Goal: Task Accomplishment & Management: Complete application form

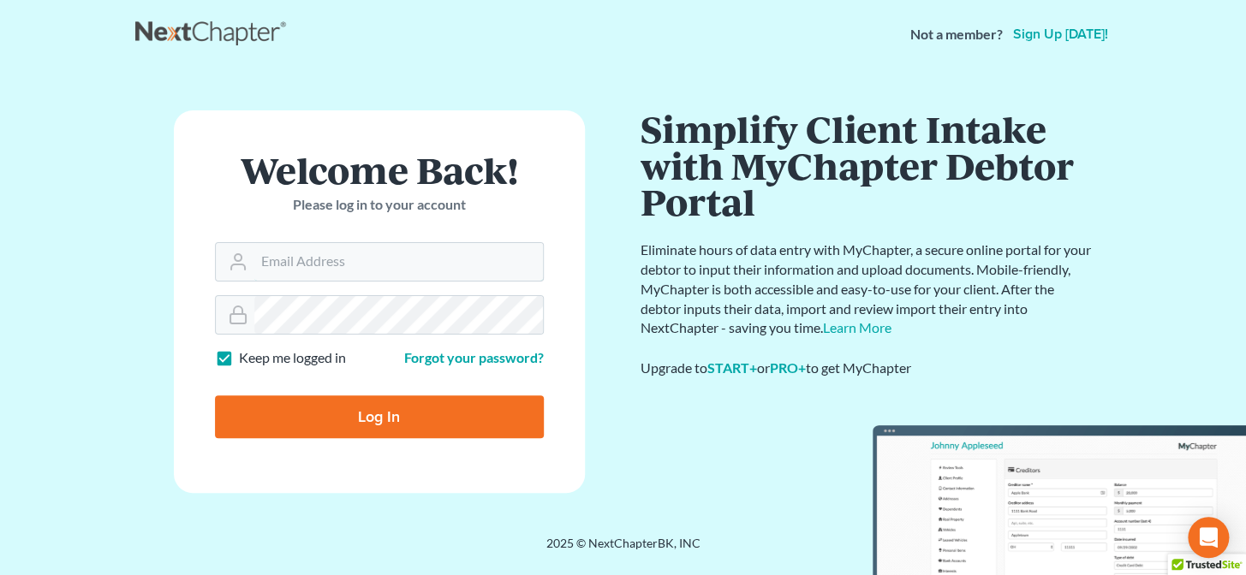
type input "brittney@derrensjohnson.com"
click at [388, 432] on input "Log In" at bounding box center [379, 417] width 329 height 43
type input "Thinking..."
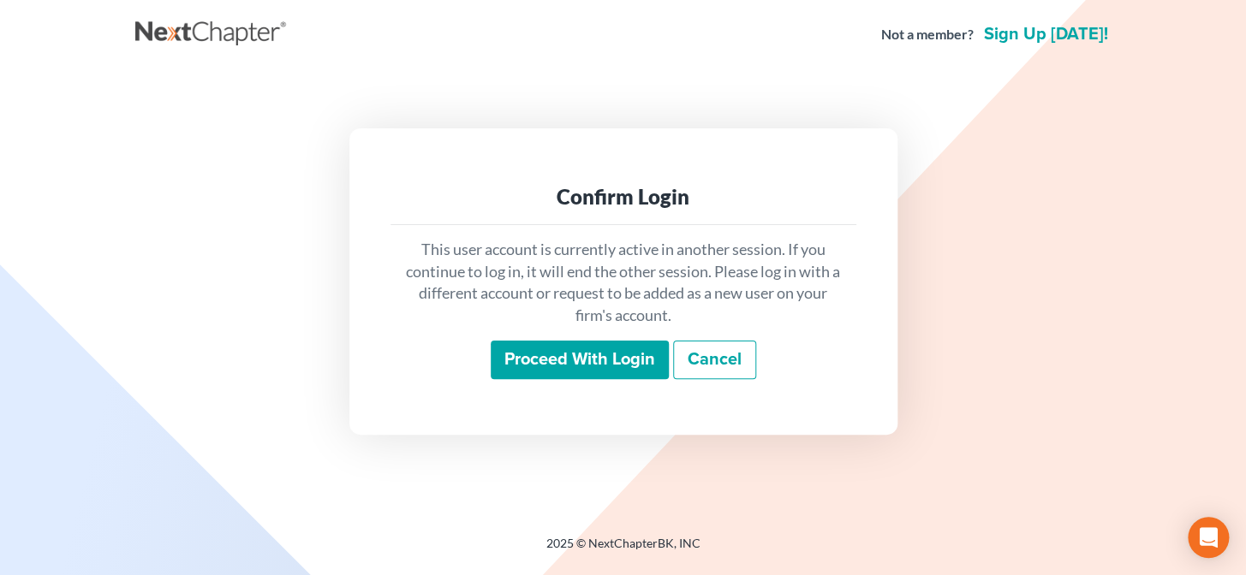
click at [545, 350] on input "Proceed with login" at bounding box center [580, 360] width 178 height 39
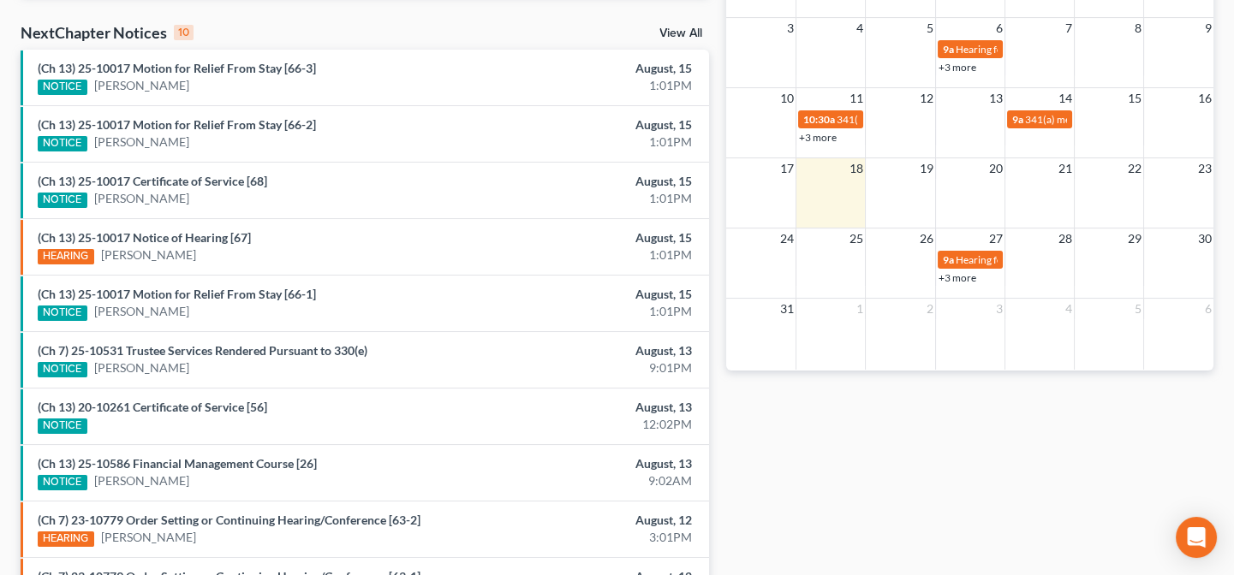
scroll to position [545, 0]
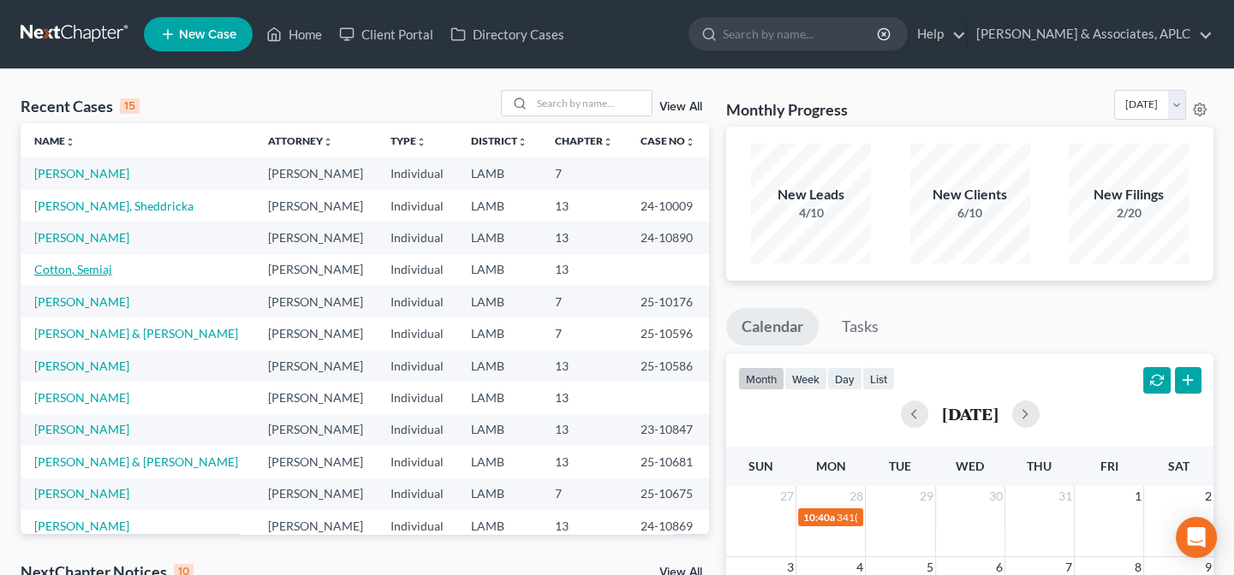
click at [61, 270] on link "Cotton, Semiaj" at bounding box center [73, 269] width 78 height 15
select select "14"
select select "0"
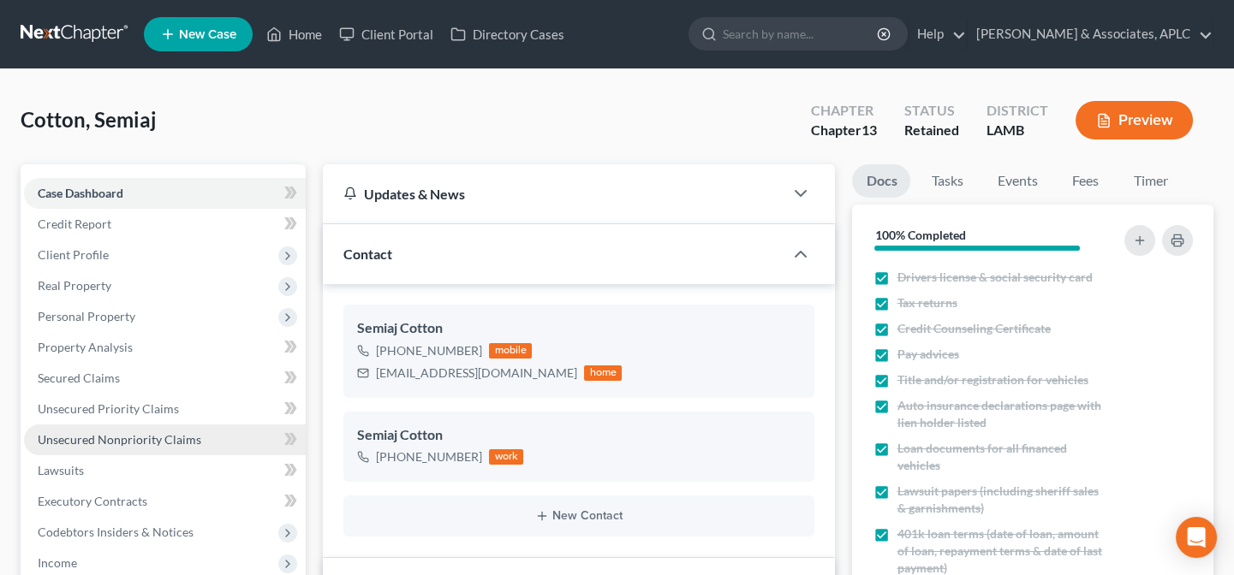
click at [122, 439] on span "Unsecured Nonpriority Claims" at bounding box center [120, 439] width 164 height 15
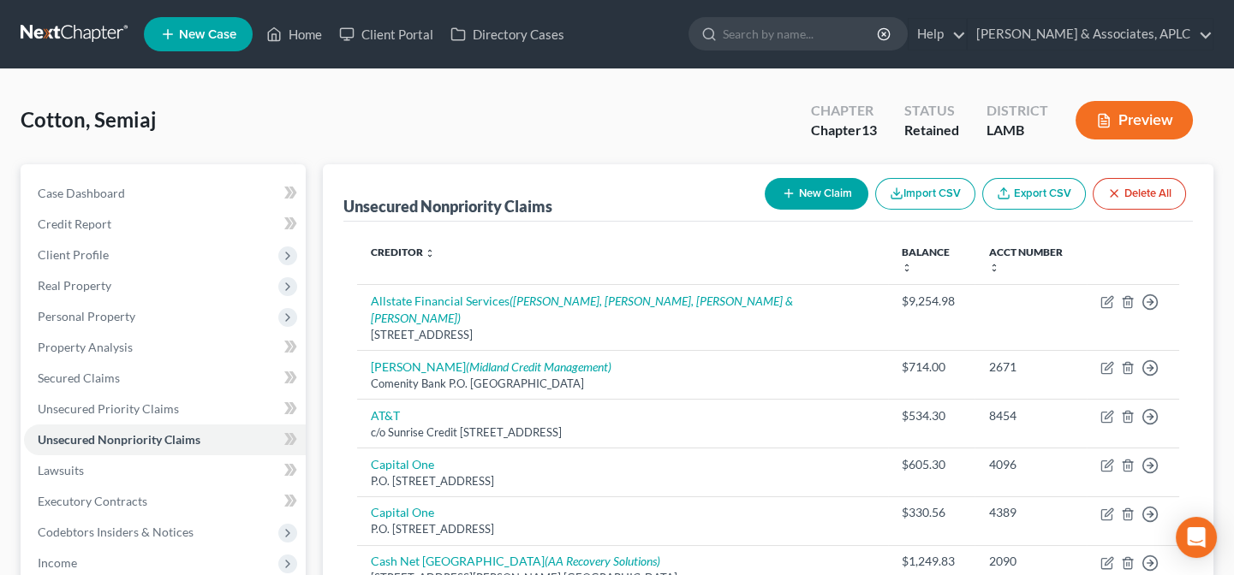
click at [802, 190] on button "New Claim" at bounding box center [817, 194] width 104 height 32
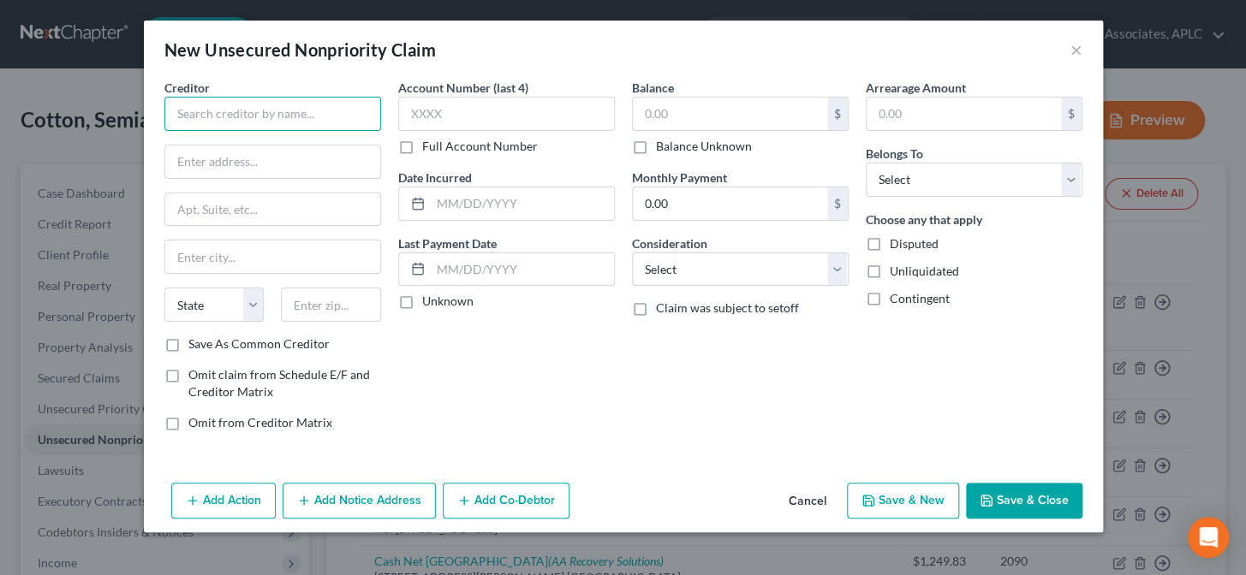
click at [221, 108] on input "text" at bounding box center [272, 114] width 217 height 34
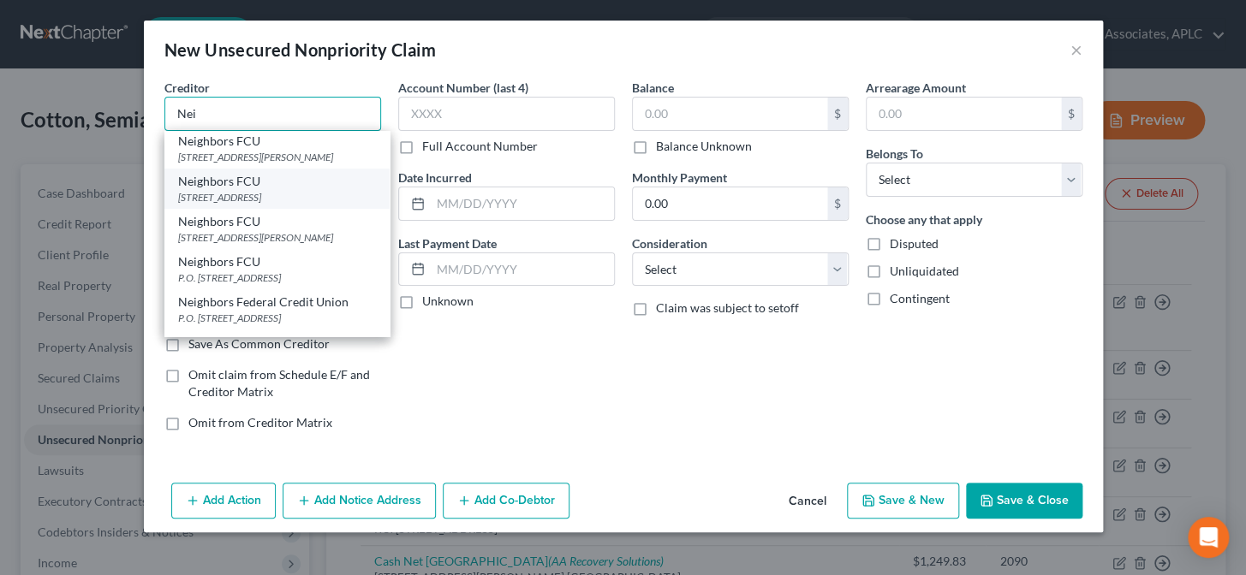
scroll to position [155, 0]
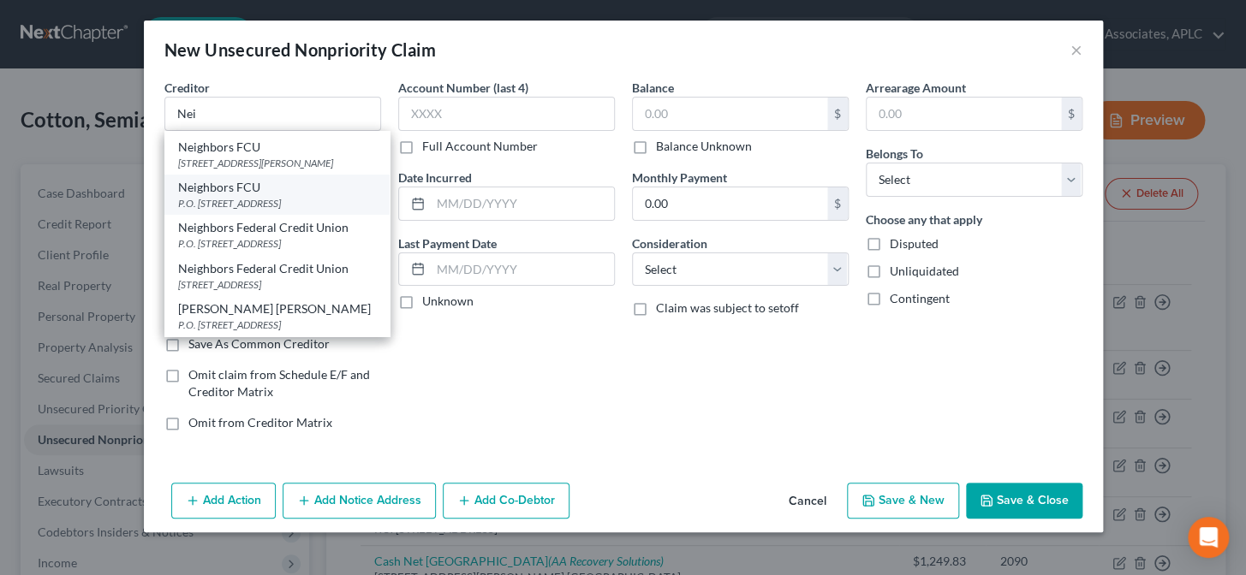
click at [248, 211] on div "P.O. Box 2831, Baton Rouge, LA 70821" at bounding box center [277, 203] width 198 height 15
type input "Neighbors FCU"
type input "P.O. Box 2831"
type input "Baton Rouge"
select select "19"
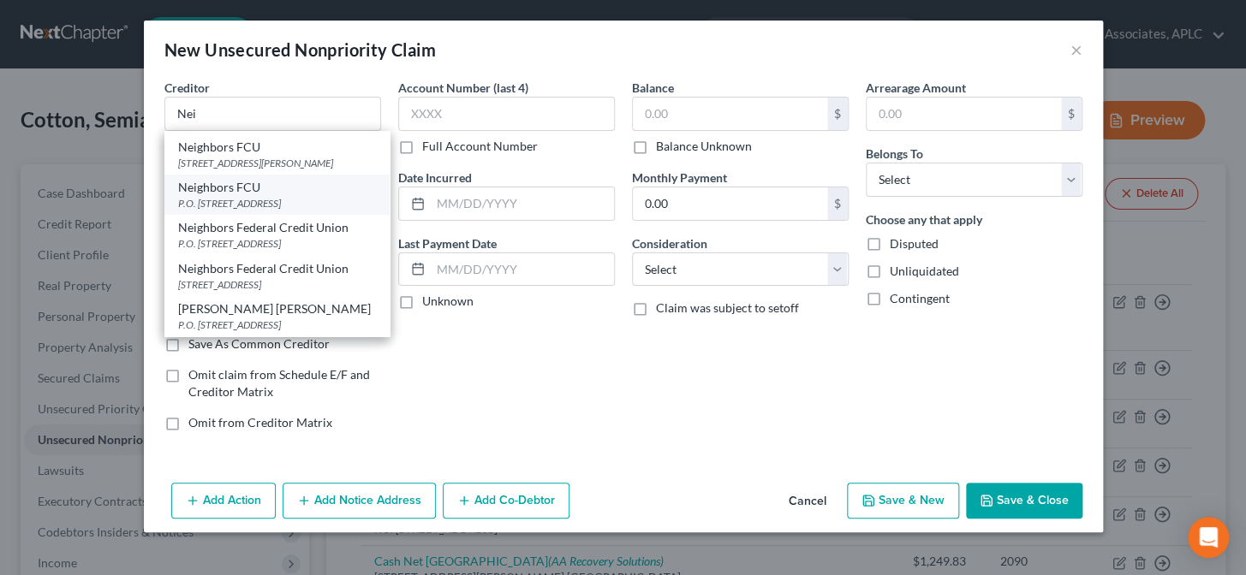
type input "70821"
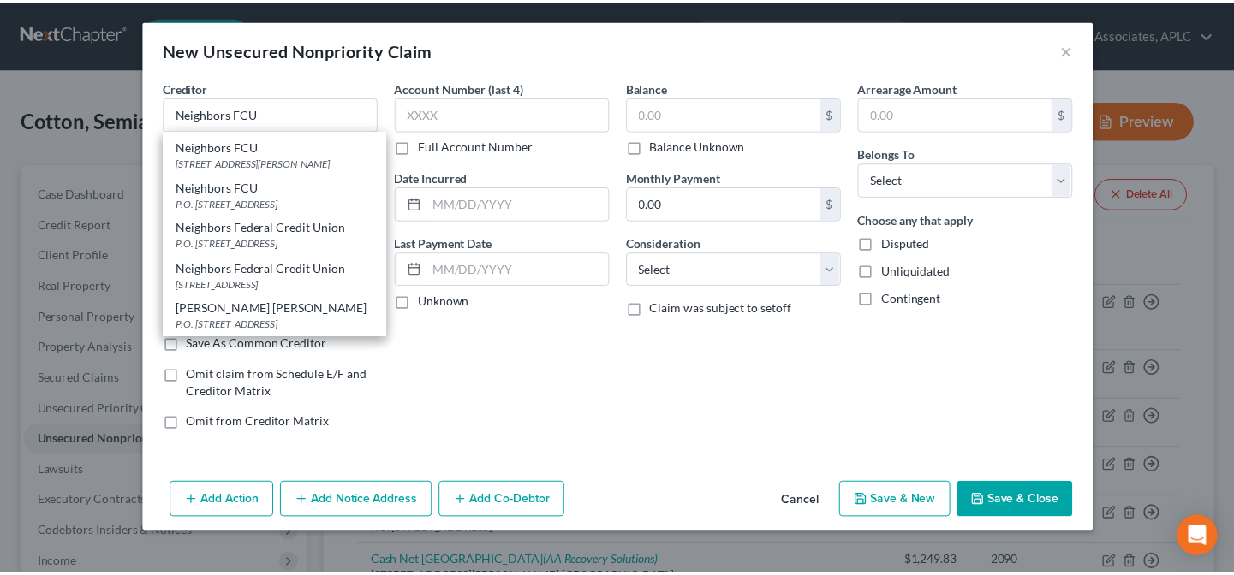
scroll to position [0, 0]
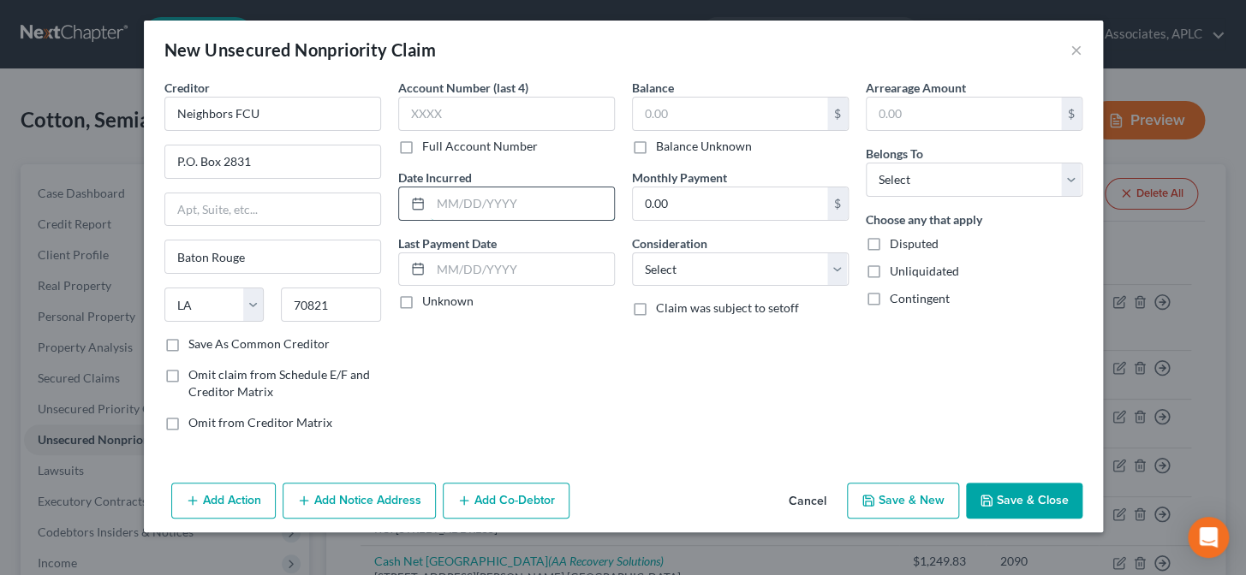
click at [497, 206] on input "text" at bounding box center [522, 204] width 183 height 33
type input "2012"
click at [422, 304] on label "Unknown" at bounding box center [447, 301] width 51 height 17
click at [429, 304] on input "Unknown" at bounding box center [434, 298] width 11 height 11
checkbox input "true"
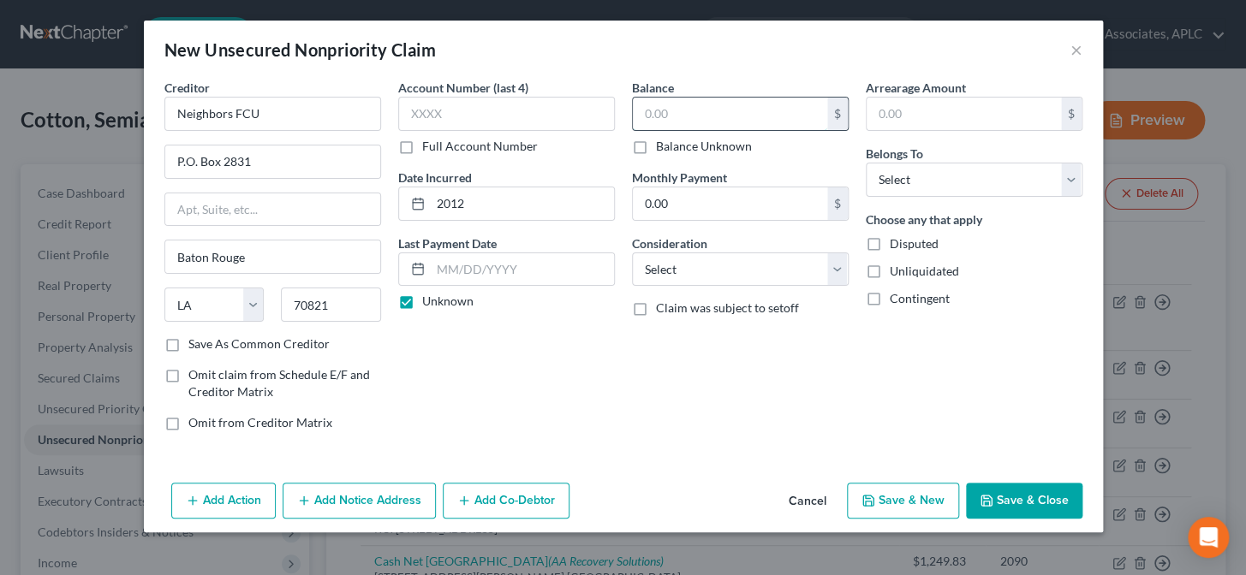
click at [682, 116] on input "text" at bounding box center [730, 114] width 194 height 33
type input "599.00"
click at [682, 276] on select "Select Cable / Satellite Services Collection Agency Credit Card Debt Debt Couns…" at bounding box center [740, 270] width 217 height 34
select select "15"
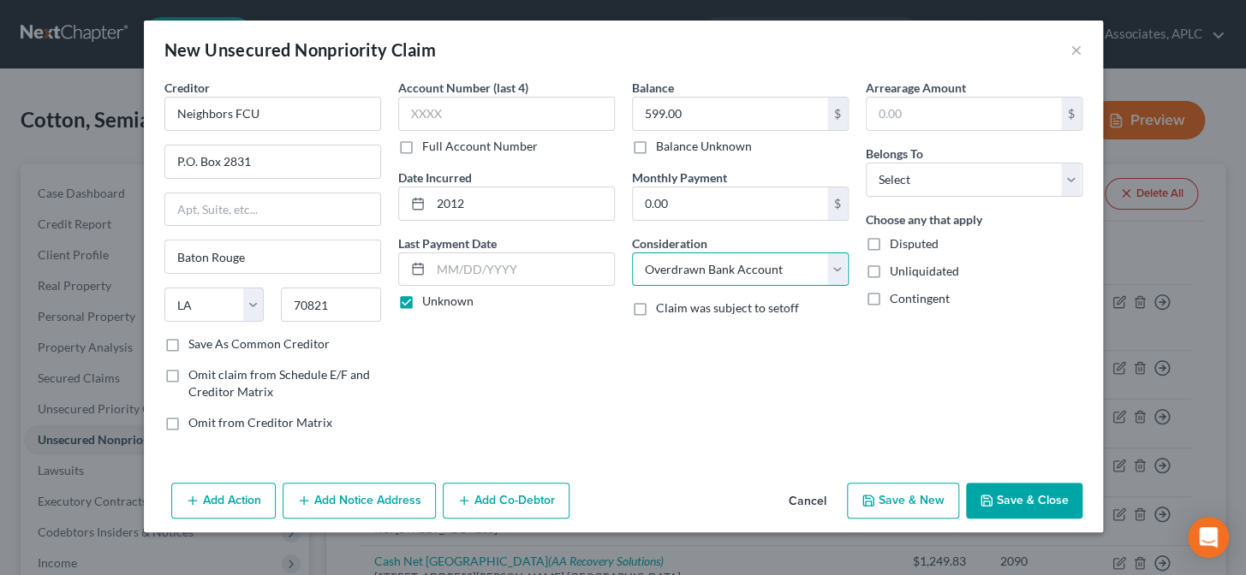
click at [632, 253] on select "Select Cable / Satellite Services Collection Agency Credit Card Debt Debt Couns…" at bounding box center [740, 270] width 217 height 34
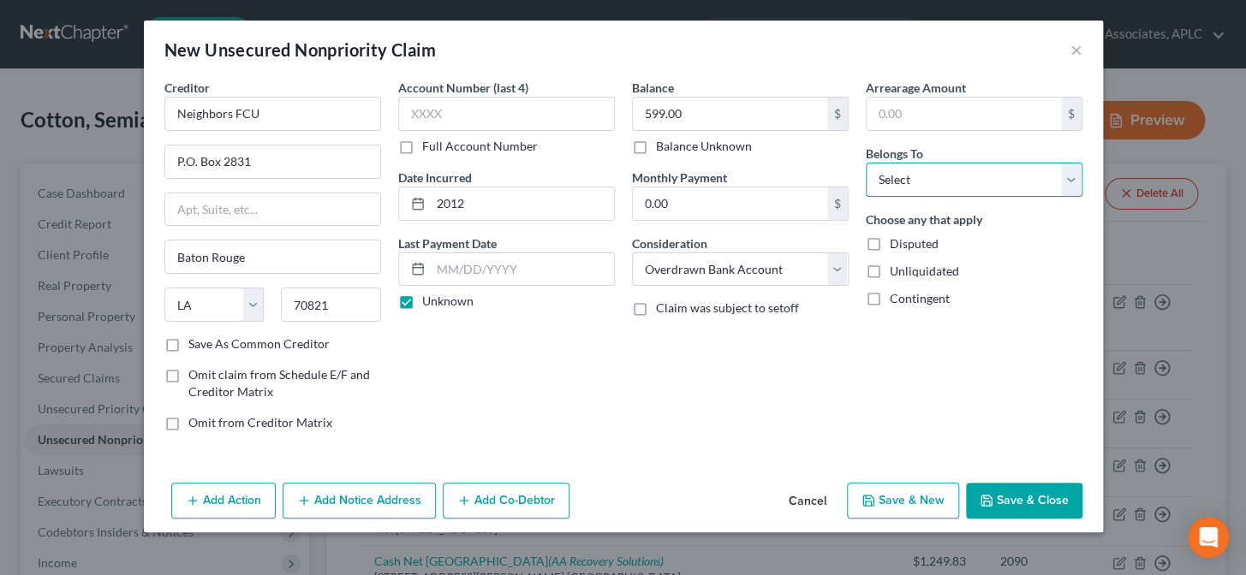
click at [916, 183] on select "Select Debtor 1 Only Debtor 2 Only Debtor 1 And Debtor 2 Only At Least One Of T…" at bounding box center [974, 180] width 217 height 34
select select "0"
click at [866, 163] on select "Select Debtor 1 Only Debtor 2 Only Debtor 1 And Debtor 2 Only At Least One Of T…" at bounding box center [974, 180] width 217 height 34
click at [1016, 503] on button "Save & Close" at bounding box center [1024, 501] width 116 height 36
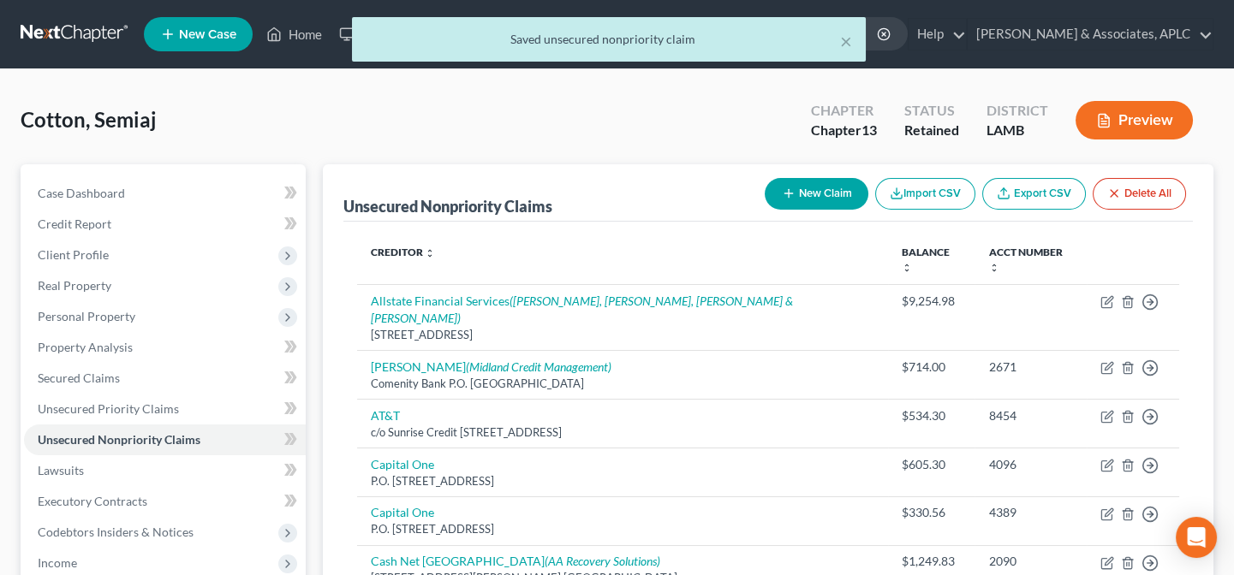
click at [798, 205] on button "New Claim" at bounding box center [817, 194] width 104 height 32
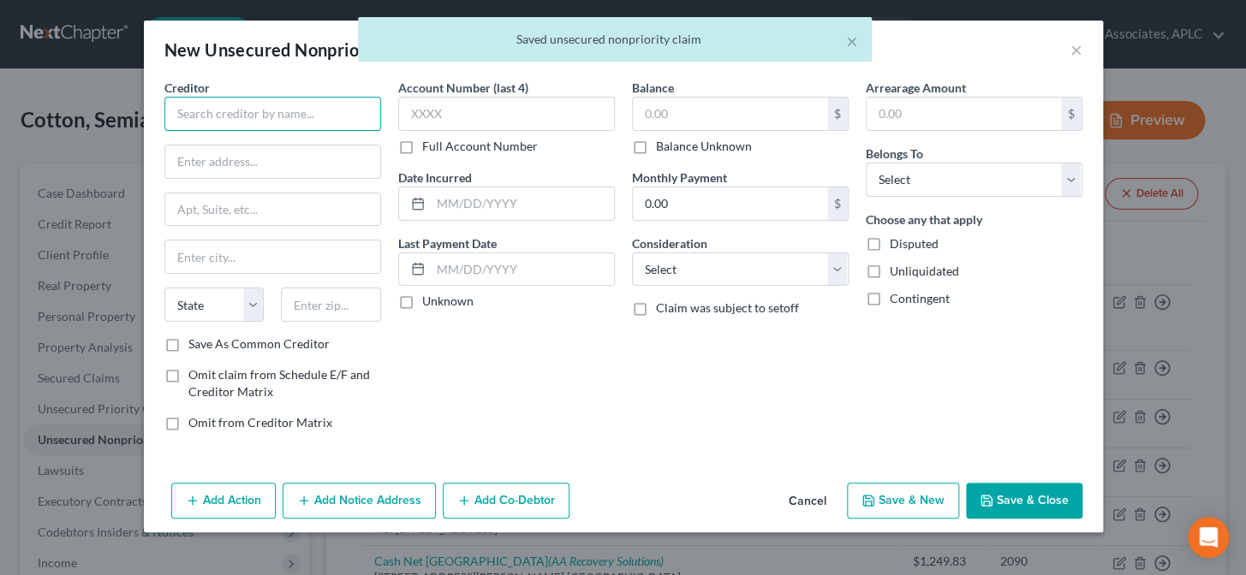
click at [179, 107] on input "text" at bounding box center [272, 114] width 217 height 34
click at [1079, 53] on div "× Saved unsecured nonpriority claim" at bounding box center [614, 43] width 1246 height 53
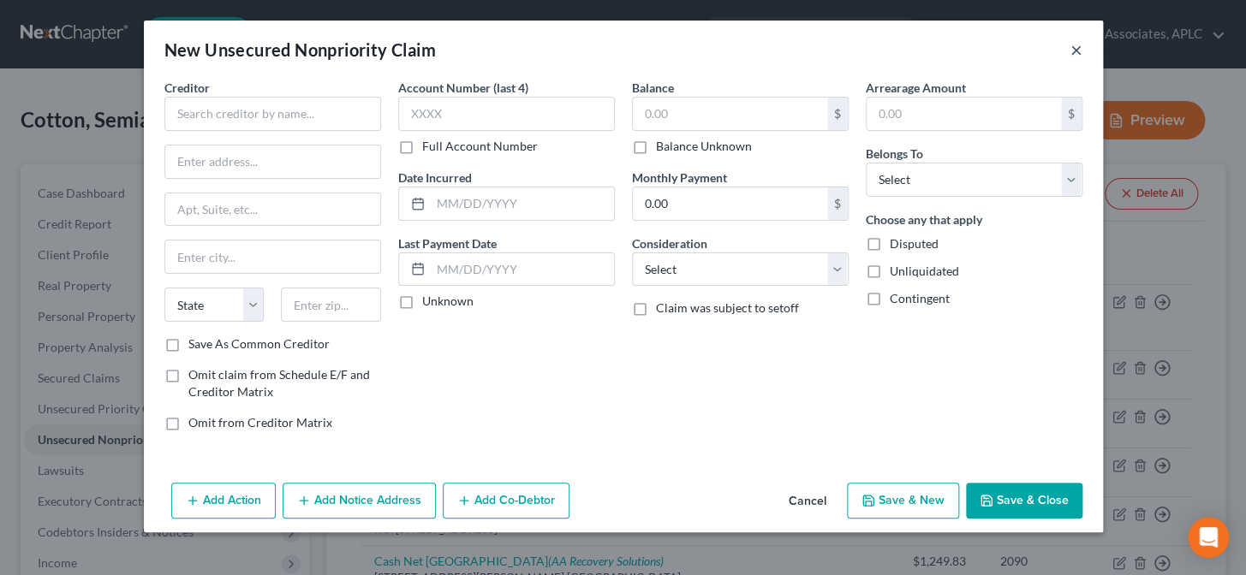
click at [1070, 44] on button "×" at bounding box center [1076, 49] width 12 height 21
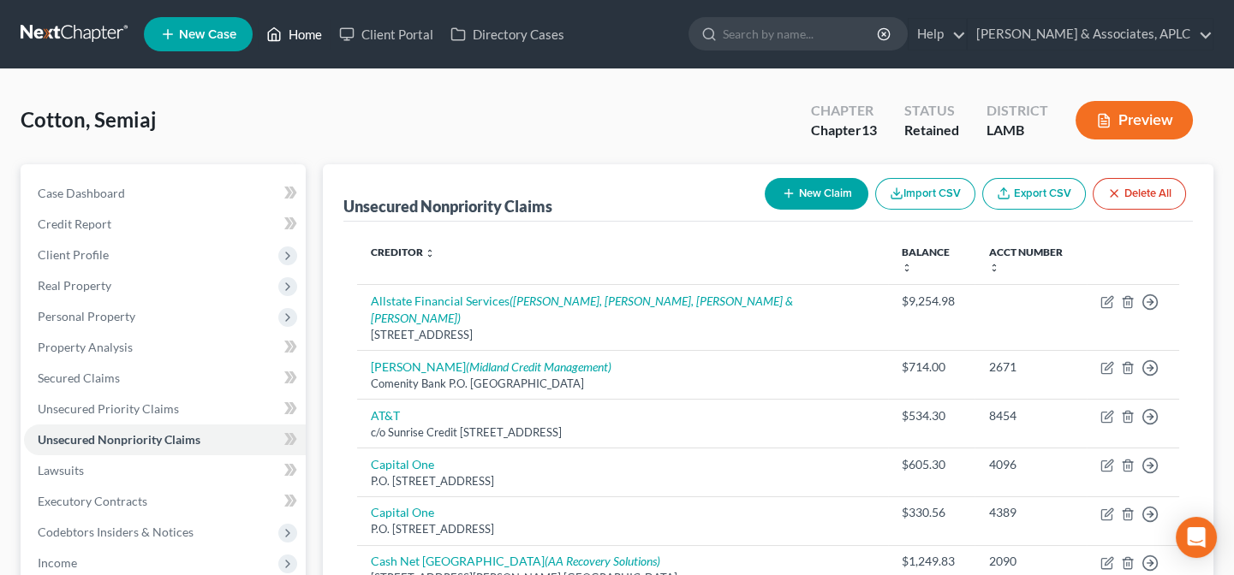
click at [304, 33] on link "Home" at bounding box center [294, 34] width 73 height 31
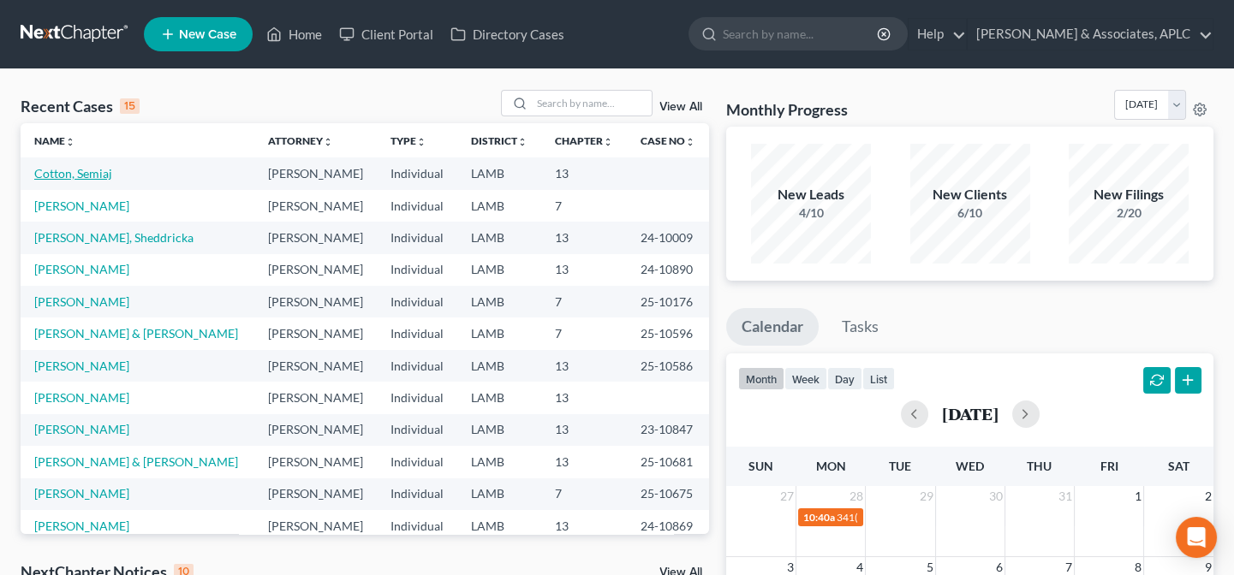
click at [86, 174] on link "Cotton, Semiaj" at bounding box center [73, 173] width 78 height 15
select select "14"
select select "0"
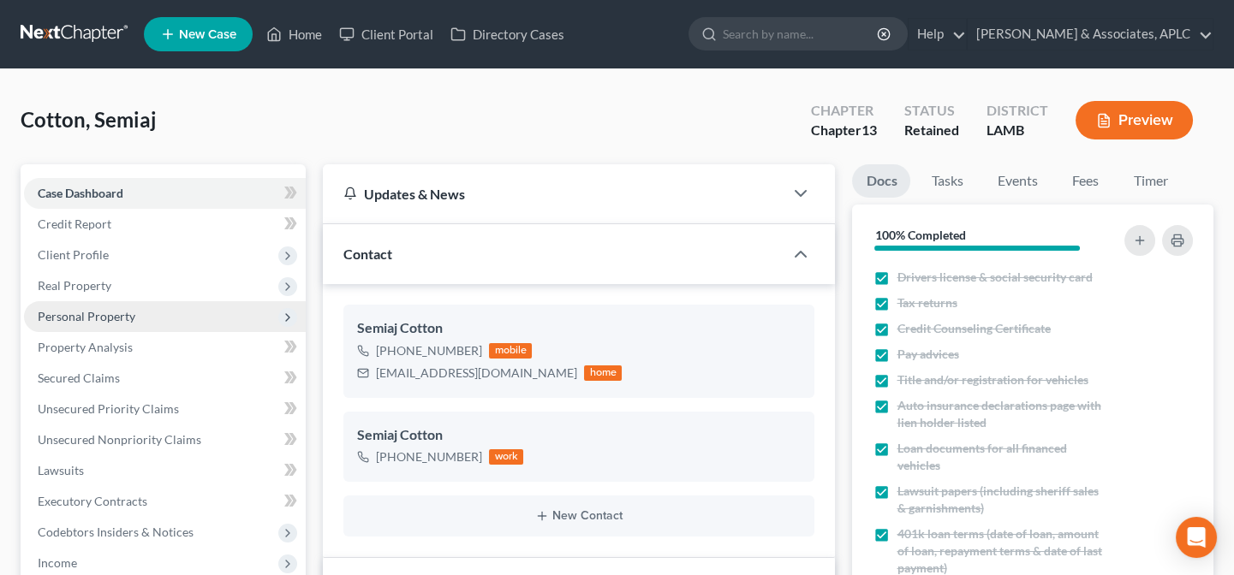
click at [76, 311] on span "Personal Property" at bounding box center [87, 316] width 98 height 15
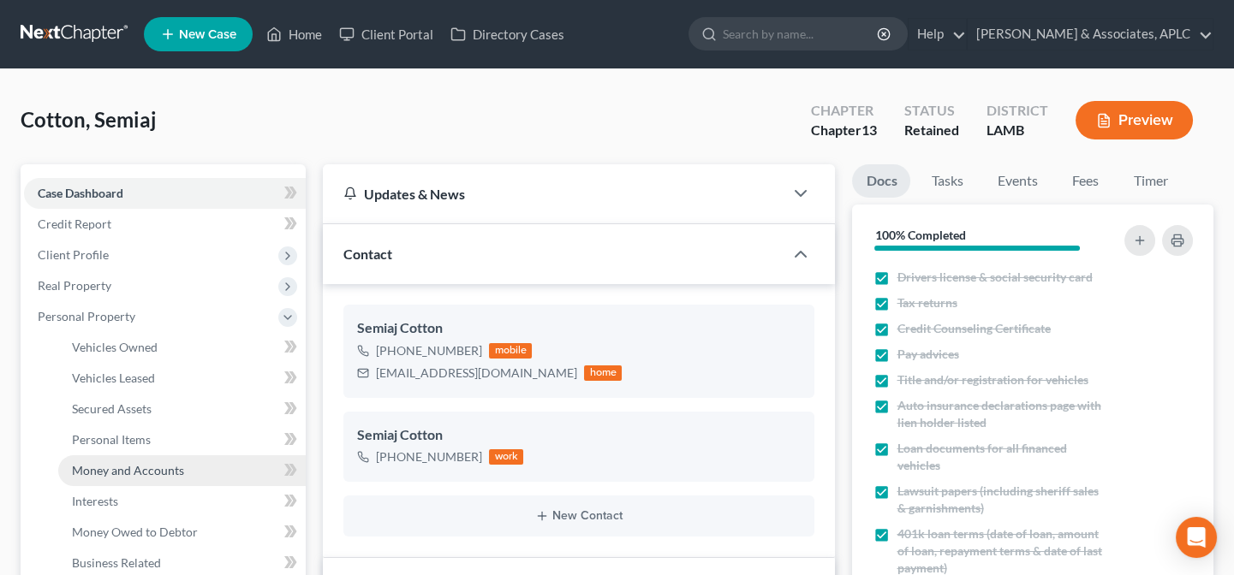
click at [112, 472] on span "Money and Accounts" at bounding box center [128, 470] width 112 height 15
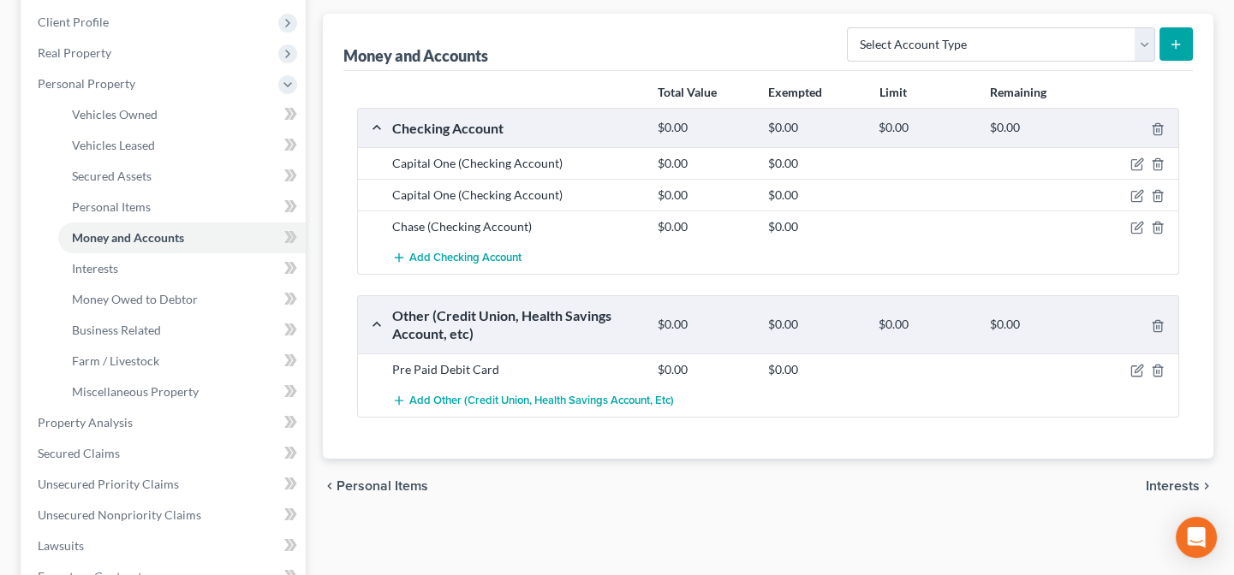
scroll to position [155, 0]
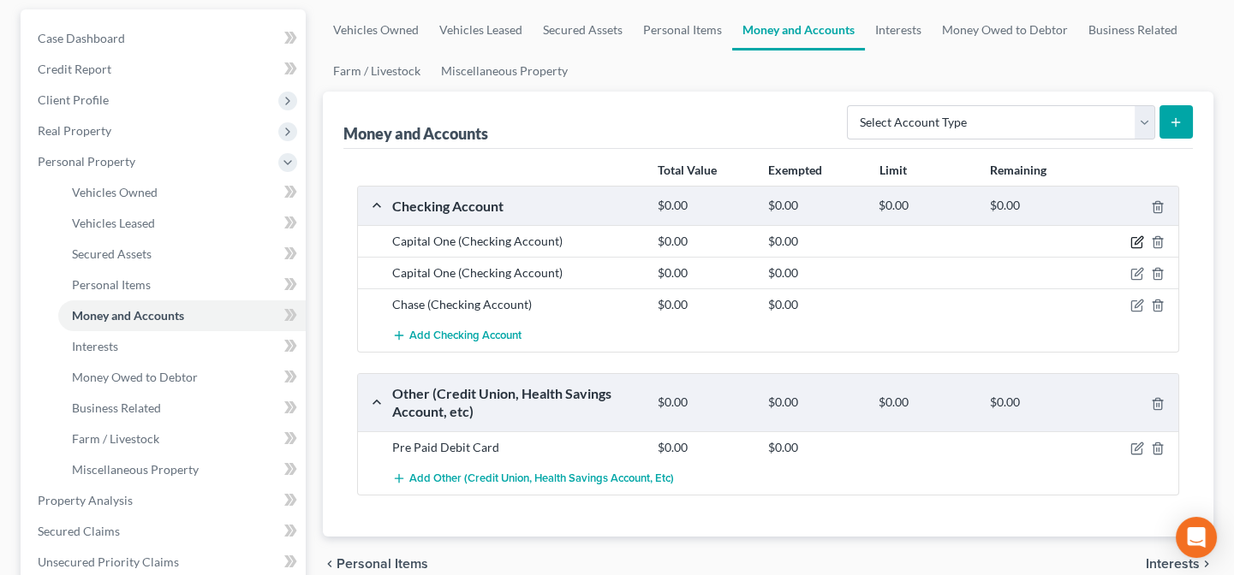
click at [1132, 242] on icon "button" at bounding box center [1137, 242] width 14 height 14
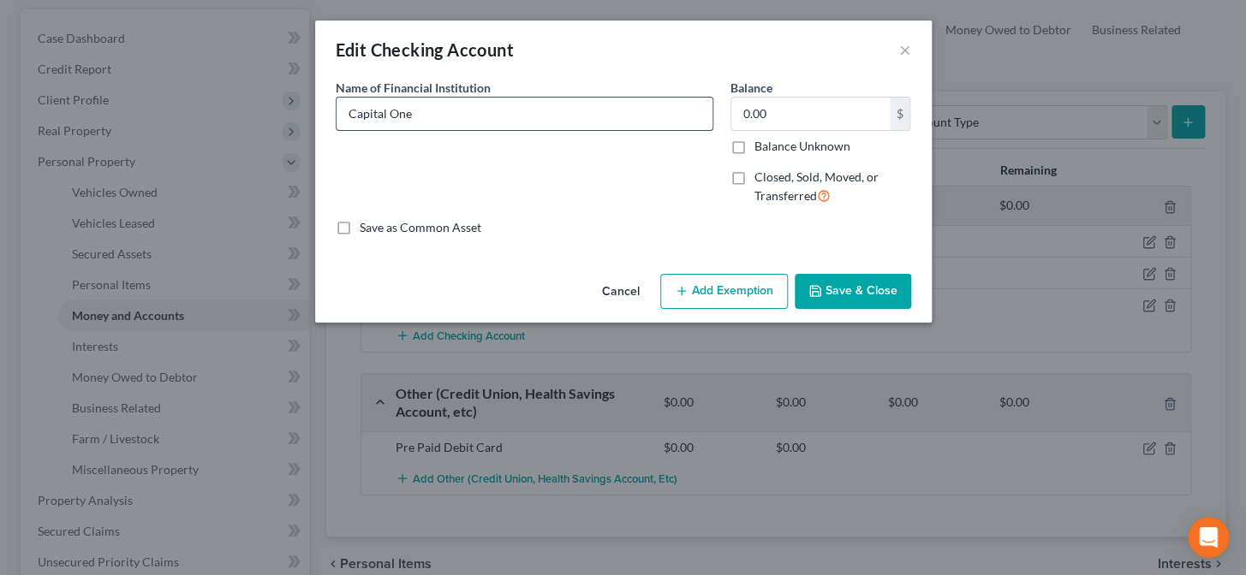
click at [533, 111] on input "Capital One" at bounding box center [525, 114] width 376 height 33
type input "Capital One (overdrawn)"
click at [870, 300] on button "Save & Close" at bounding box center [853, 292] width 116 height 36
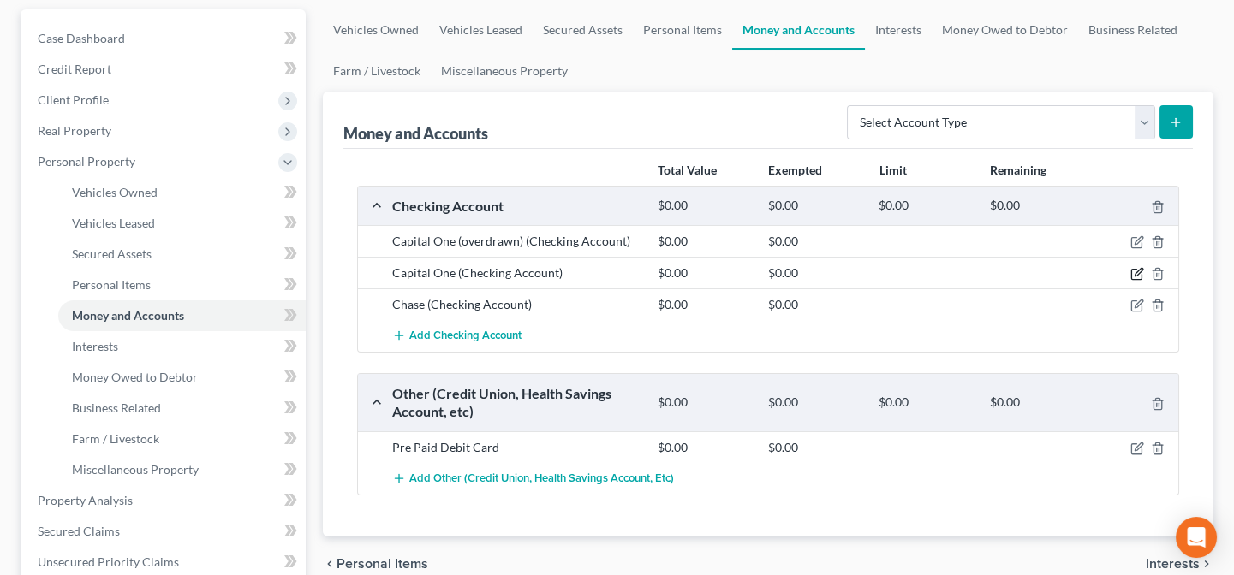
click at [1137, 274] on icon "button" at bounding box center [1137, 274] width 14 height 14
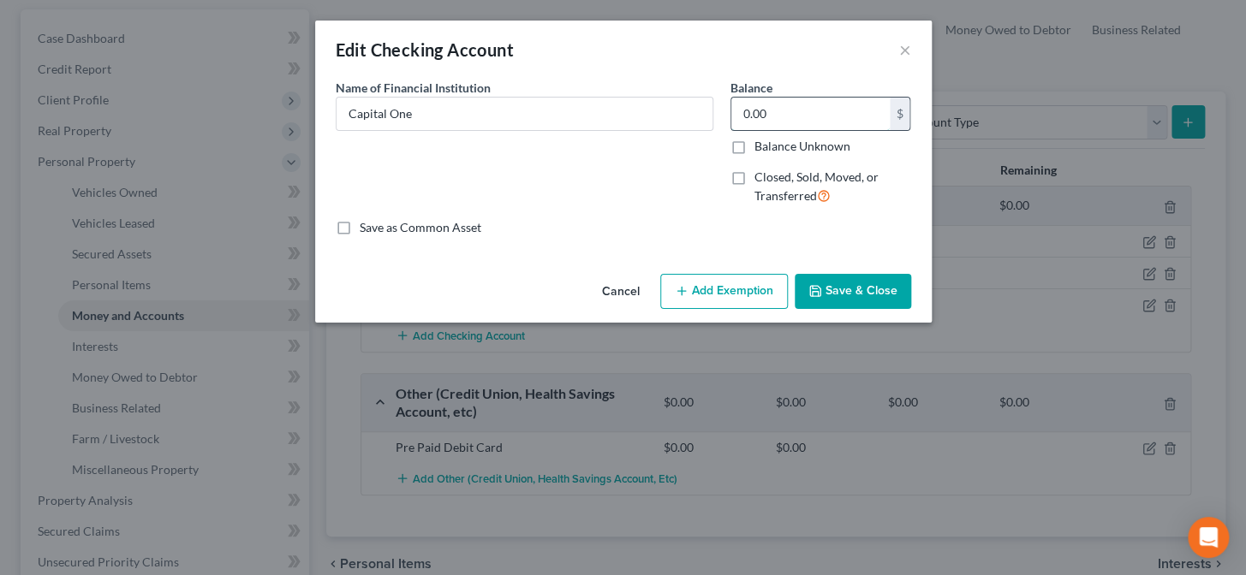
click at [801, 110] on input "0.00" at bounding box center [810, 114] width 158 height 33
type input "0.18"
click at [827, 297] on button "Save & Close" at bounding box center [853, 292] width 116 height 36
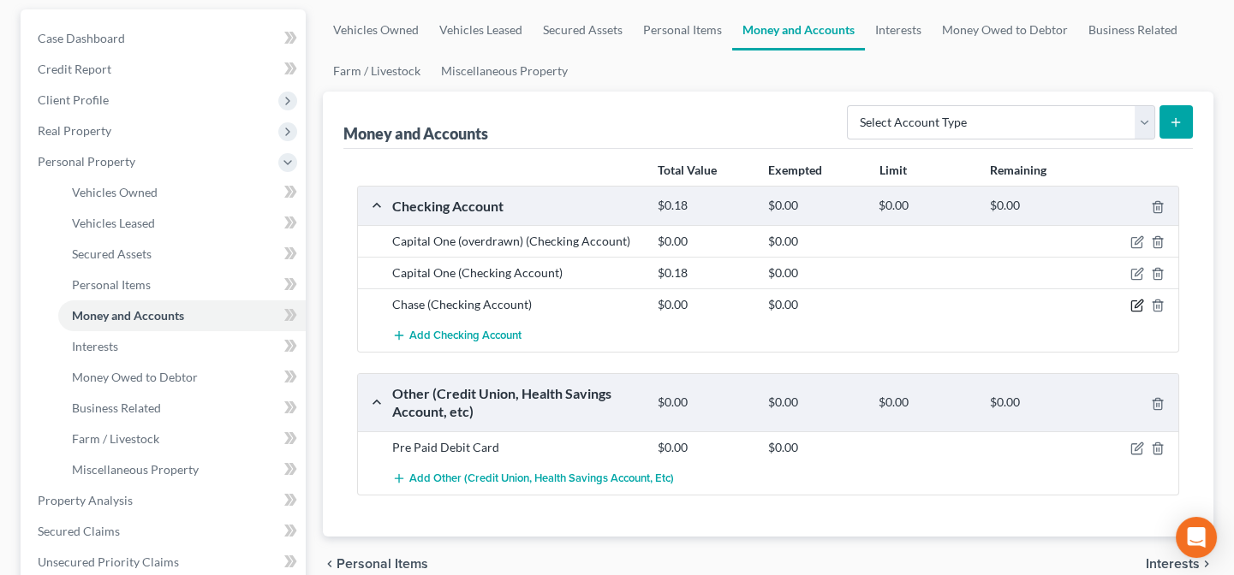
click at [1137, 300] on icon "button" at bounding box center [1137, 306] width 14 height 14
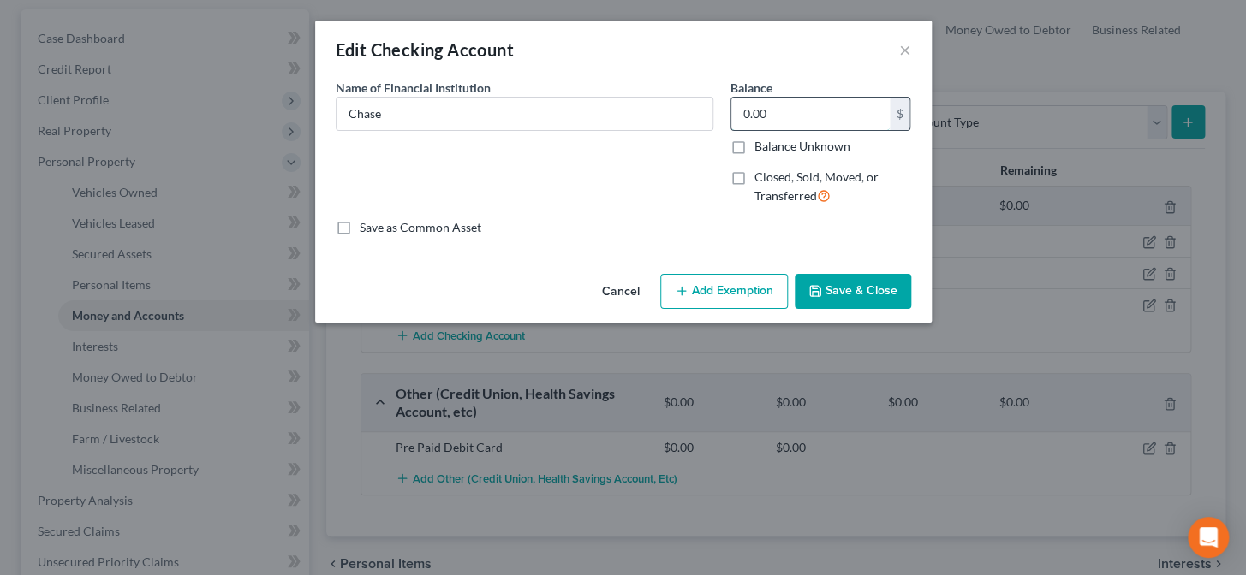
click at [813, 109] on input "0.00" at bounding box center [810, 114] width 158 height 33
type input "52.34"
click at [841, 297] on button "Save & Close" at bounding box center [853, 292] width 116 height 36
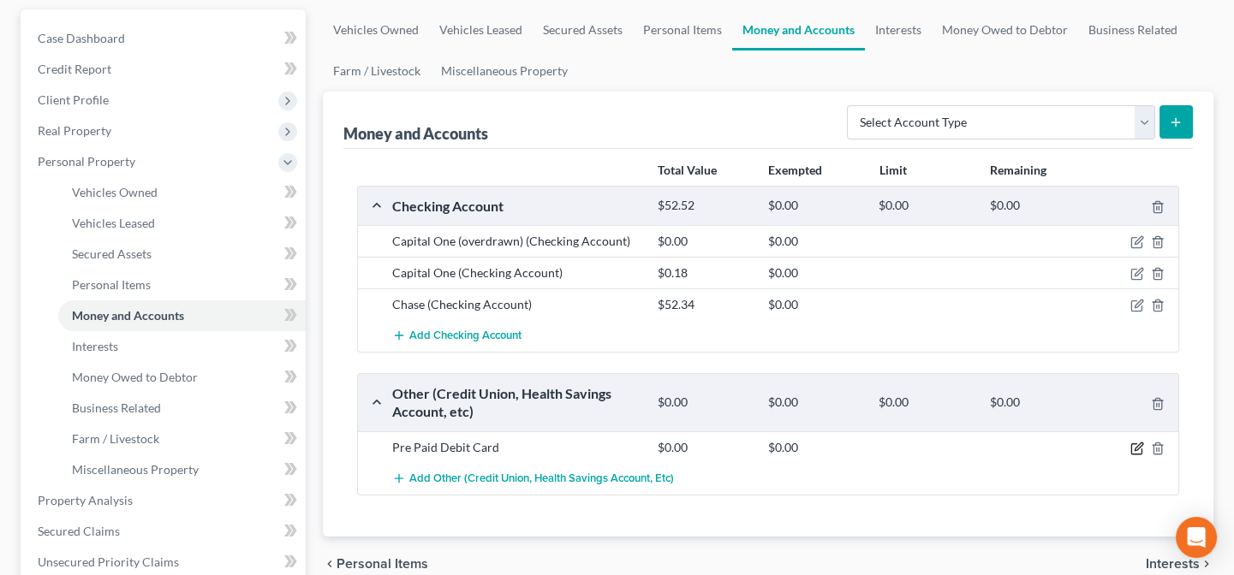
click at [1135, 448] on icon "button" at bounding box center [1139, 447] width 8 height 8
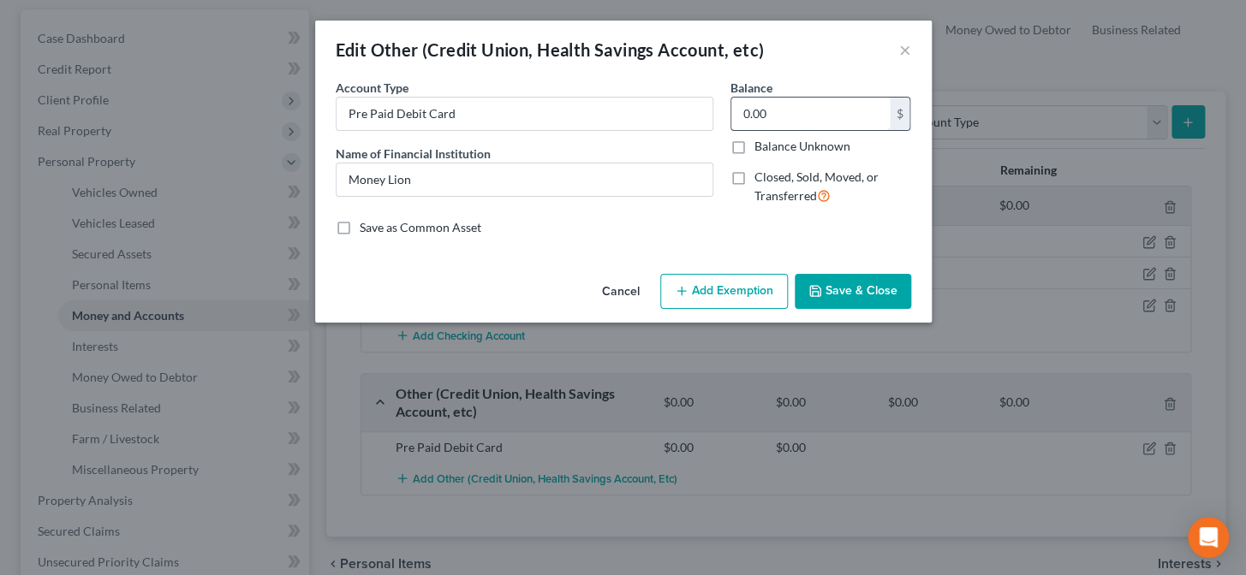
click at [779, 104] on input "0.00" at bounding box center [810, 114] width 158 height 33
type input "0.52"
click at [855, 301] on button "Save & Close" at bounding box center [853, 292] width 116 height 36
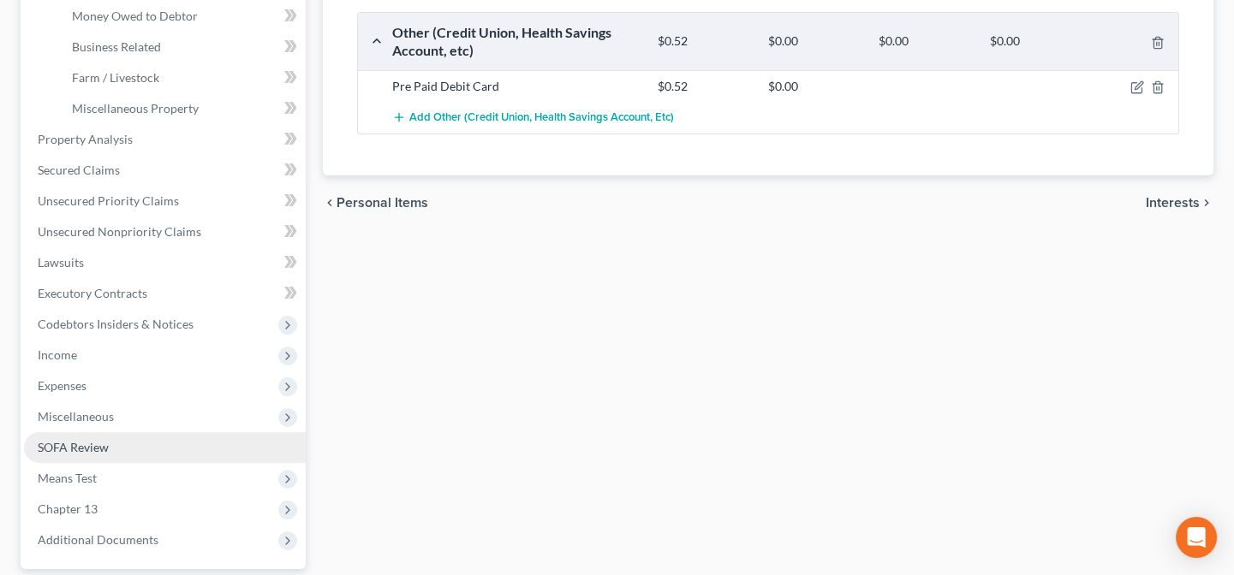
scroll to position [545, 0]
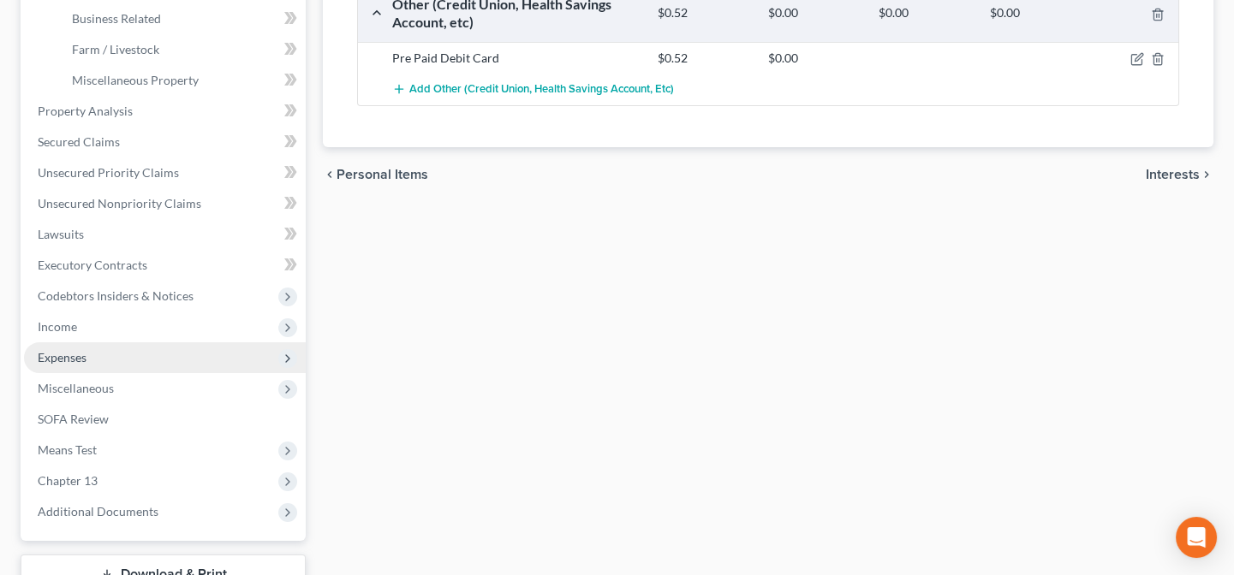
click at [77, 360] on span "Expenses" at bounding box center [62, 357] width 49 height 15
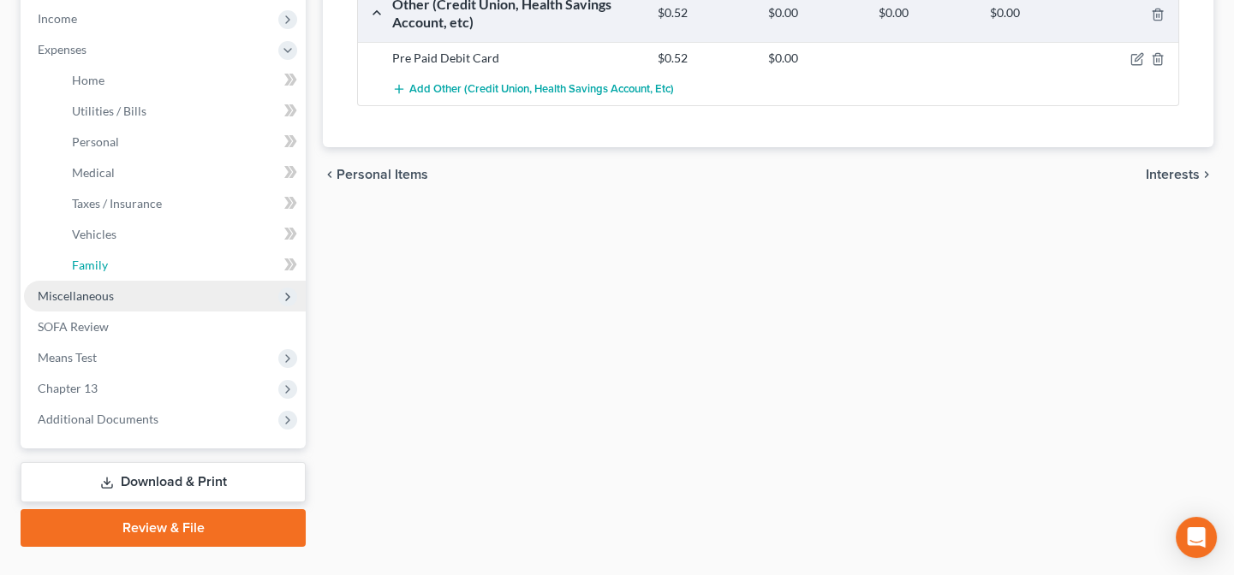
drag, startPoint x: 92, startPoint y: 267, endPoint x: 110, endPoint y: 279, distance: 22.3
click at [92, 270] on span "Family" at bounding box center [90, 265] width 36 height 15
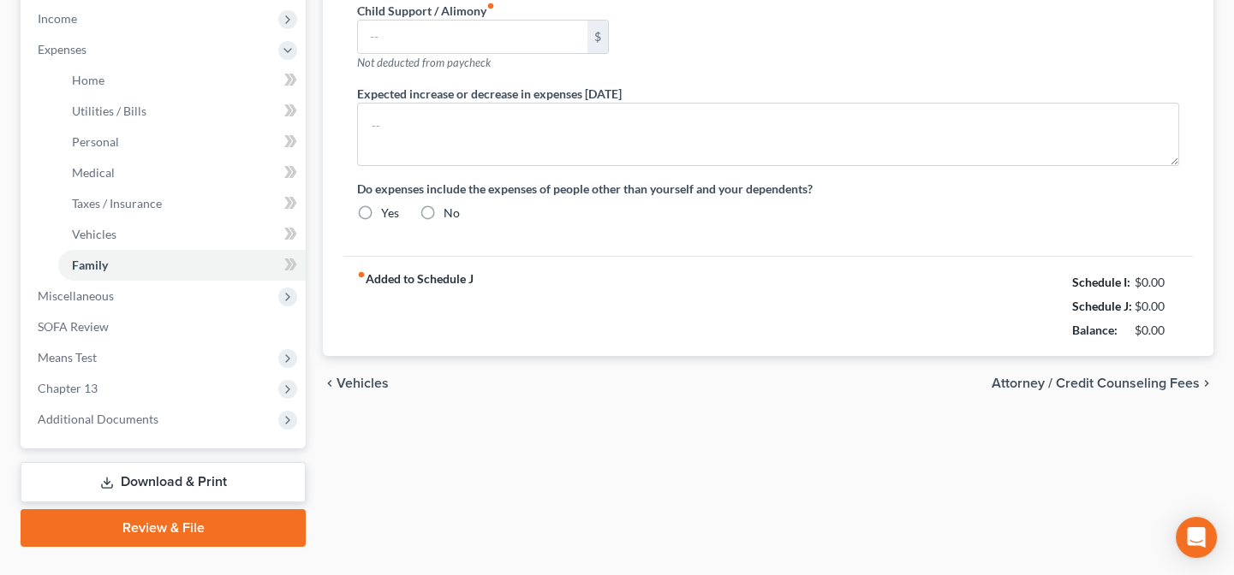
type input "0.00"
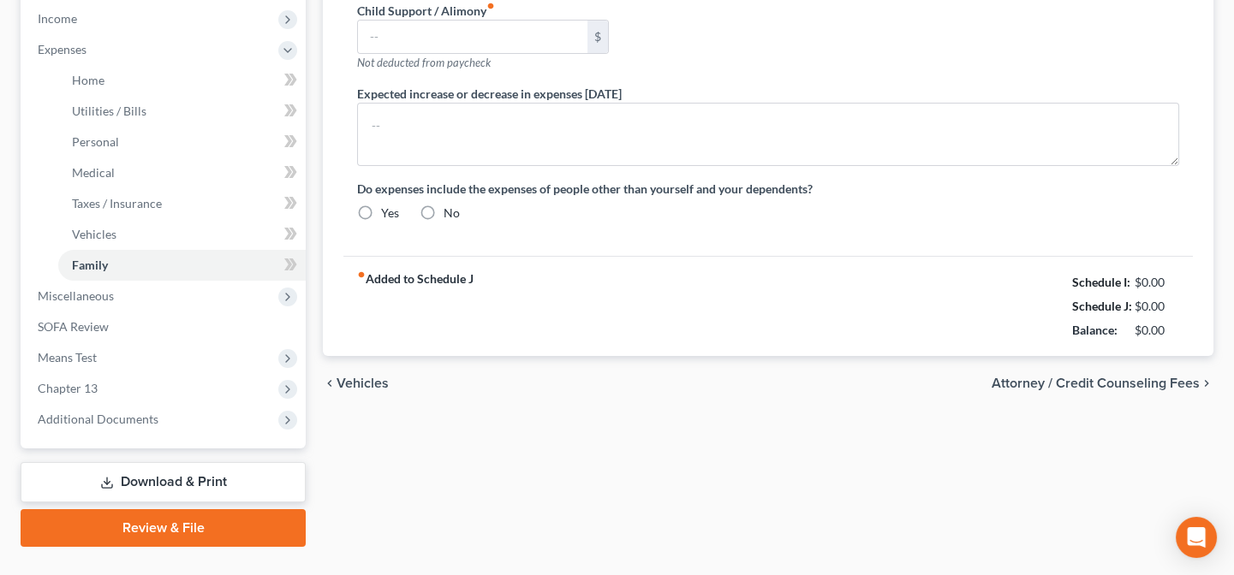
type input "0.00"
type input "540.00"
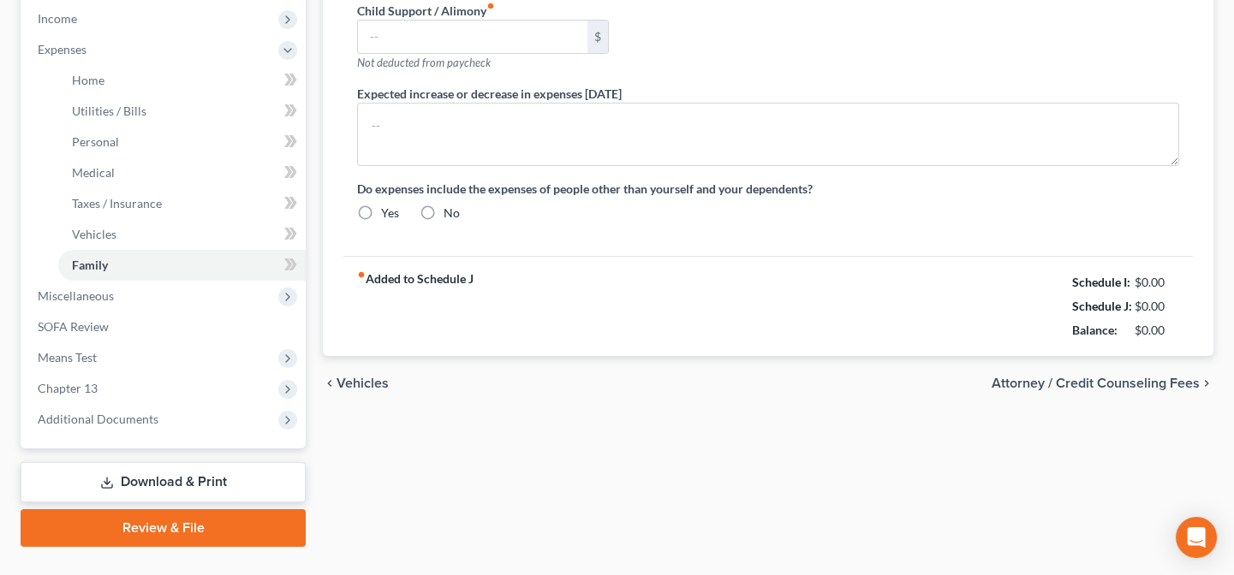
type input "Ch 13 Plan Payment"
radio input "true"
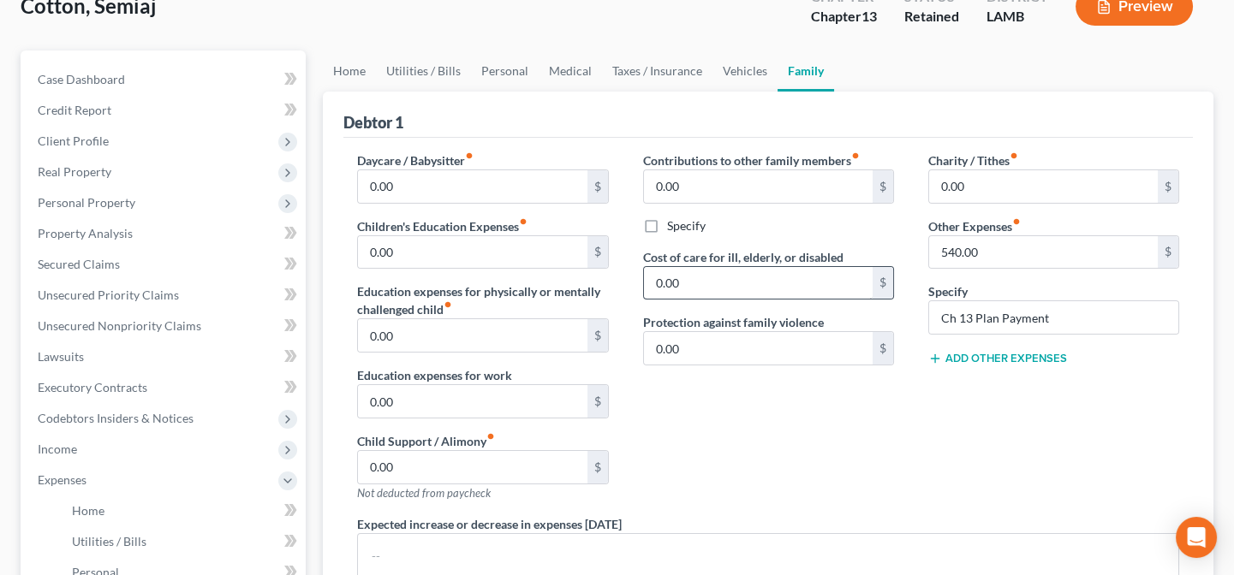
scroll to position [77, 0]
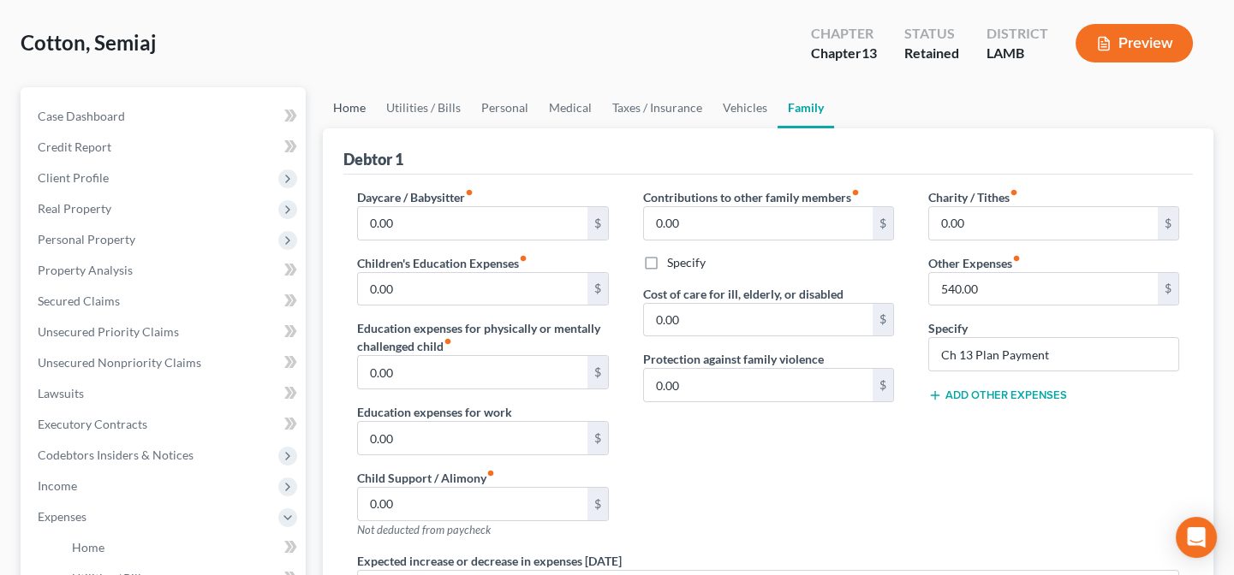
click at [357, 108] on link "Home" at bounding box center [349, 107] width 53 height 41
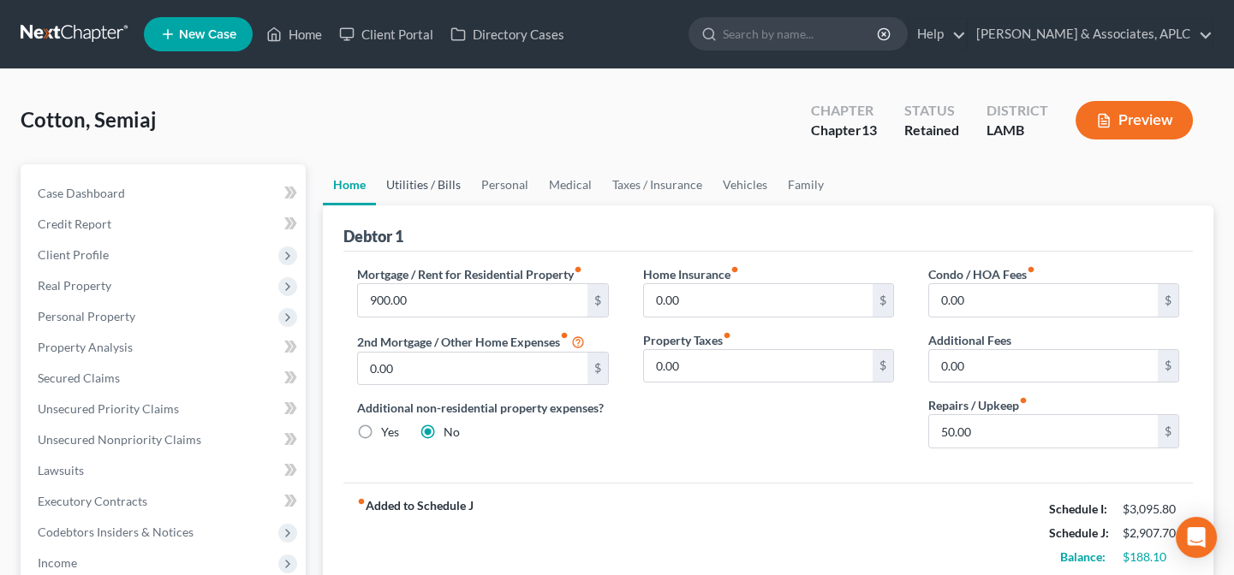
click at [415, 186] on link "Utilities / Bills" at bounding box center [423, 184] width 95 height 41
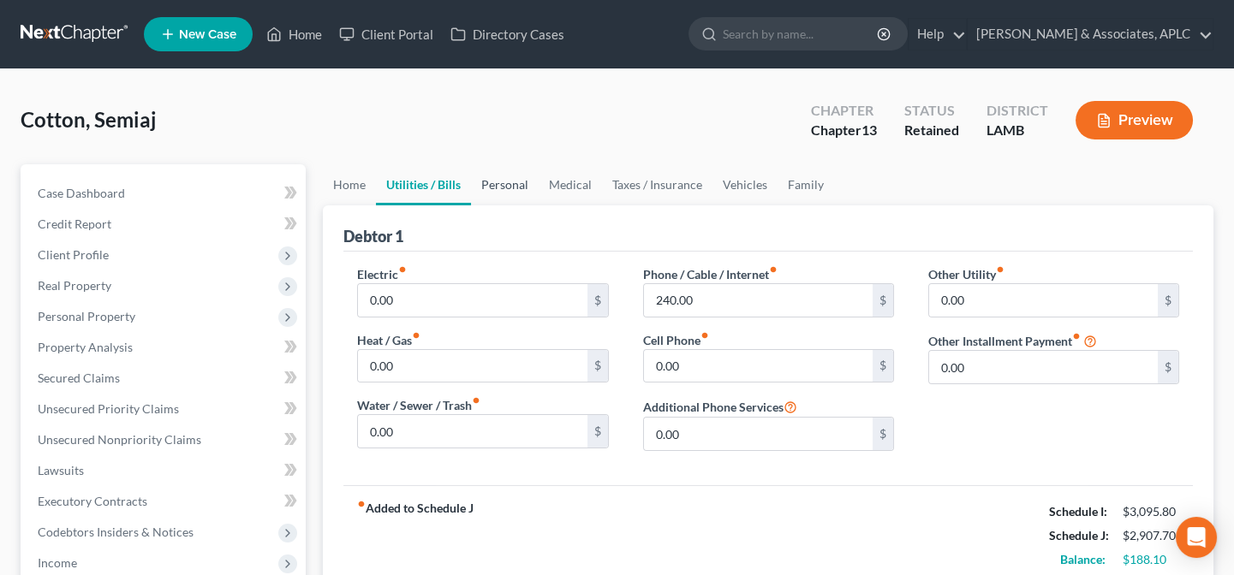
drag, startPoint x: 498, startPoint y: 184, endPoint x: 496, endPoint y: 198, distance: 13.9
click at [498, 185] on link "Personal" at bounding box center [505, 184] width 68 height 41
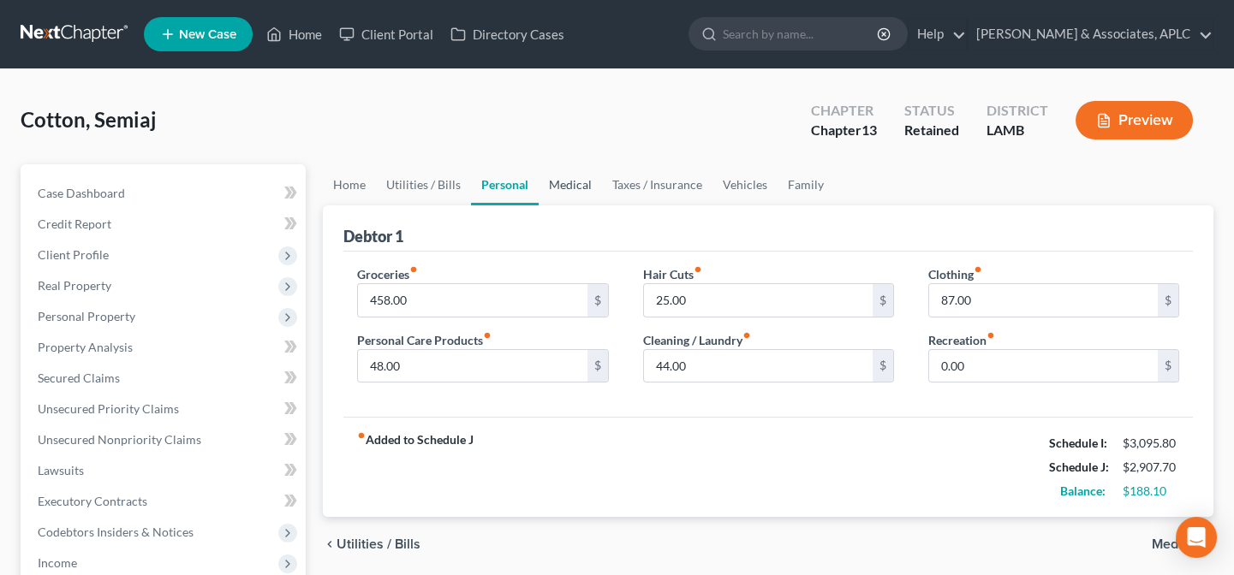
click at [560, 181] on link "Medical" at bounding box center [570, 184] width 63 height 41
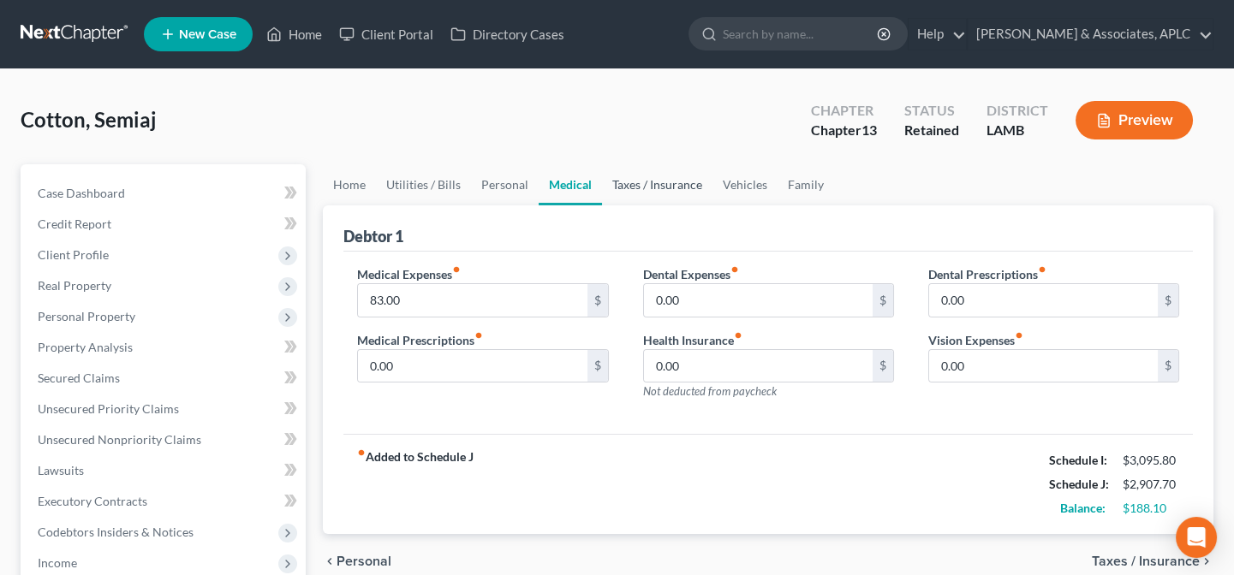
click at [659, 182] on link "Taxes / Insurance" at bounding box center [657, 184] width 110 height 41
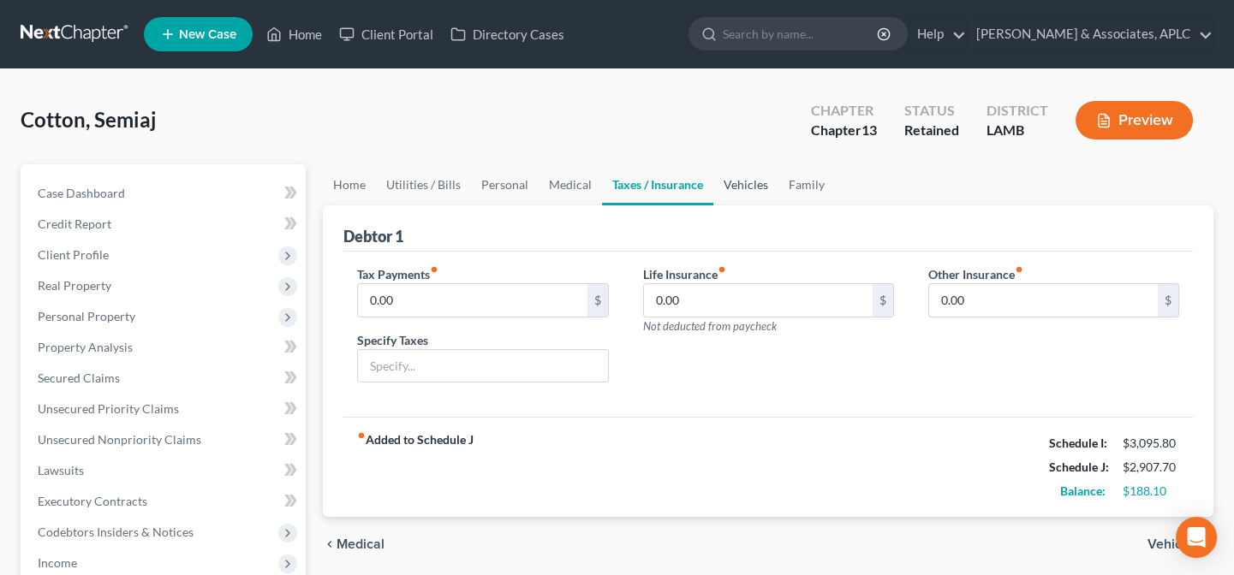
click at [741, 185] on link "Vehicles" at bounding box center [745, 184] width 65 height 41
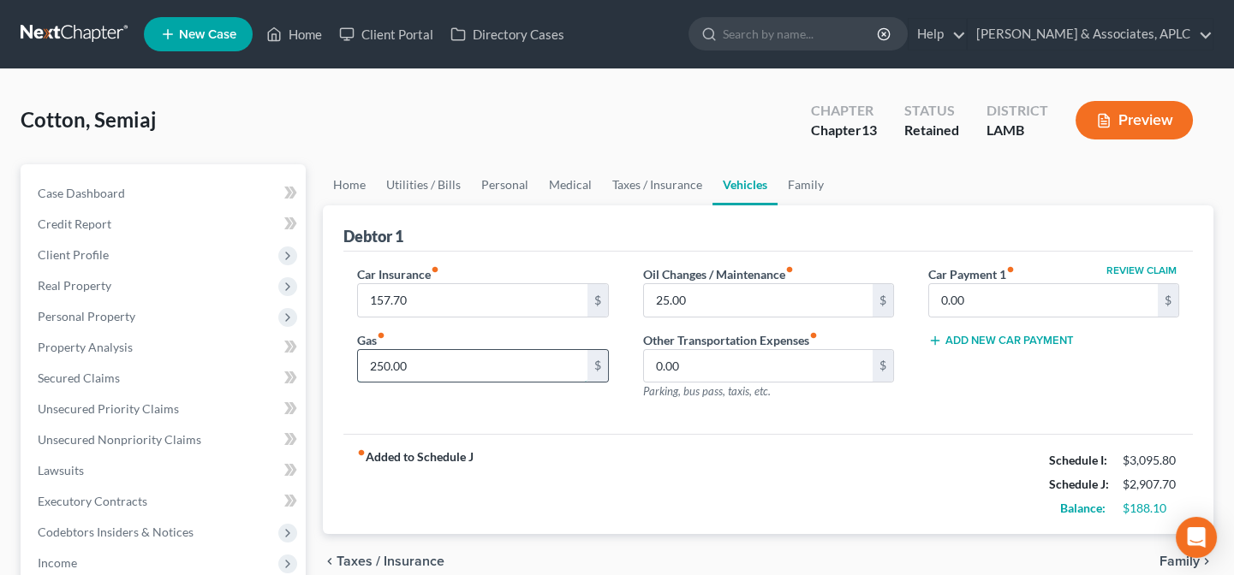
click at [453, 370] on input "250.00" at bounding box center [472, 366] width 229 height 33
type input "300.00"
click at [804, 178] on link "Family" at bounding box center [806, 184] width 57 height 41
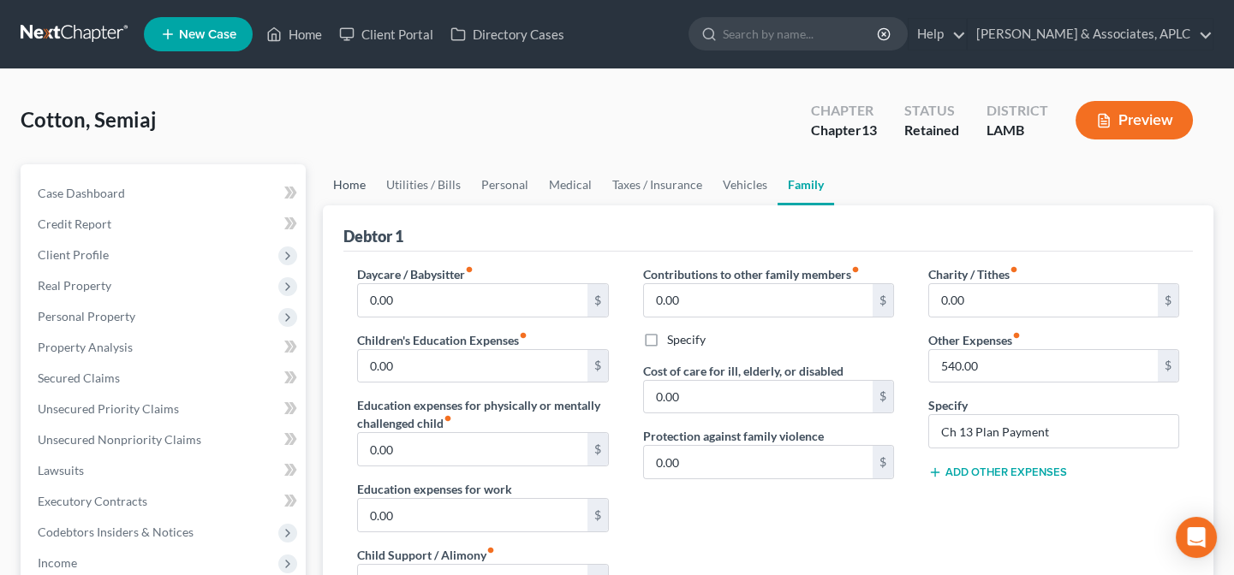
click at [355, 181] on link "Home" at bounding box center [349, 184] width 53 height 41
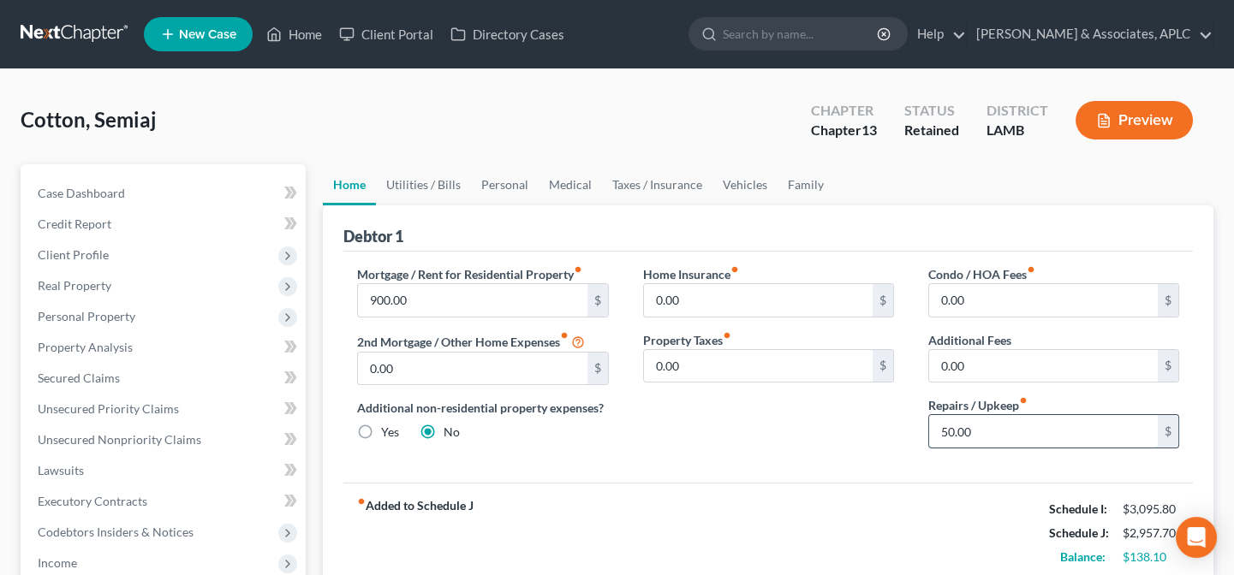
click at [997, 434] on input "50.00" at bounding box center [1043, 431] width 229 height 33
type input "75.00"
click at [467, 301] on input "900.00" at bounding box center [472, 300] width 229 height 33
type input "950.00"
click at [655, 462] on div "Mortgage / Rent for Residential Property fiber_manual_record 950.00 $ 2nd Mortg…" at bounding box center [767, 367] width 849 height 231
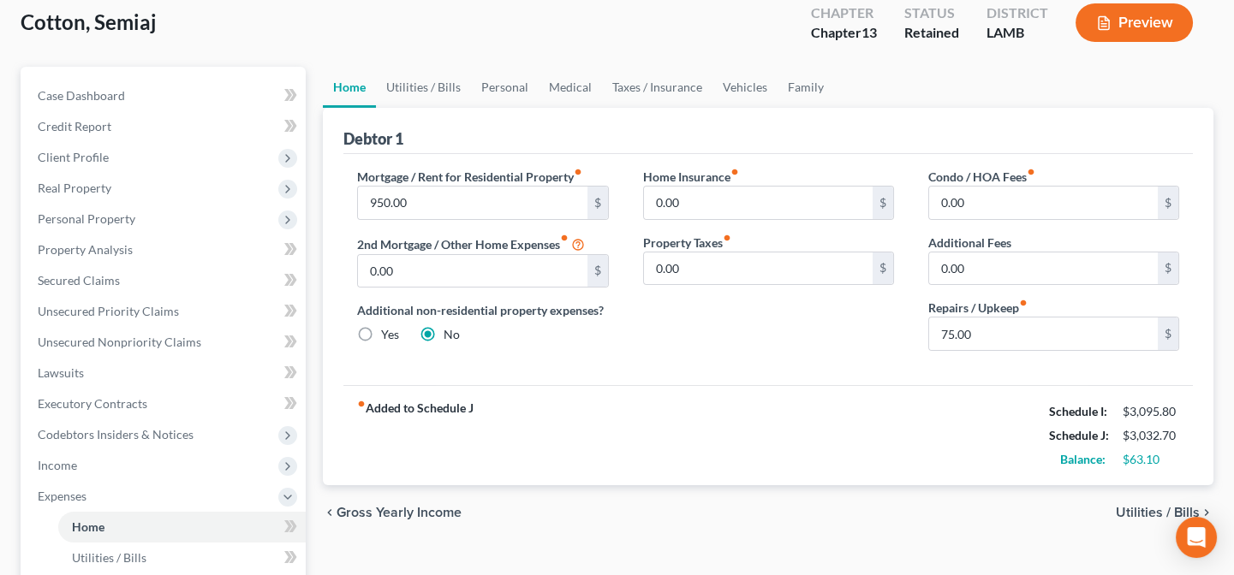
scroll to position [77, 0]
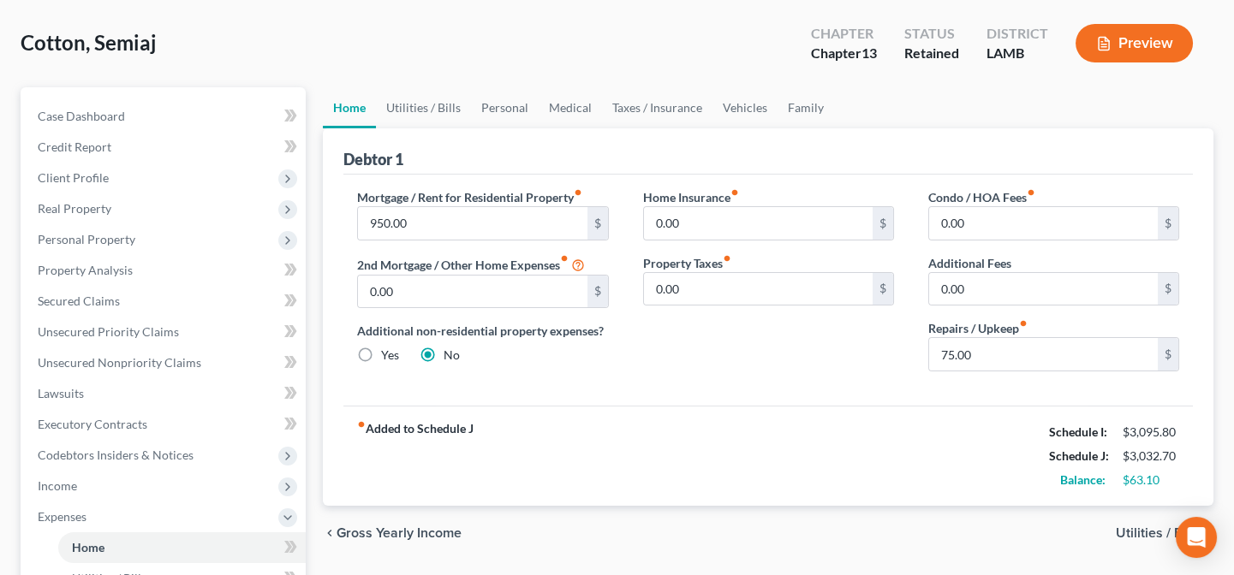
drag, startPoint x: 681, startPoint y: 471, endPoint x: 682, endPoint y: 453, distance: 18.0
click at [681, 471] on div "fiber_manual_record Added to Schedule J Schedule I: $3,095.80 Schedule J: $3,03…" at bounding box center [767, 456] width 849 height 100
click at [414, 107] on link "Utilities / Bills" at bounding box center [423, 107] width 95 height 41
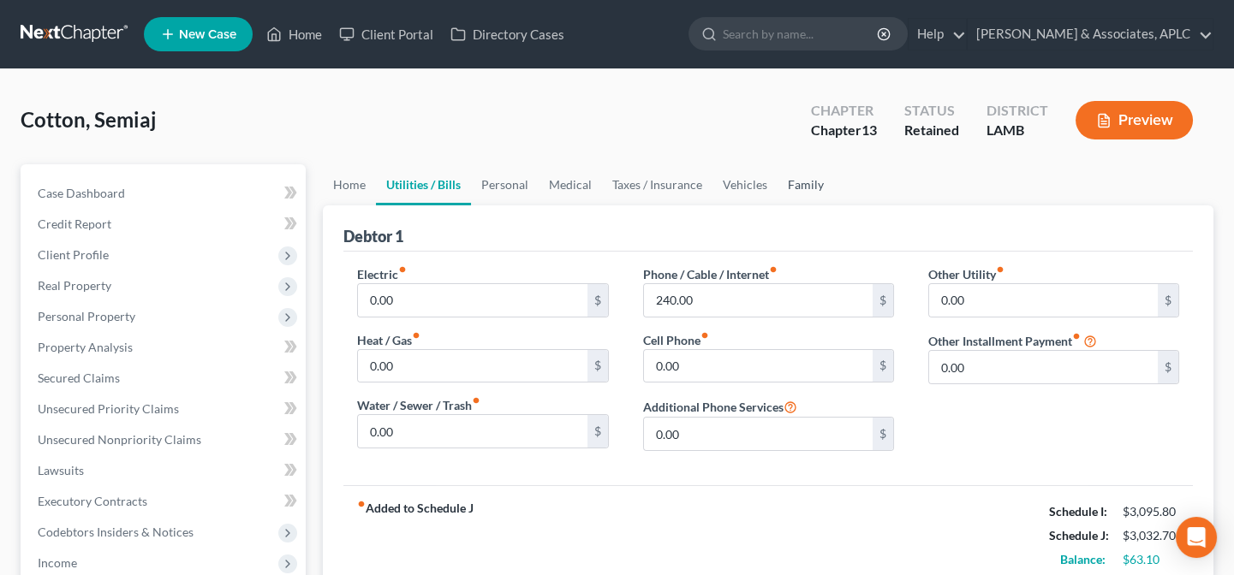
drag, startPoint x: 808, startPoint y: 183, endPoint x: 810, endPoint y: 199, distance: 15.5
click at [810, 185] on link "Family" at bounding box center [806, 184] width 57 height 41
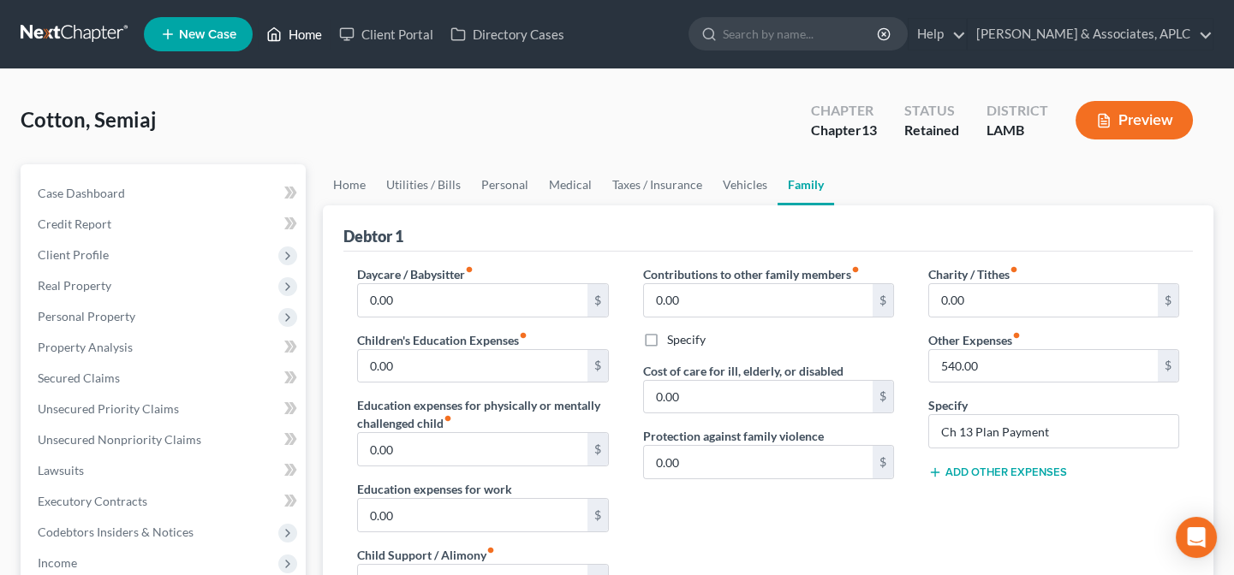
click at [316, 39] on link "Home" at bounding box center [294, 34] width 73 height 31
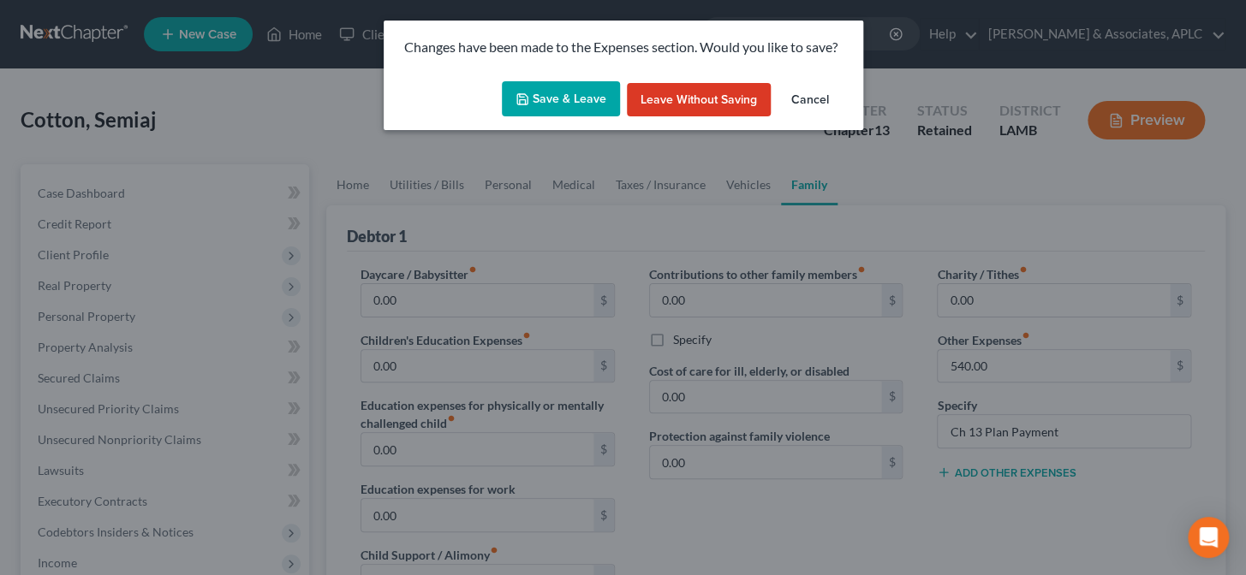
click at [565, 107] on button "Save & Leave" at bounding box center [561, 99] width 118 height 36
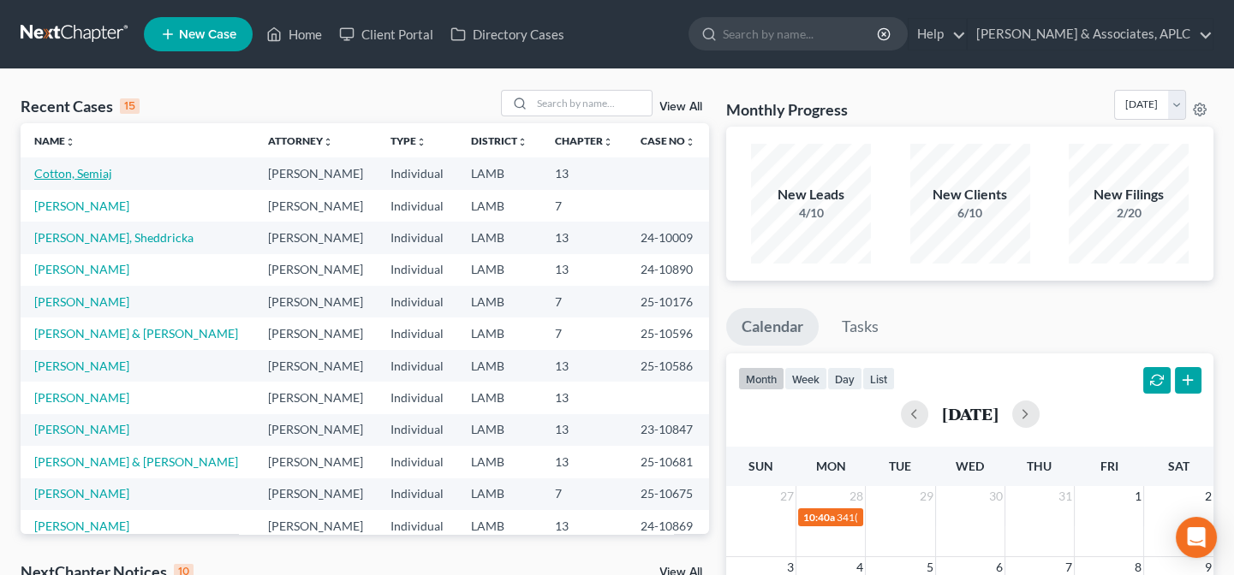
click at [93, 172] on link "Cotton, Semiaj" at bounding box center [73, 173] width 78 height 15
select select "14"
select select "0"
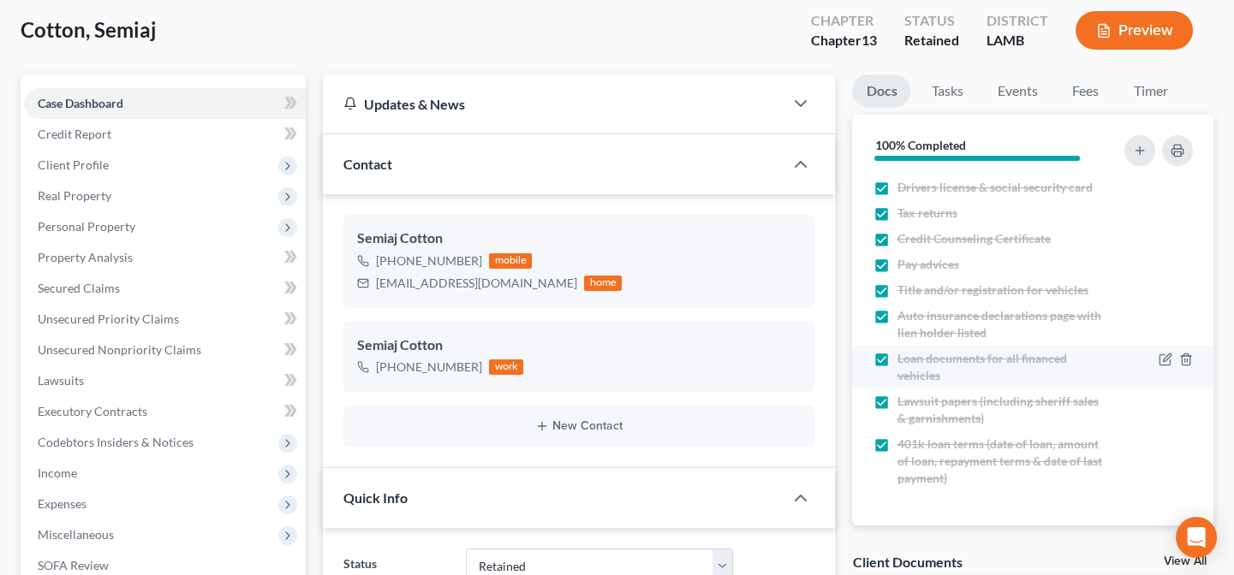
scroll to position [389, 0]
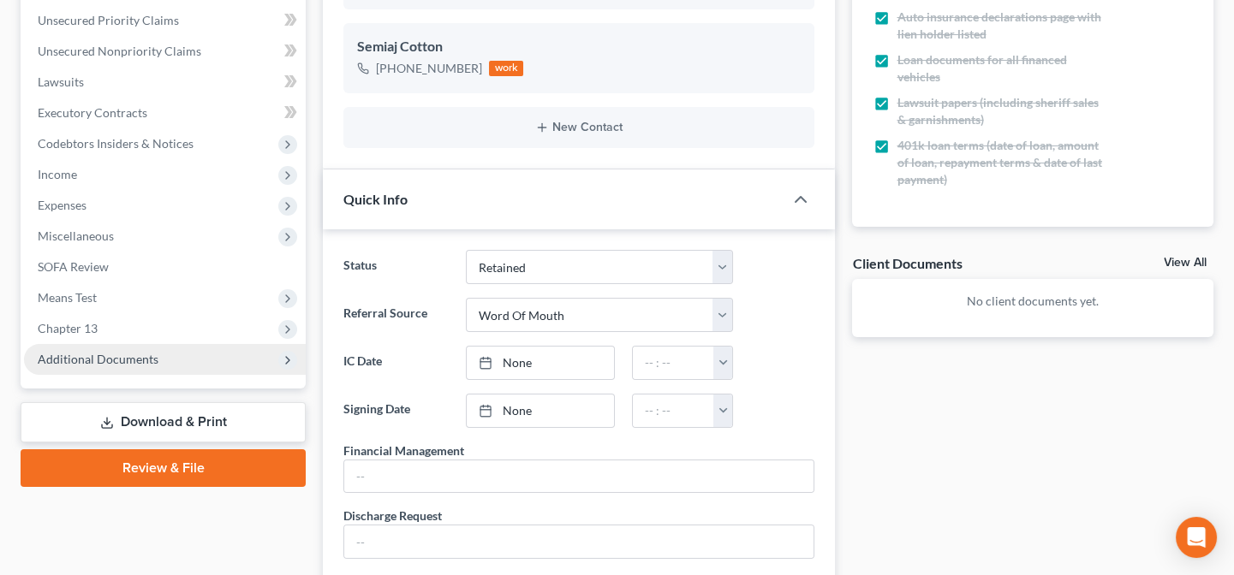
click at [135, 359] on span "Additional Documents" at bounding box center [98, 359] width 121 height 15
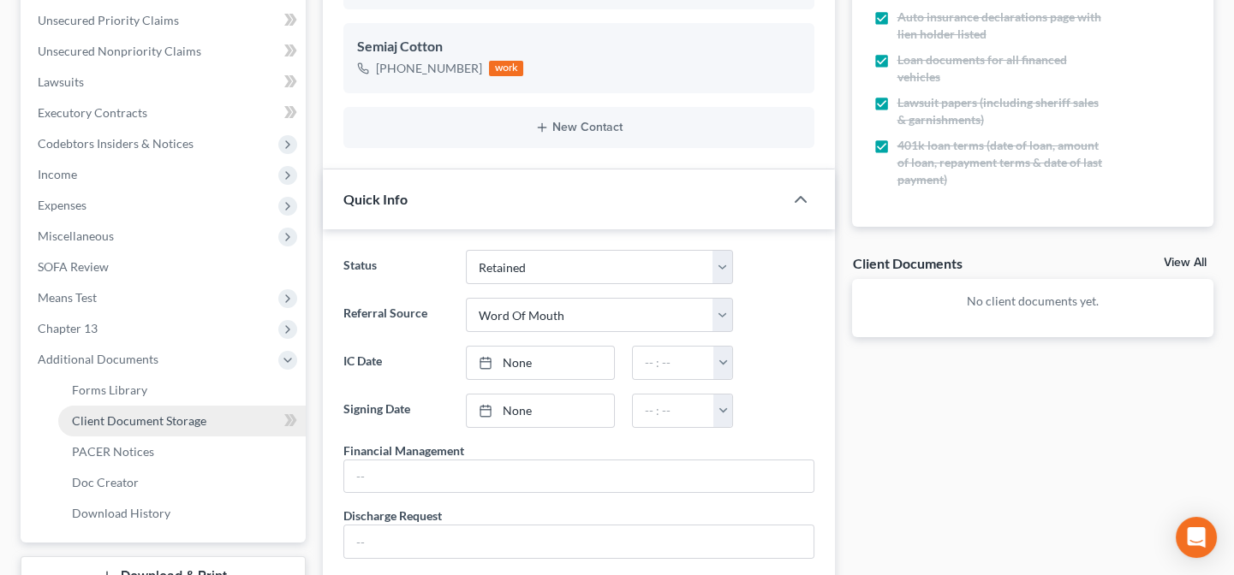
click at [134, 419] on span "Client Document Storage" at bounding box center [139, 421] width 134 height 15
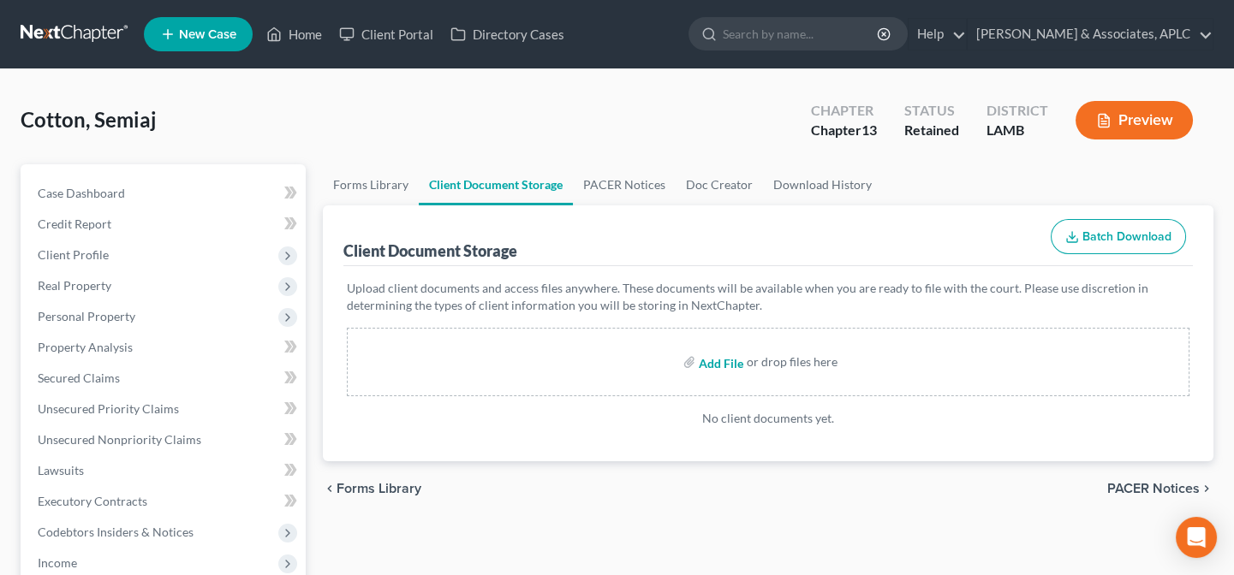
click at [735, 359] on input "file" at bounding box center [719, 362] width 41 height 31
type input "C:\fakepath\CCC.pdf"
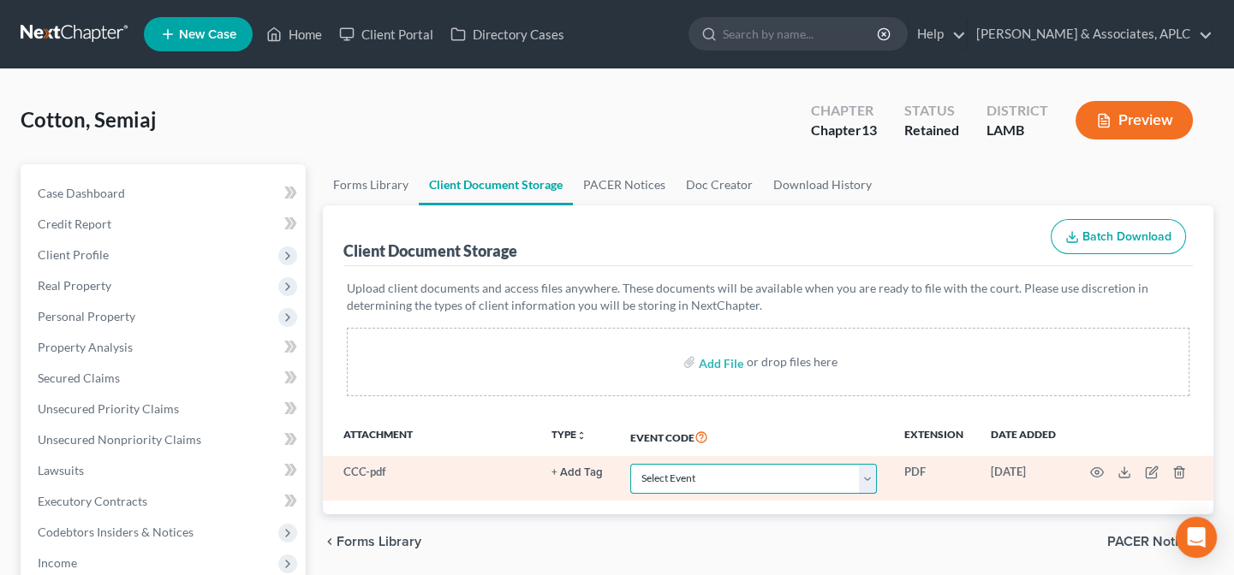
click at [713, 483] on select "Select Event 20 Largest Unsecured Creditors Amended List of Creditors Amended L…" at bounding box center [753, 479] width 247 height 30
select select "13"
click at [630, 464] on select "Select Event 20 Largest Unsecured Creditors Amended List of Creditors Amended L…" at bounding box center [753, 479] width 247 height 30
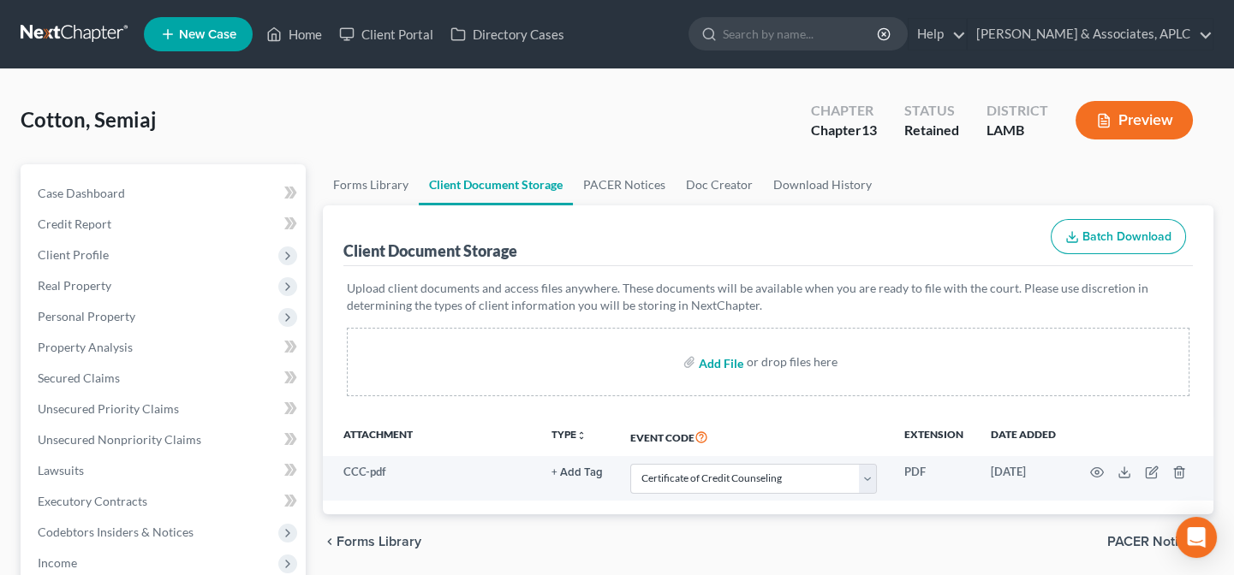
click at [707, 360] on input "file" at bounding box center [719, 362] width 41 height 31
type input "C:\fakepath\Paystubs.pdf"
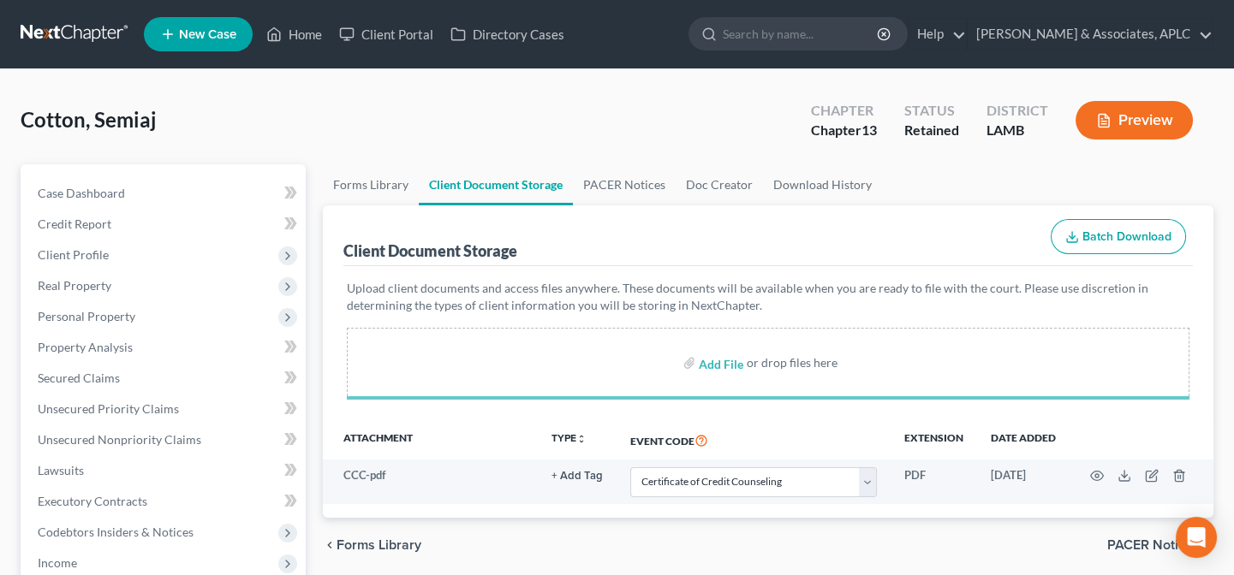
select select "13"
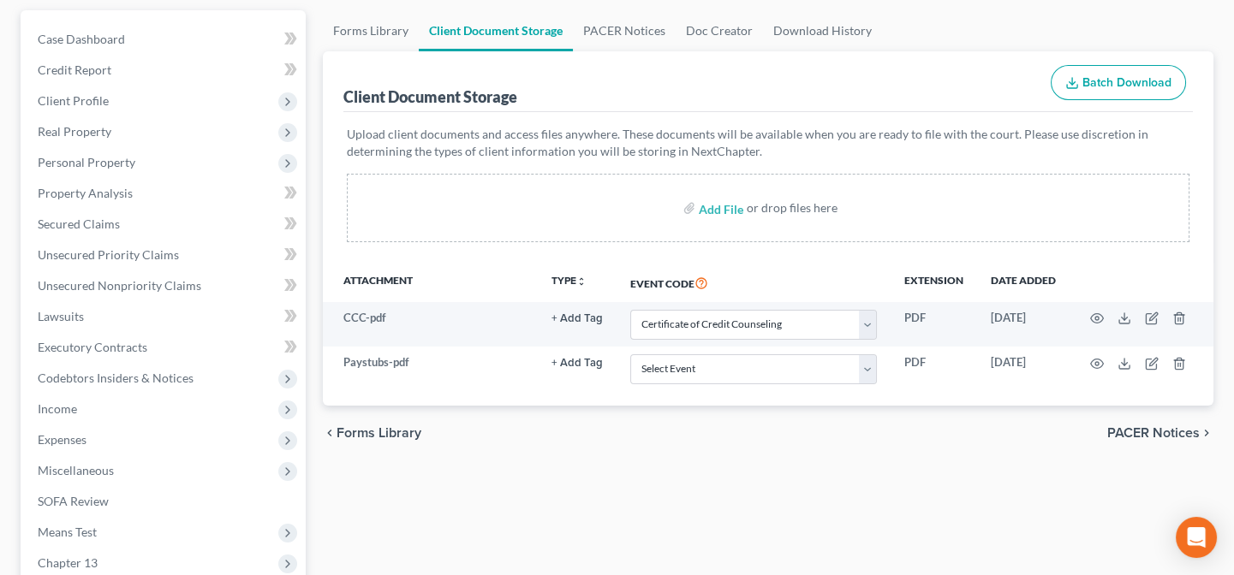
scroll to position [155, 0]
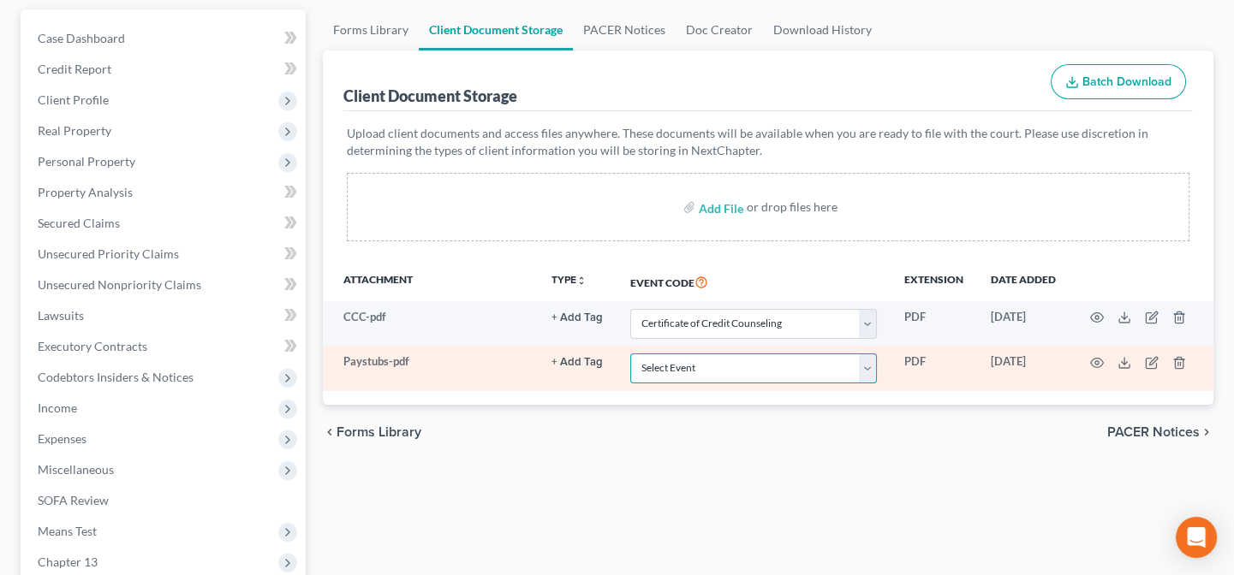
click at [702, 366] on select "Select Event 20 Largest Unsecured Creditors Amended List of Creditors Amended L…" at bounding box center [753, 369] width 247 height 30
select select "39"
click at [630, 354] on select "Select Event 20 Largest Unsecured Creditors Amended List of Creditors Amended L…" at bounding box center [753, 369] width 247 height 30
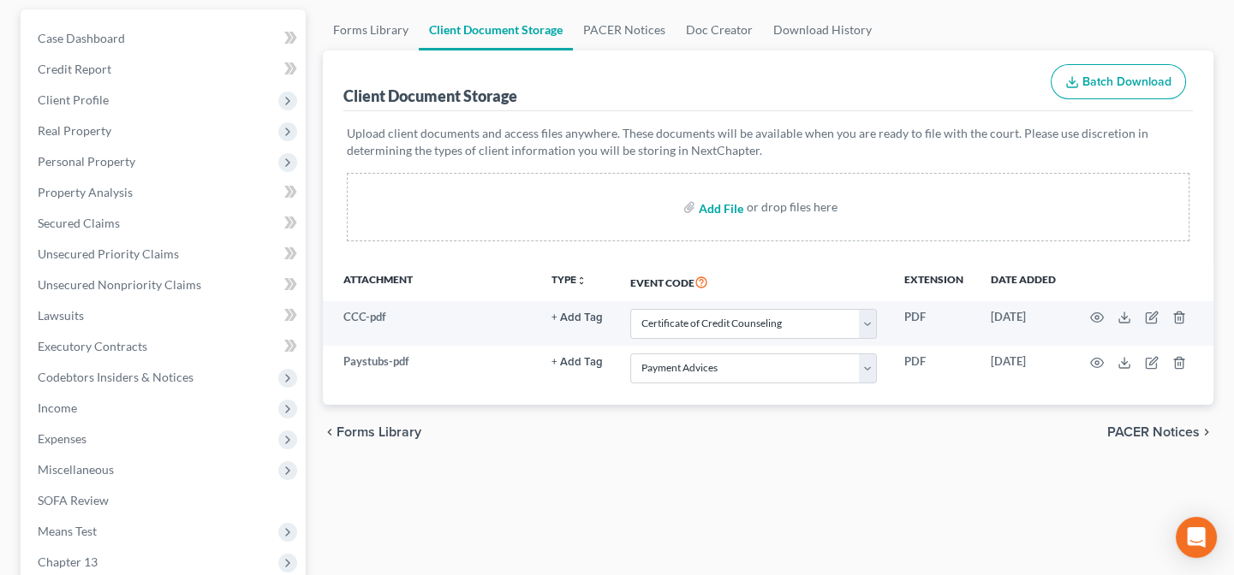
click at [705, 206] on input "file" at bounding box center [719, 207] width 41 height 31
type input "C:\fakepath\Local Form I-Mailing Verification.pdf"
select select "13"
select select "39"
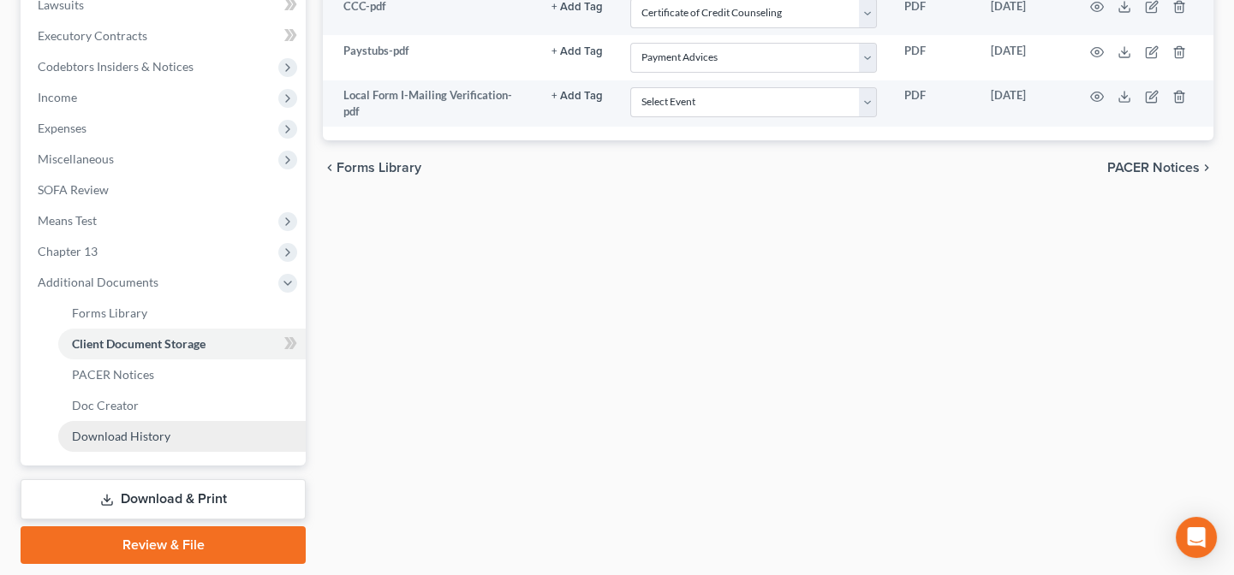
scroll to position [467, 0]
click at [172, 540] on link "Review & File" at bounding box center [163, 545] width 285 height 38
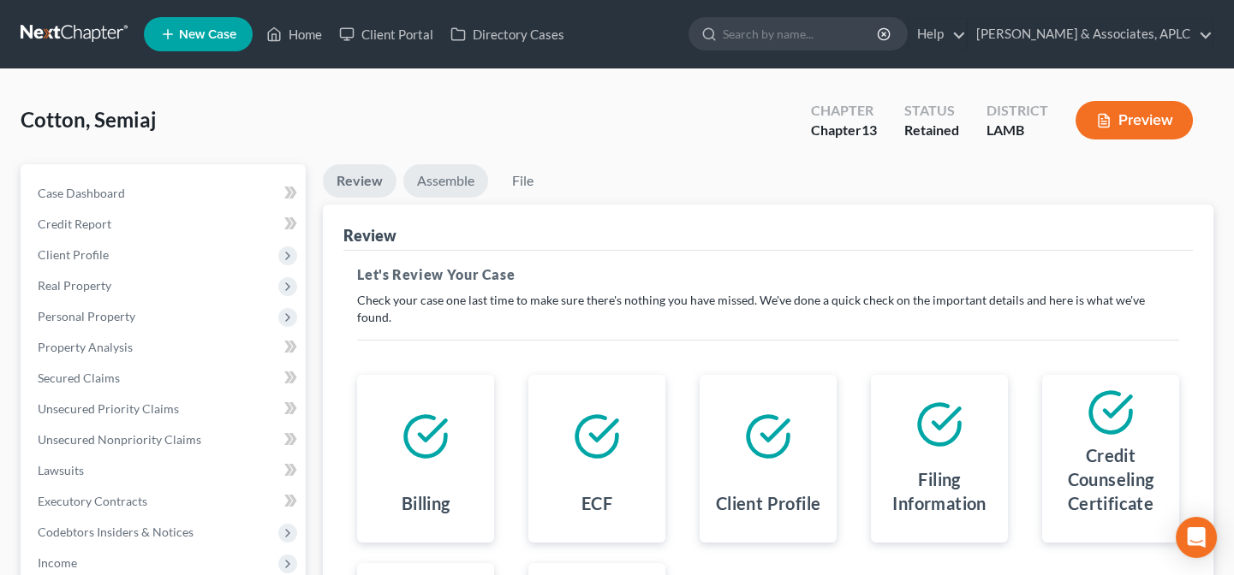
click at [454, 171] on link "Assemble" at bounding box center [445, 180] width 85 height 33
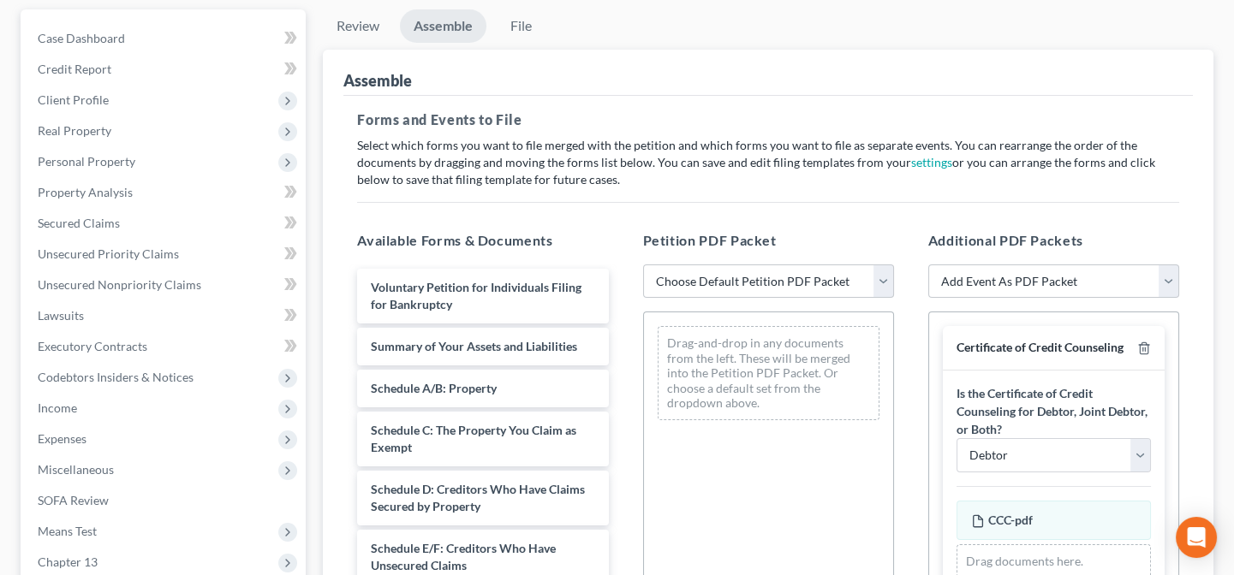
scroll to position [233, 0]
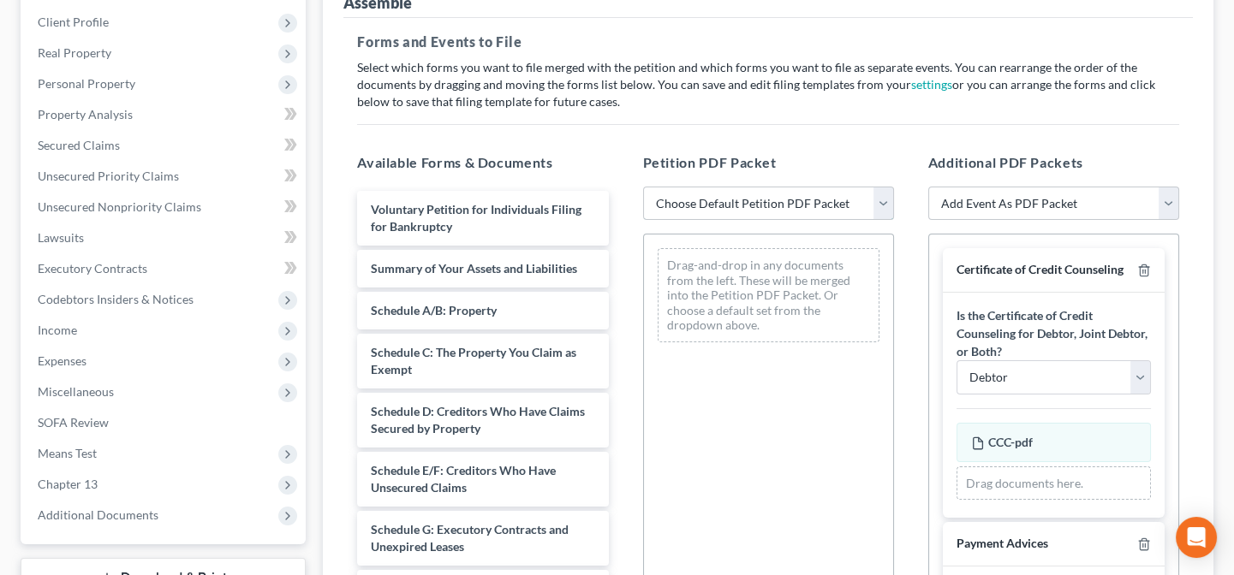
click at [794, 194] on select "Choose Default Petition PDF Packet Emergency Filing (Voluntary Petition and Cre…" at bounding box center [768, 204] width 251 height 34
select select "1"
click at [643, 187] on select "Choose Default Petition PDF Packet Emergency Filing (Voluntary Petition and Cre…" at bounding box center [768, 204] width 251 height 34
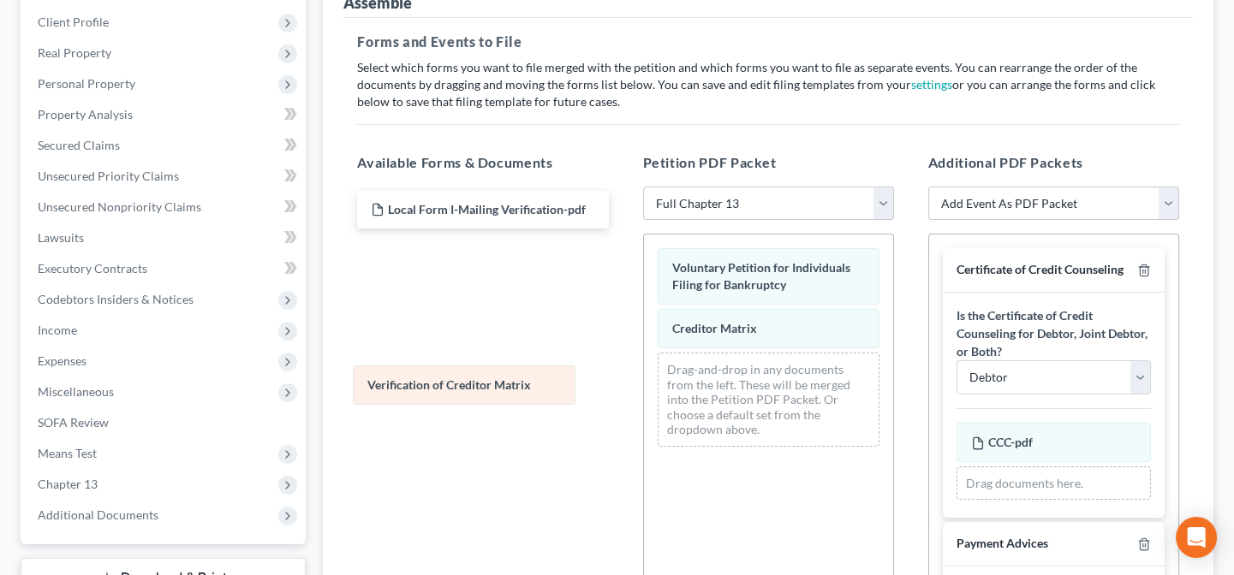
drag, startPoint x: 736, startPoint y: 367, endPoint x: 432, endPoint y: 383, distance: 304.4
click at [644, 383] on div "Verification of Creditor Matrix Voluntary Petition for Individuals Filing for B…" at bounding box center [768, 348] width 249 height 226
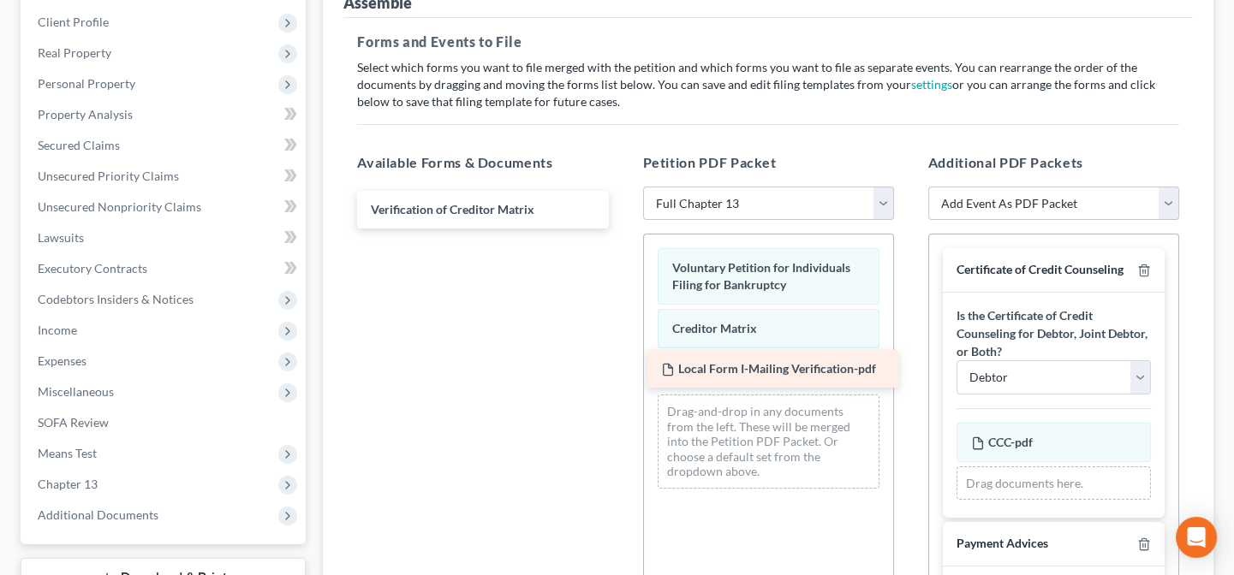
drag, startPoint x: 427, startPoint y: 204, endPoint x: 718, endPoint y: 366, distance: 332.4
click at [622, 229] on div "Local Form I-Mailing Verification-pdf Local Form I-Mailing Verification-pdf Ver…" at bounding box center [482, 210] width 278 height 38
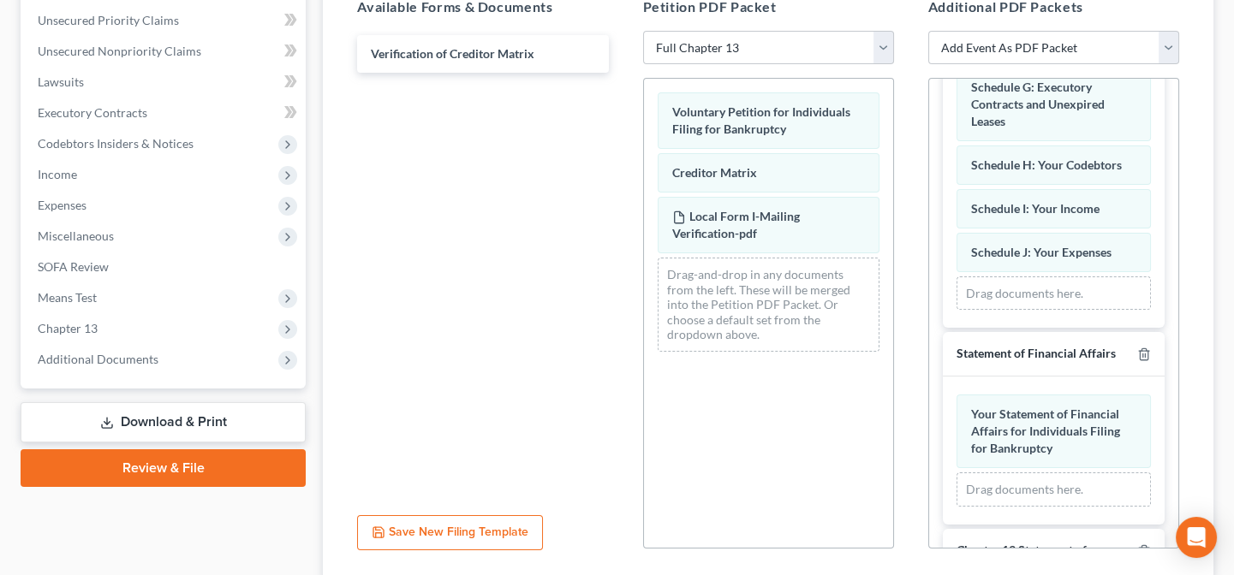
scroll to position [1868, 0]
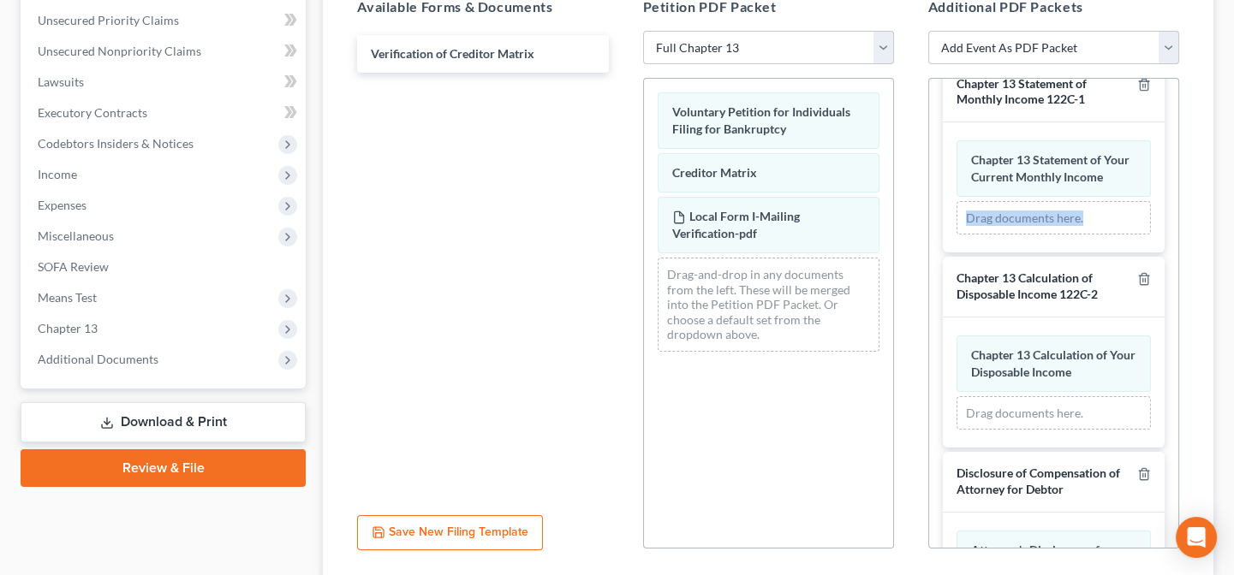
drag, startPoint x: 1206, startPoint y: 233, endPoint x: 1207, endPoint y: 291, distance: 58.2
click at [1207, 291] on div "Assemble Forms and Events to File Select which forms you want to file merged wi…" at bounding box center [768, 200] width 891 height 768
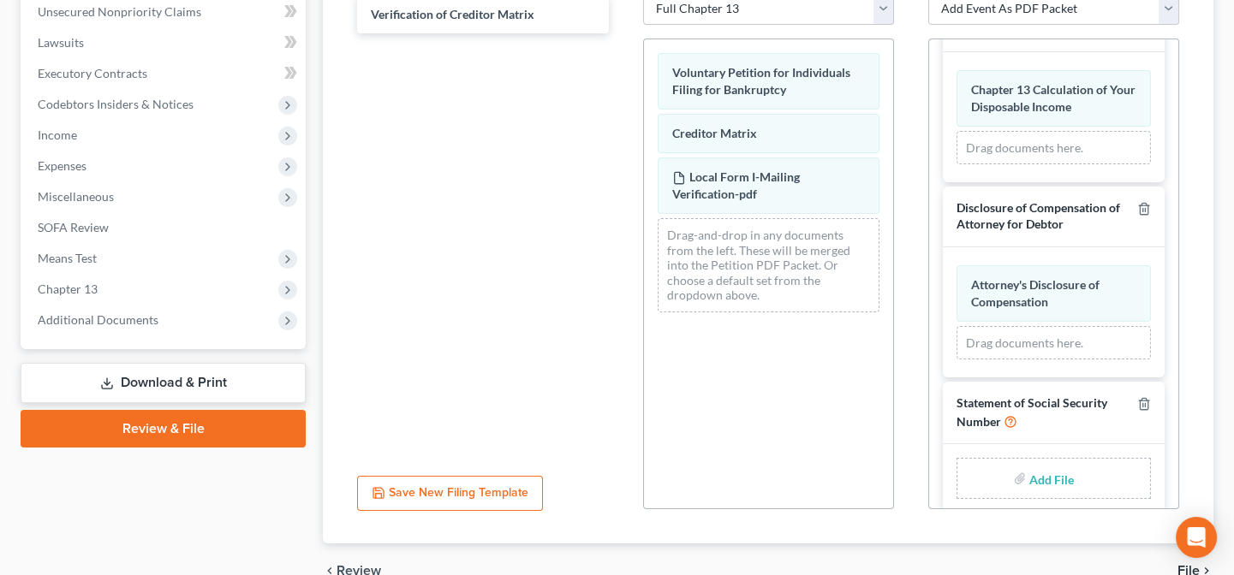
scroll to position [2172, 0]
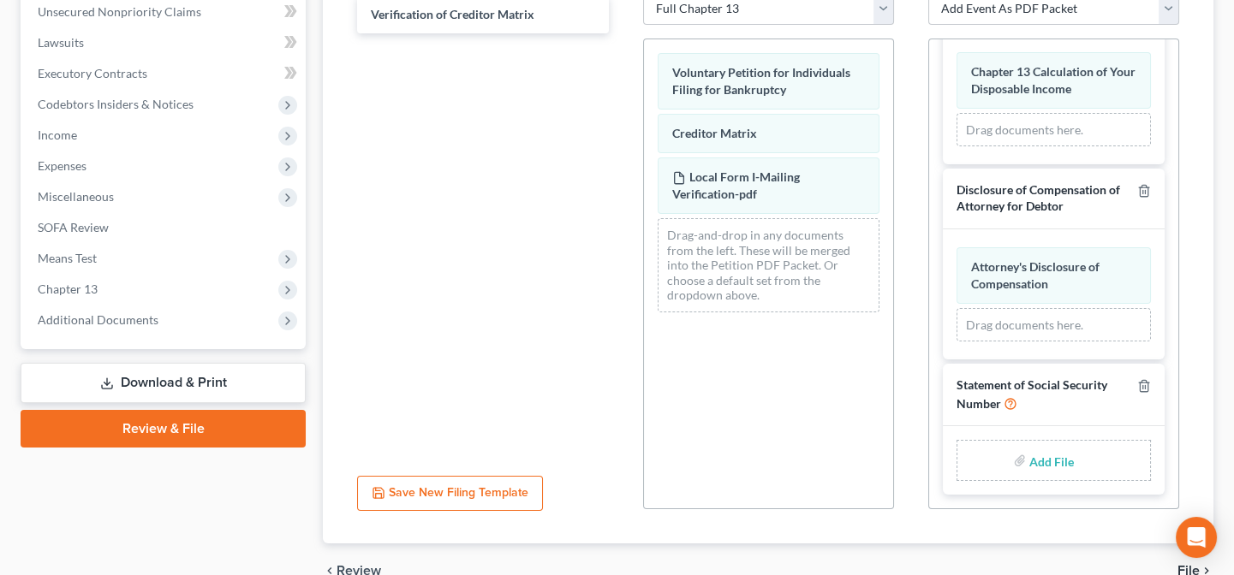
click at [1050, 462] on input "file" at bounding box center [1049, 460] width 41 height 31
type input "C:\fakepath\Statement About Social Security Number.pdf"
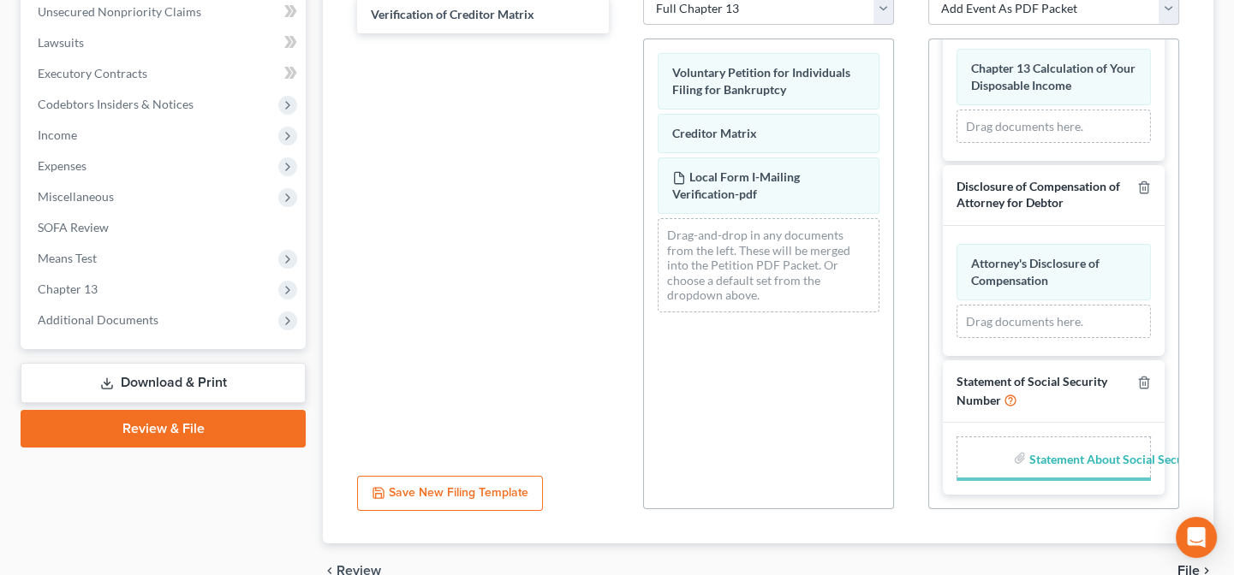
scroll to position [2165, 0]
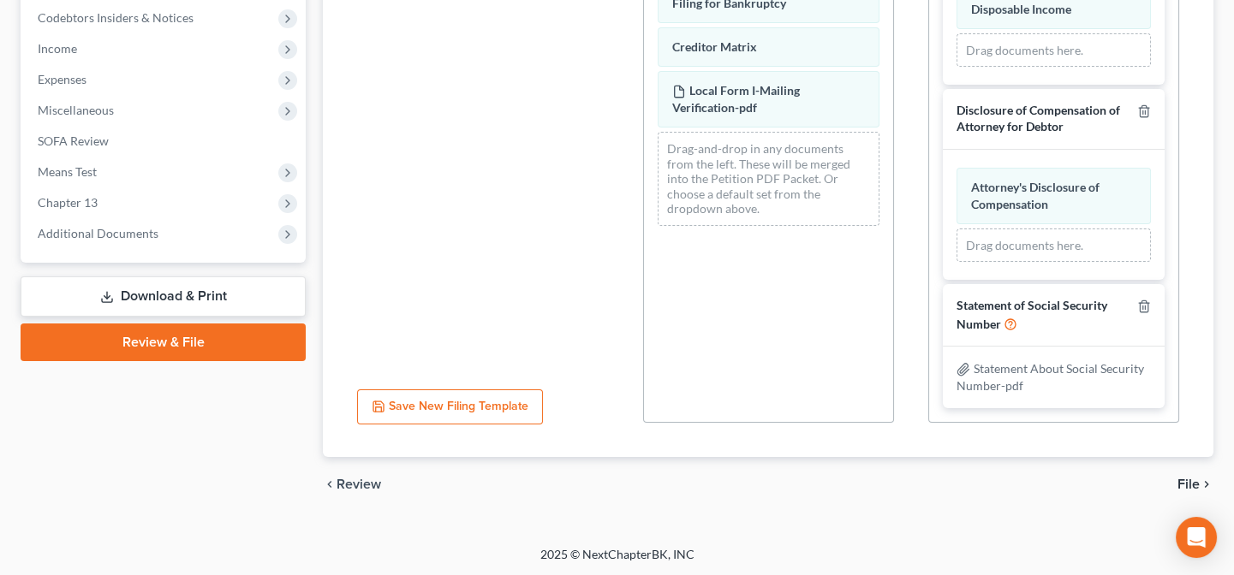
click at [1192, 480] on span "File" at bounding box center [1188, 485] width 22 height 14
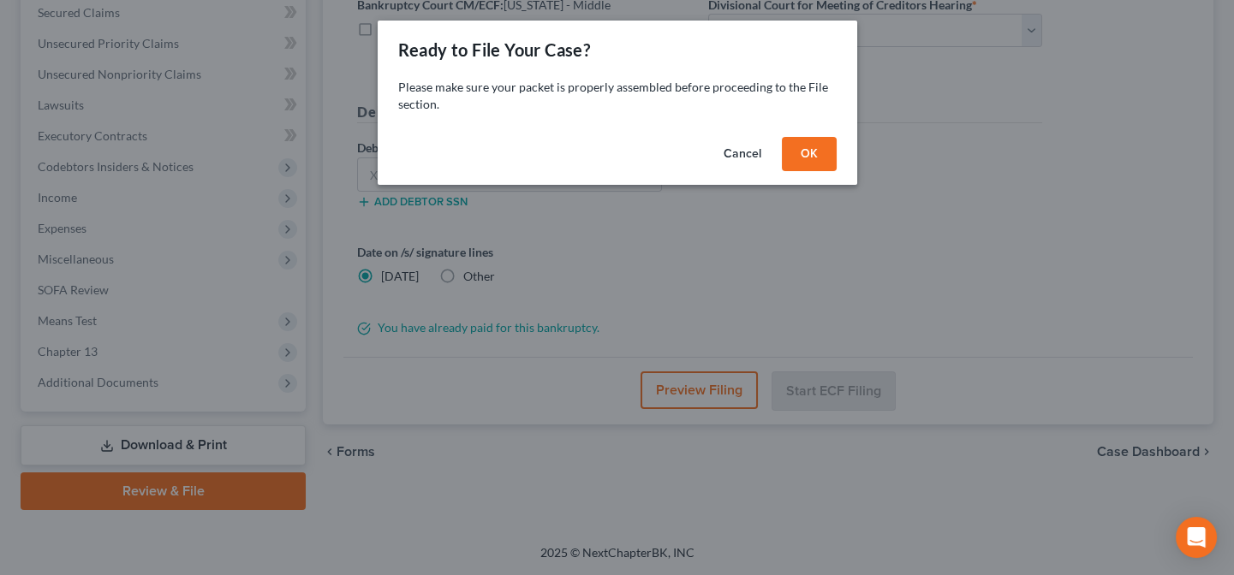
scroll to position [363, 0]
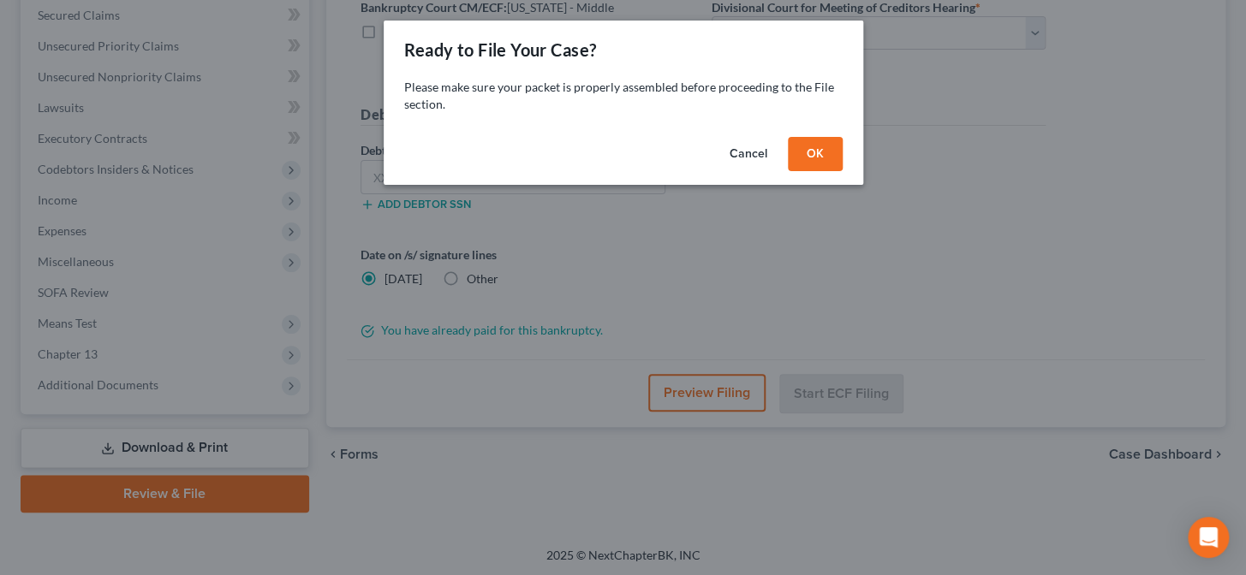
click at [813, 162] on button "OK" at bounding box center [815, 154] width 55 height 34
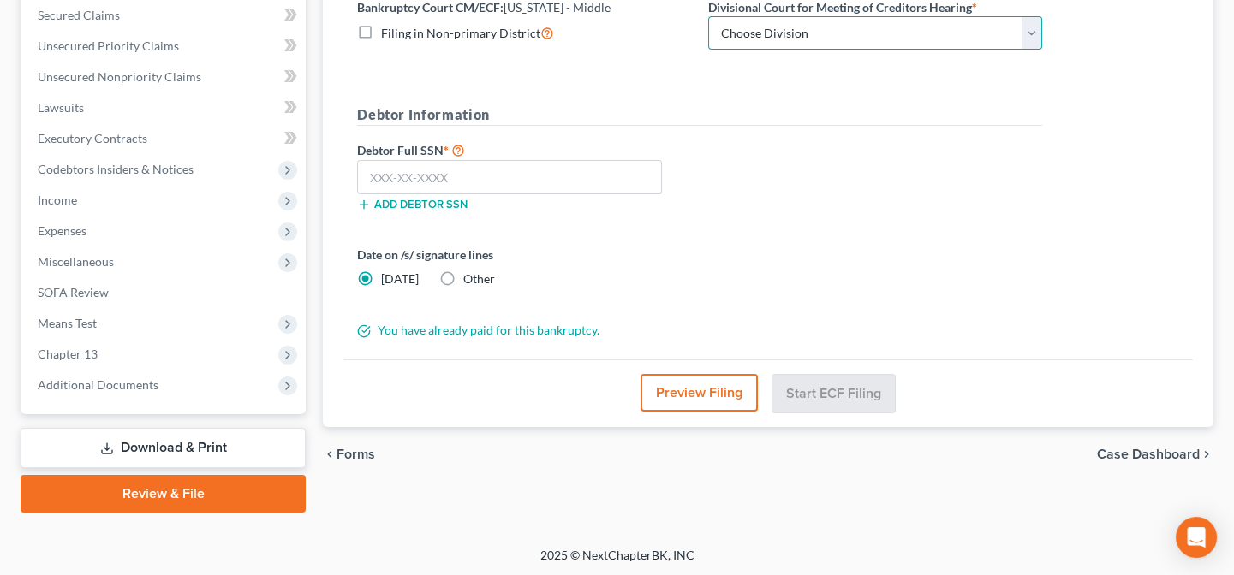
click at [759, 44] on select "Choose Division Baton Rouge" at bounding box center [875, 33] width 334 height 34
select select "0"
click at [708, 16] on select "Choose Division Baton Rouge" at bounding box center [875, 33] width 334 height 34
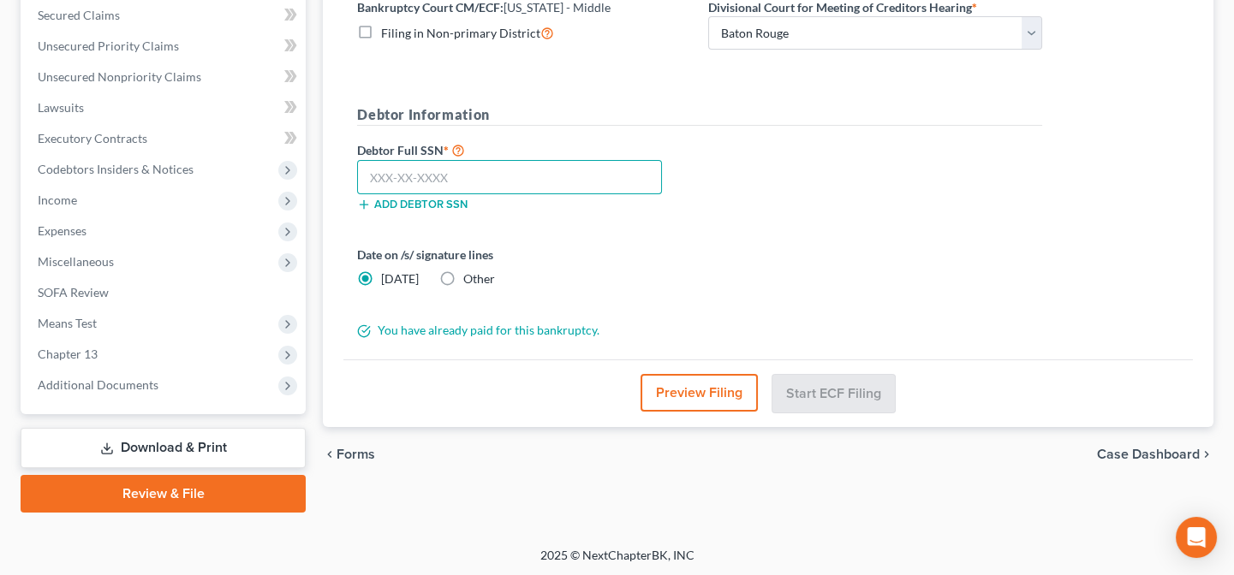
click at [557, 190] on input "text" at bounding box center [509, 177] width 305 height 34
type input "554-53-6633"
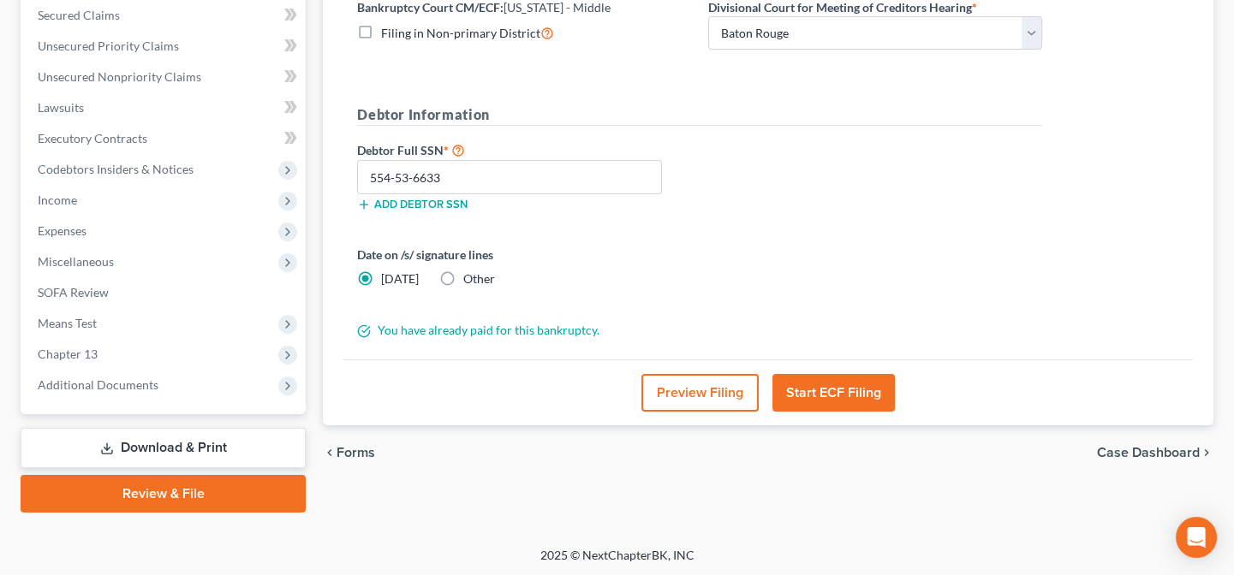
click at [843, 392] on button "Start ECF Filing" at bounding box center [833, 393] width 122 height 38
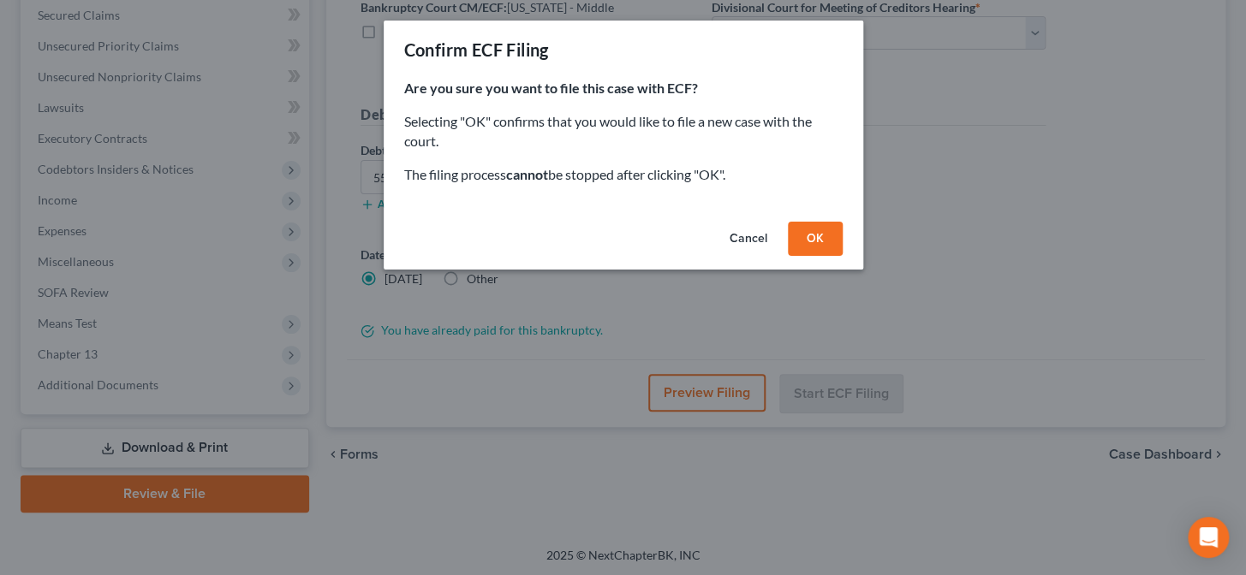
click at [819, 237] on button "OK" at bounding box center [815, 239] width 55 height 34
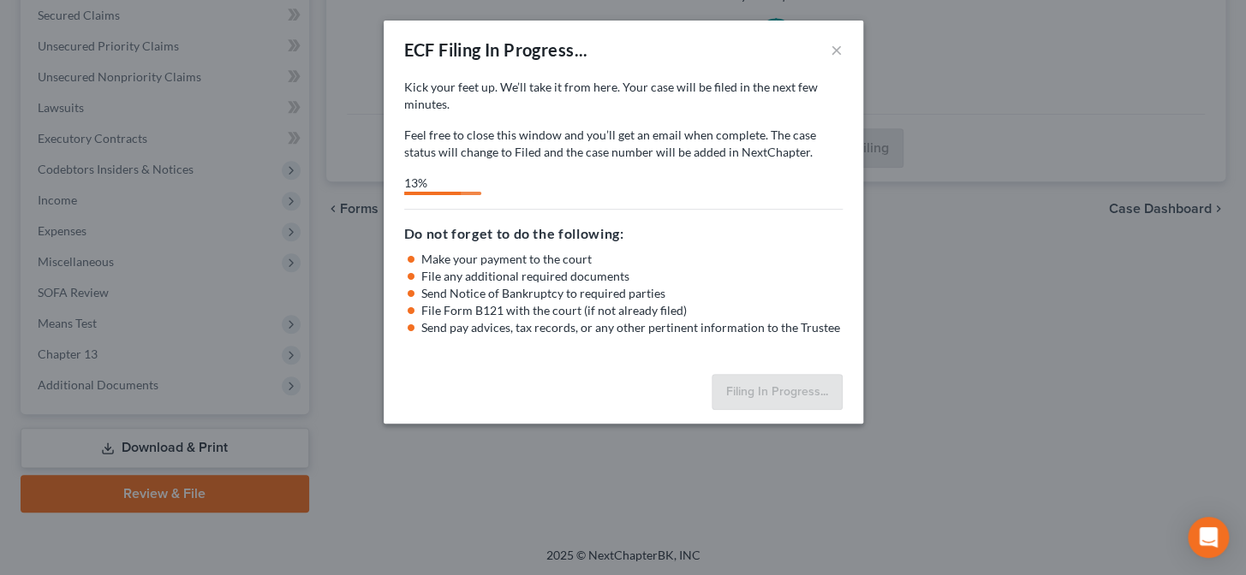
select select "0"
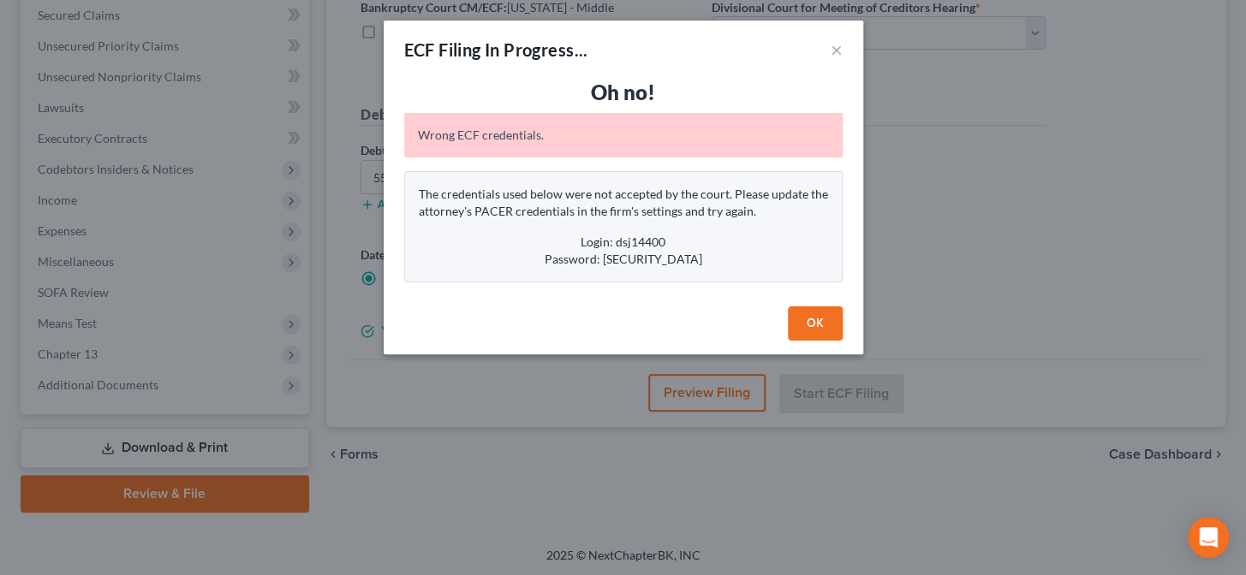
click at [815, 327] on button "OK" at bounding box center [815, 324] width 55 height 34
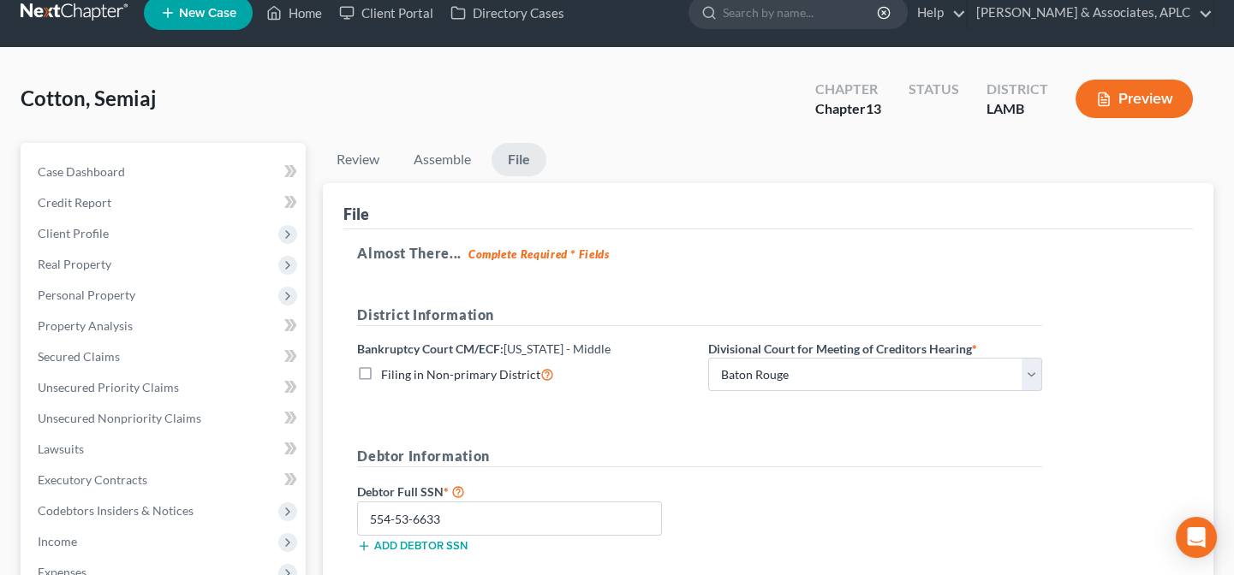
scroll to position [0, 0]
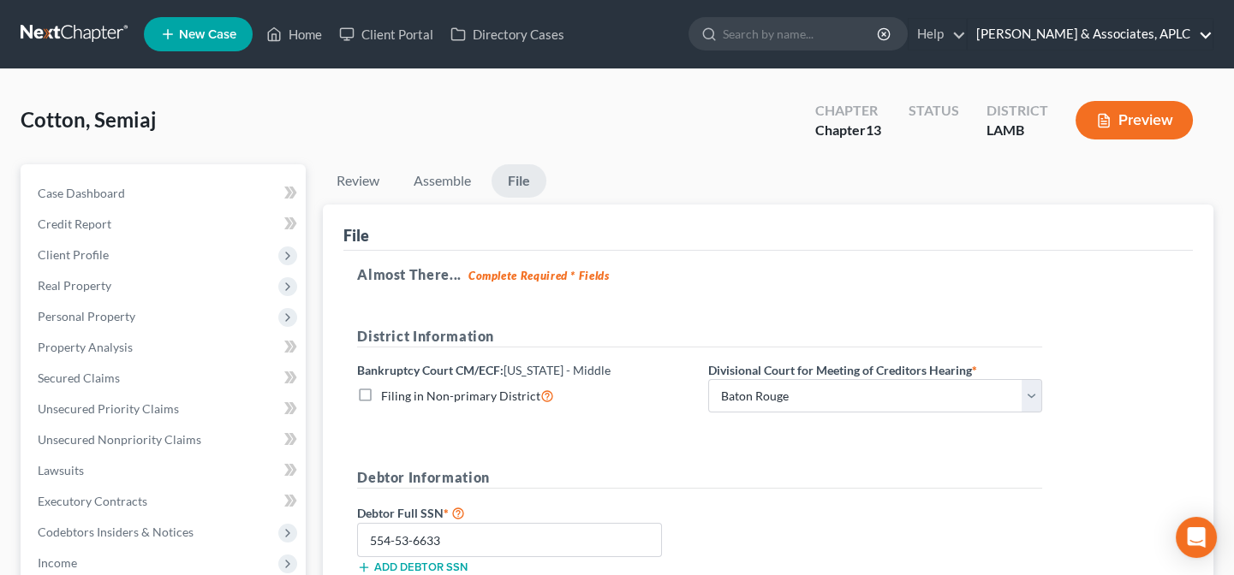
click at [1199, 34] on link "Derren S. Johnson & Associates, APLC" at bounding box center [1090, 34] width 245 height 31
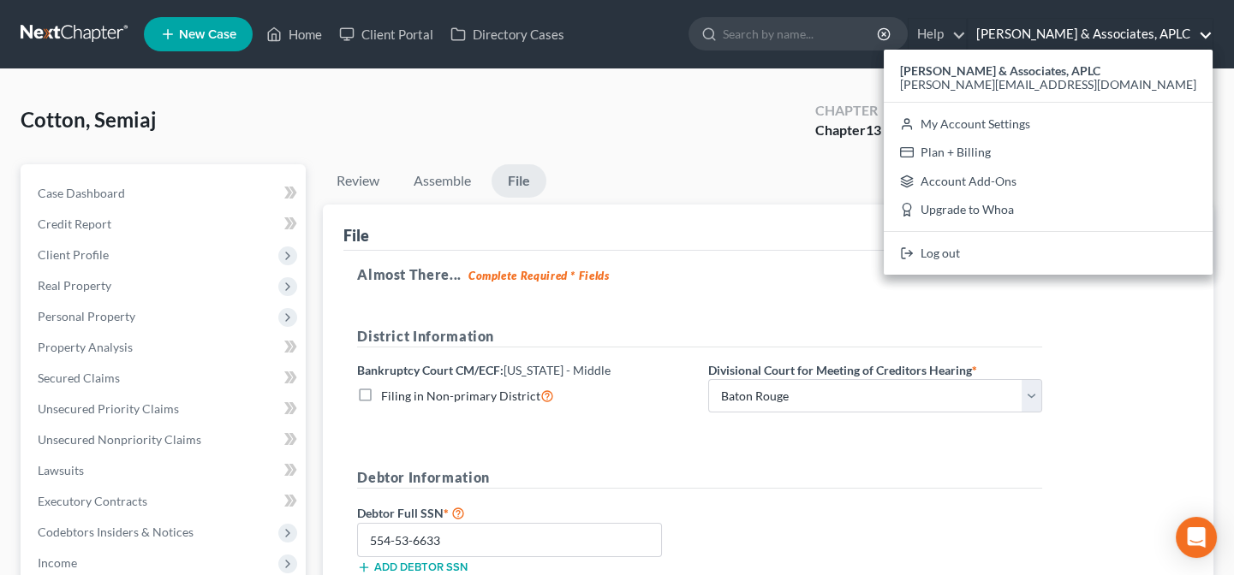
click at [957, 176] on ul "Review Assemble File" at bounding box center [768, 184] width 891 height 40
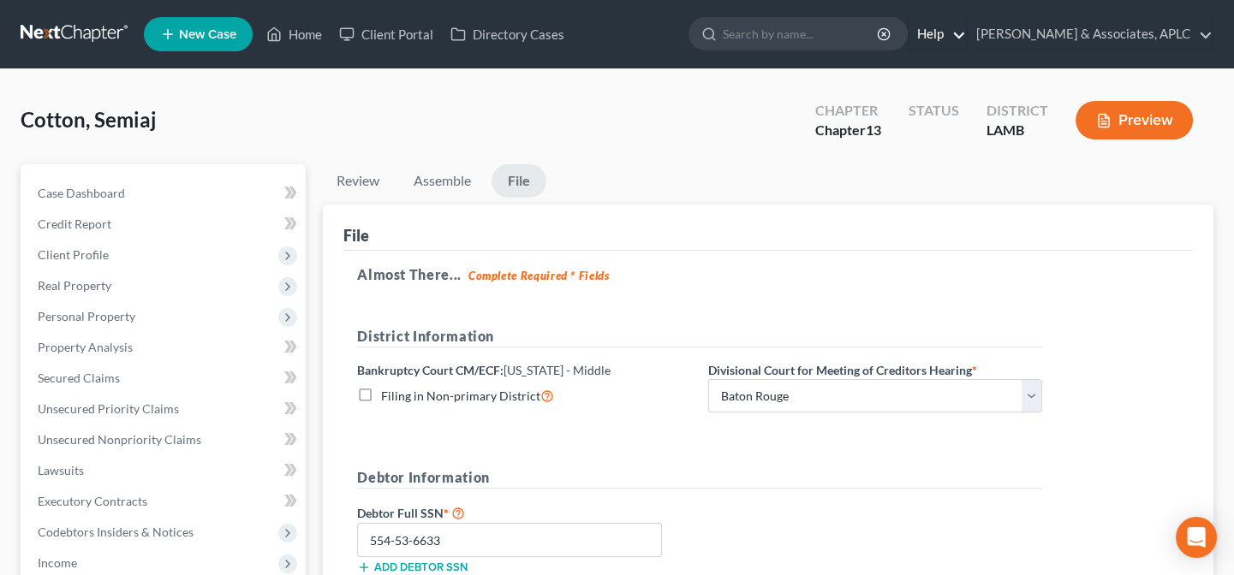
click at [957, 33] on link "Help" at bounding box center [937, 34] width 57 height 31
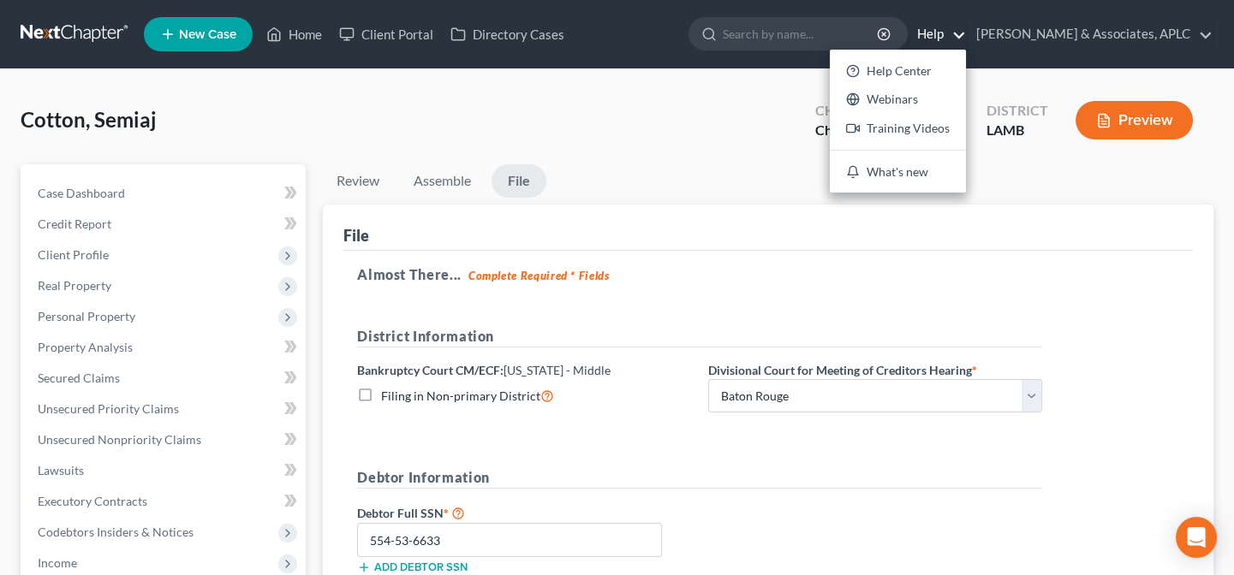
click at [957, 33] on link "Help" at bounding box center [937, 34] width 57 height 31
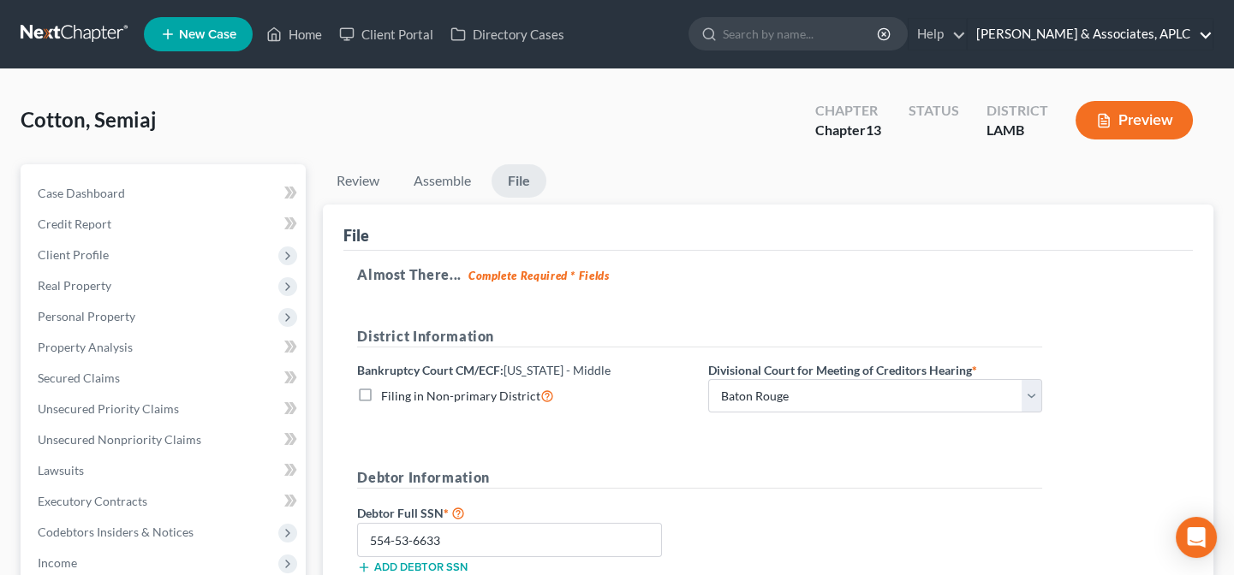
click at [1204, 29] on link "Derren S. Johnson & Associates, APLC" at bounding box center [1090, 34] width 245 height 31
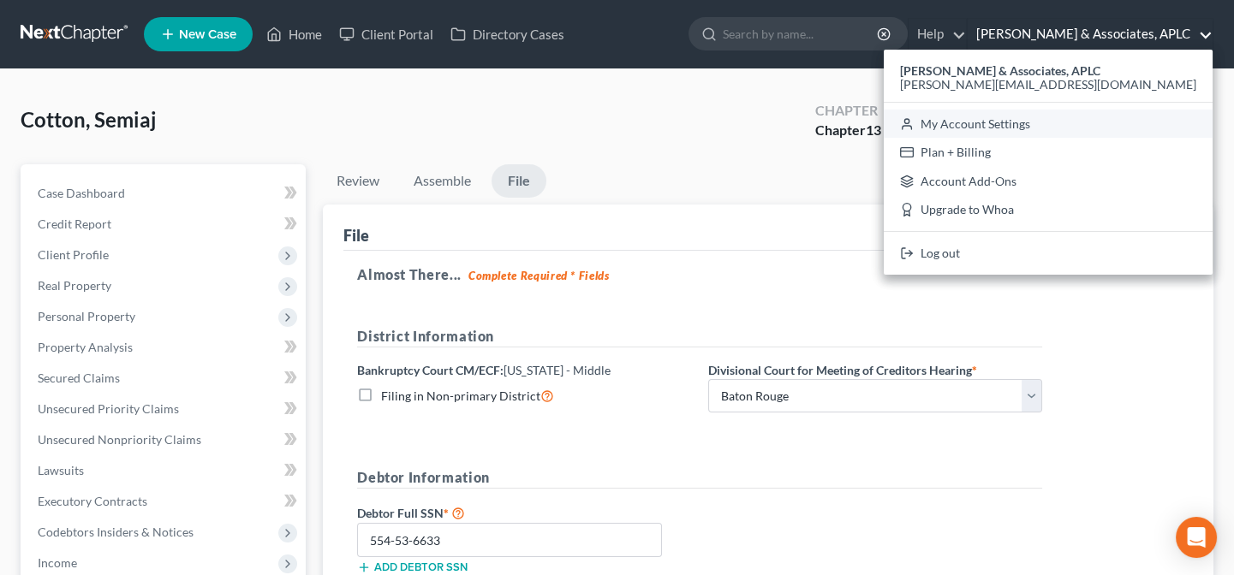
click at [1120, 128] on link "My Account Settings" at bounding box center [1048, 124] width 329 height 29
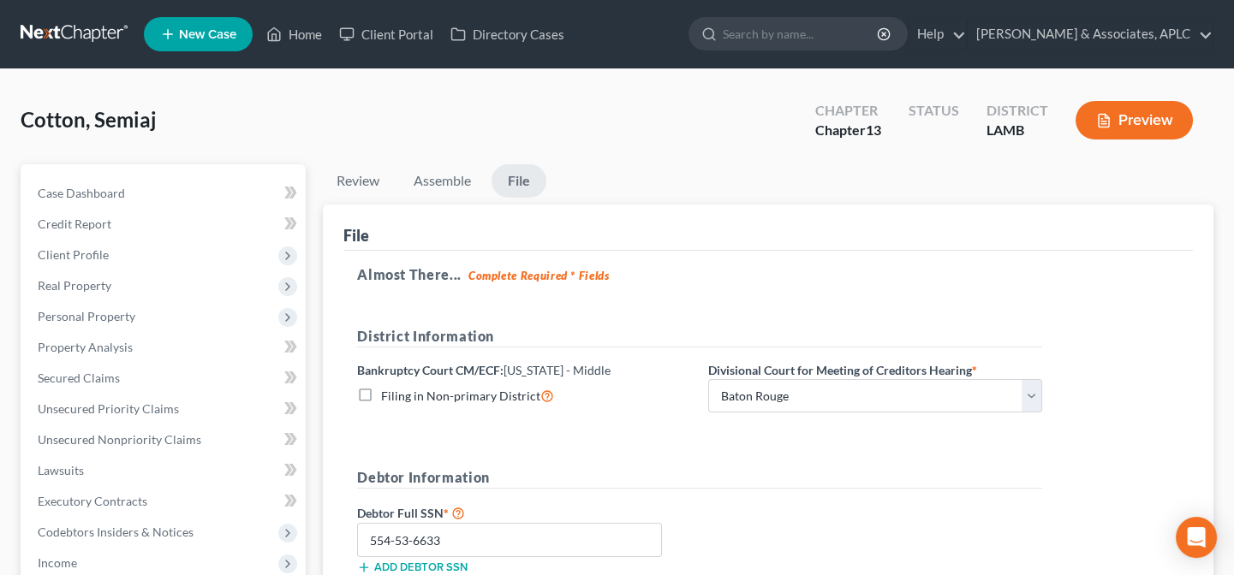
select select "23"
select select "19"
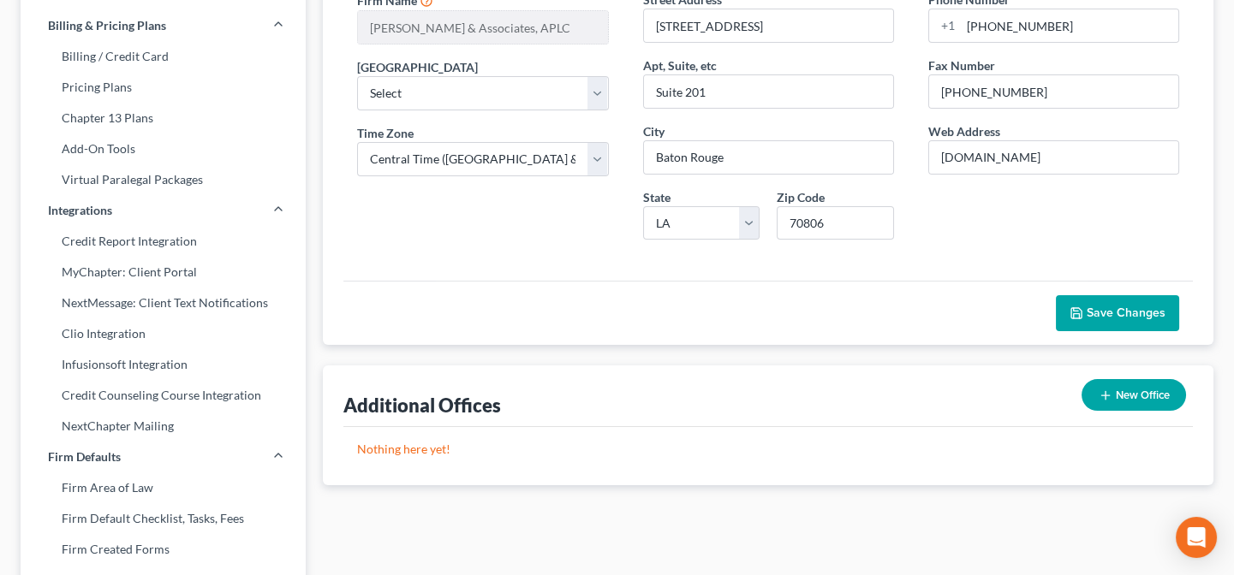
scroll to position [77, 0]
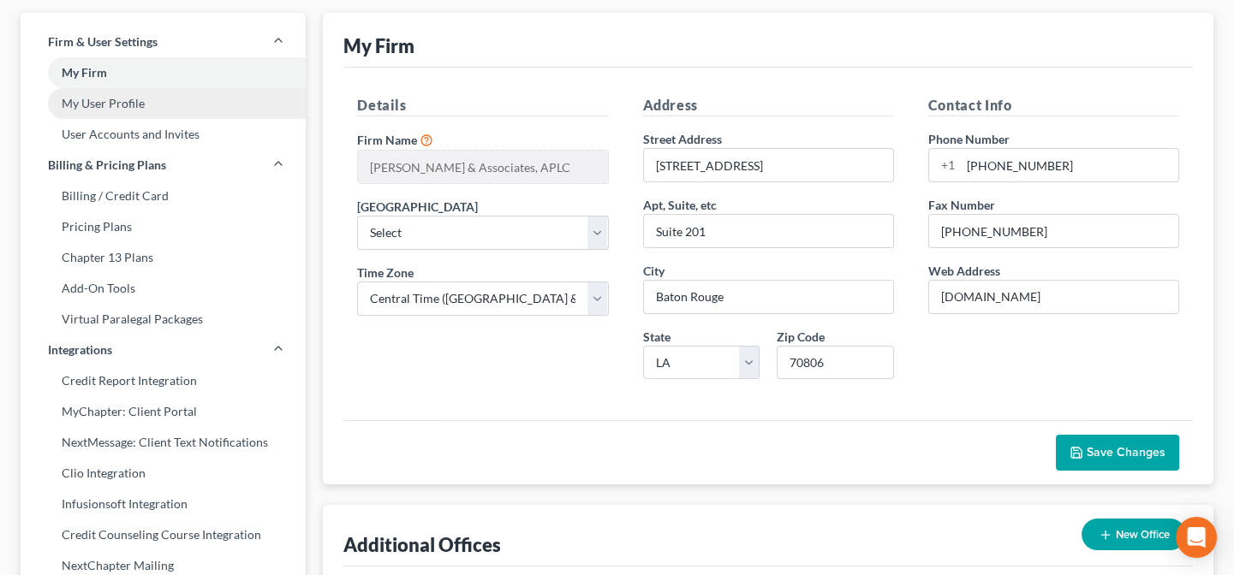
click at [124, 105] on link "My User Profile" at bounding box center [163, 103] width 285 height 31
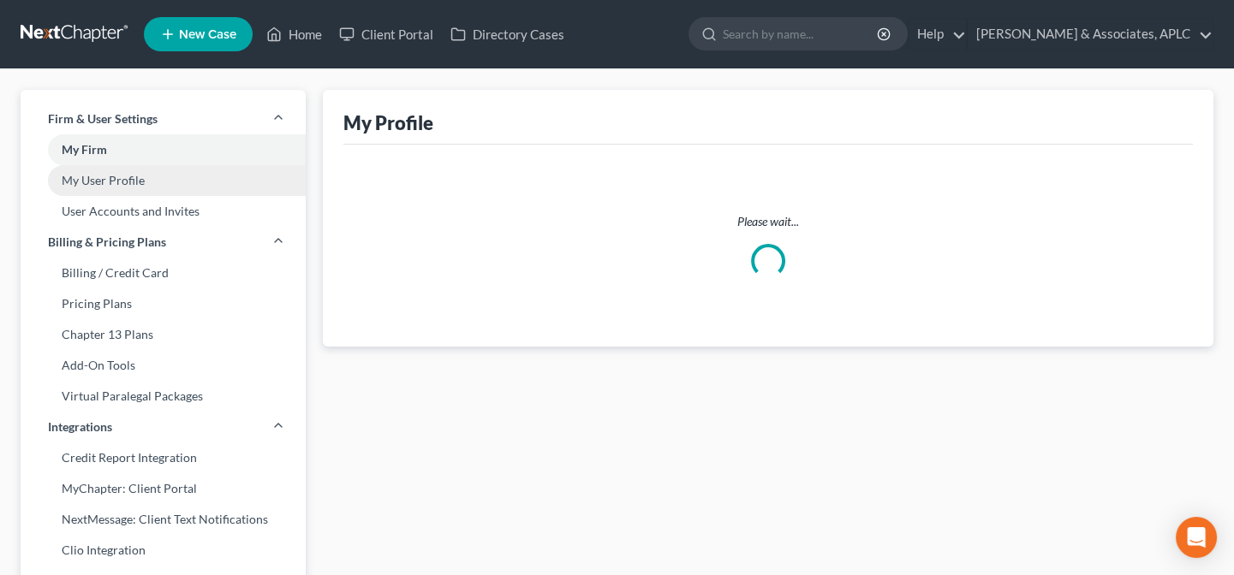
select select "19"
select select "paralegal"
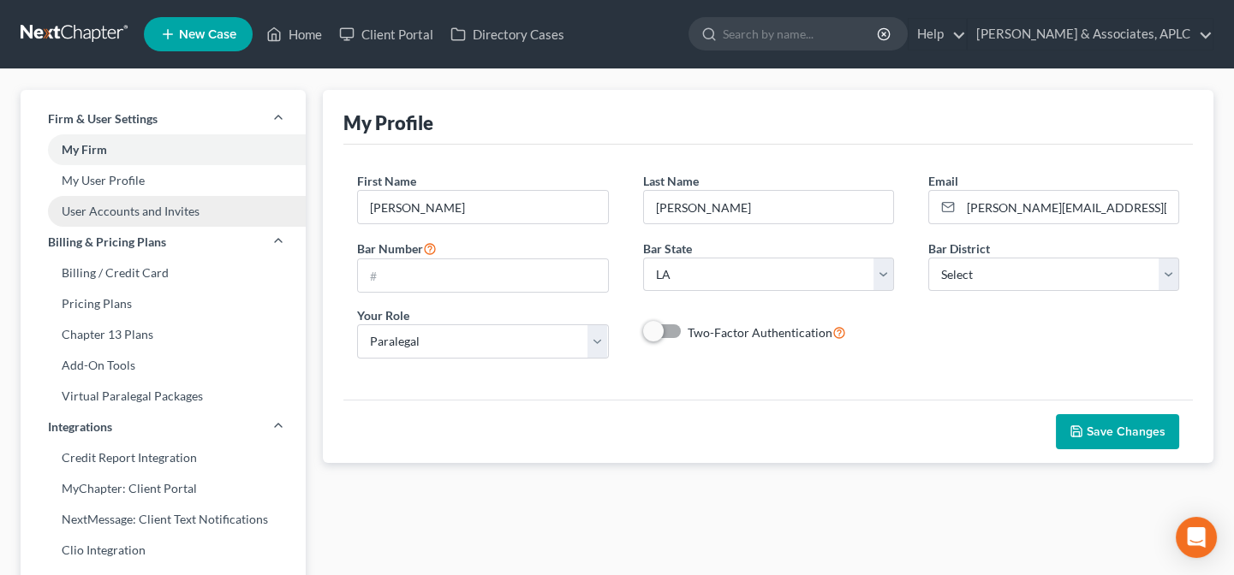
click at [163, 213] on link "User Accounts and Invites" at bounding box center [163, 211] width 285 height 31
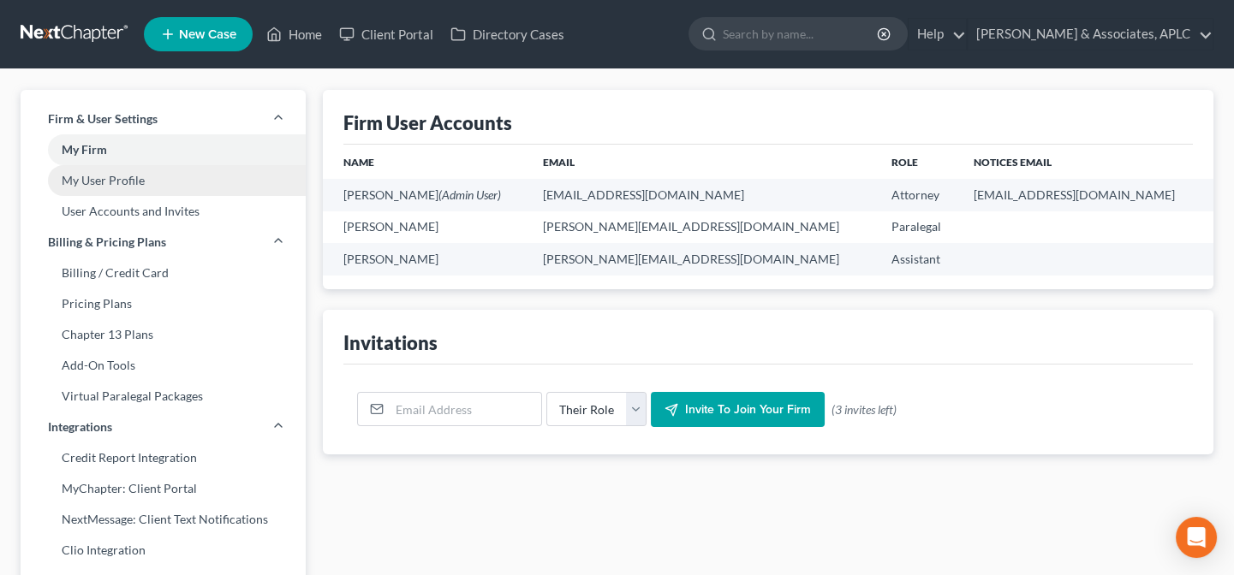
click at [144, 176] on link "My User Profile" at bounding box center [163, 180] width 285 height 31
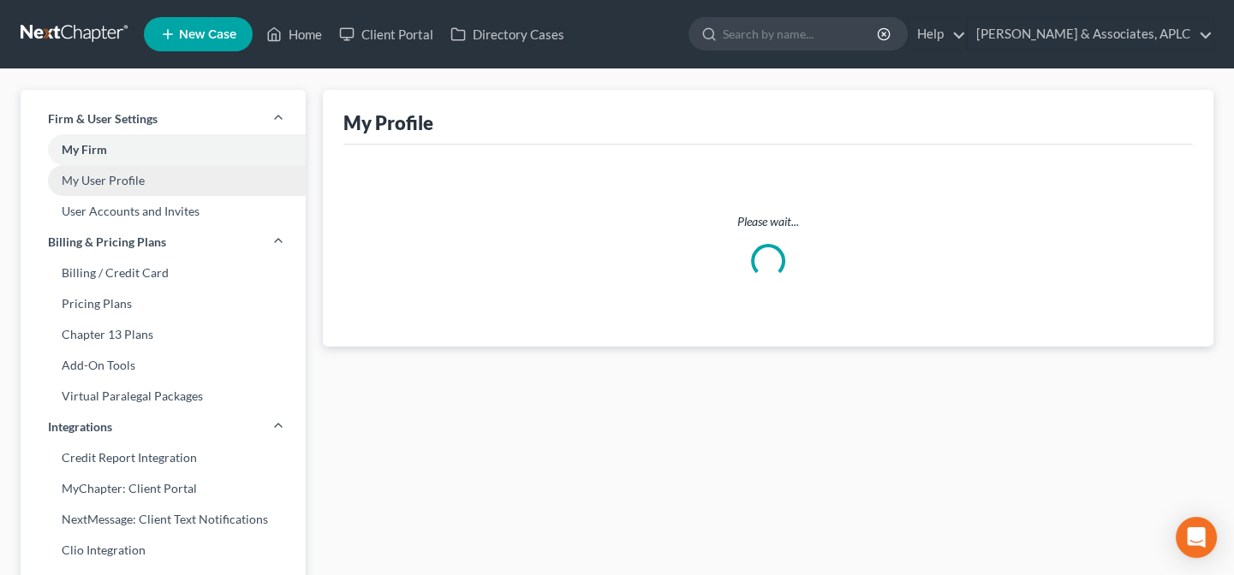
select select "19"
select select "paralegal"
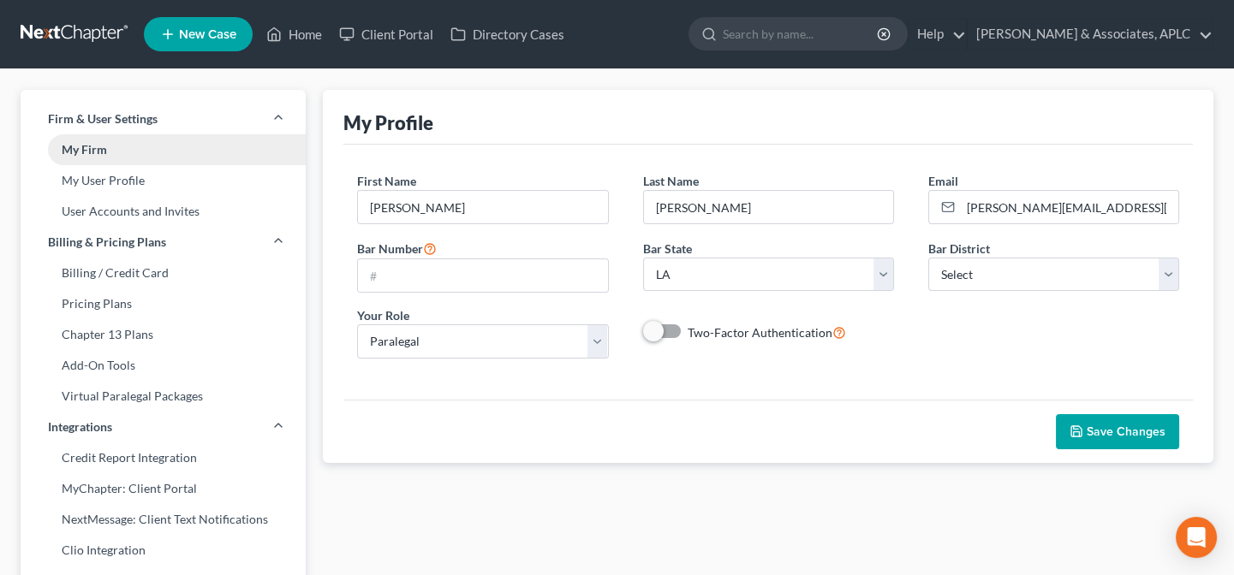
click at [143, 147] on link "My Firm" at bounding box center [163, 149] width 285 height 31
select select "35"
select select "23"
select select "19"
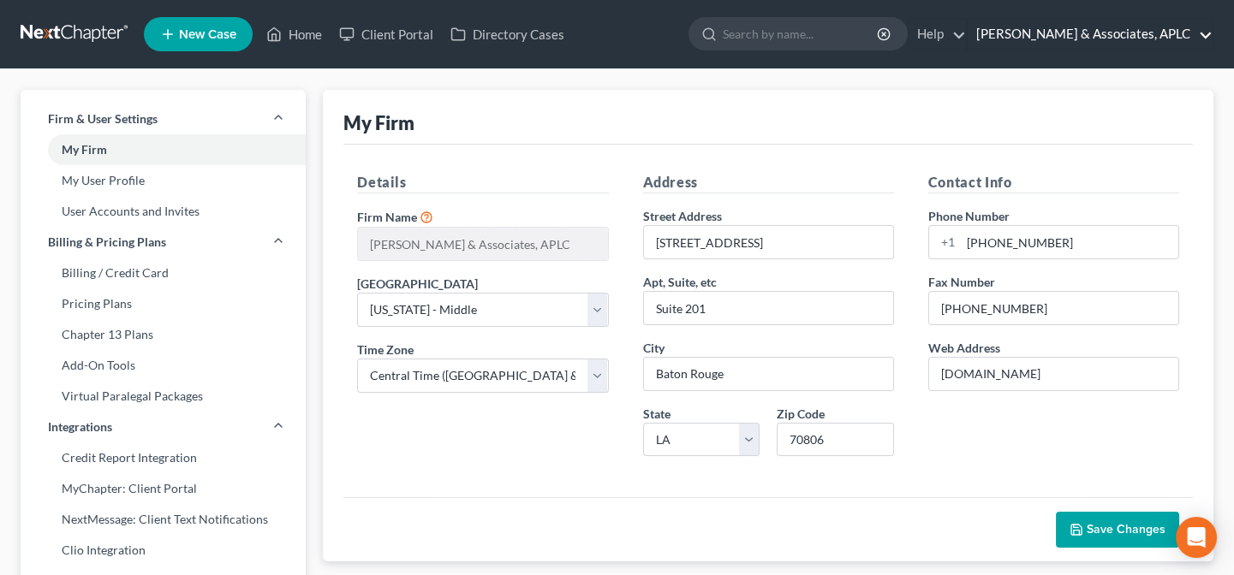
click at [1207, 32] on link "Derren S. Johnson & Associates, APLC" at bounding box center [1090, 34] width 245 height 31
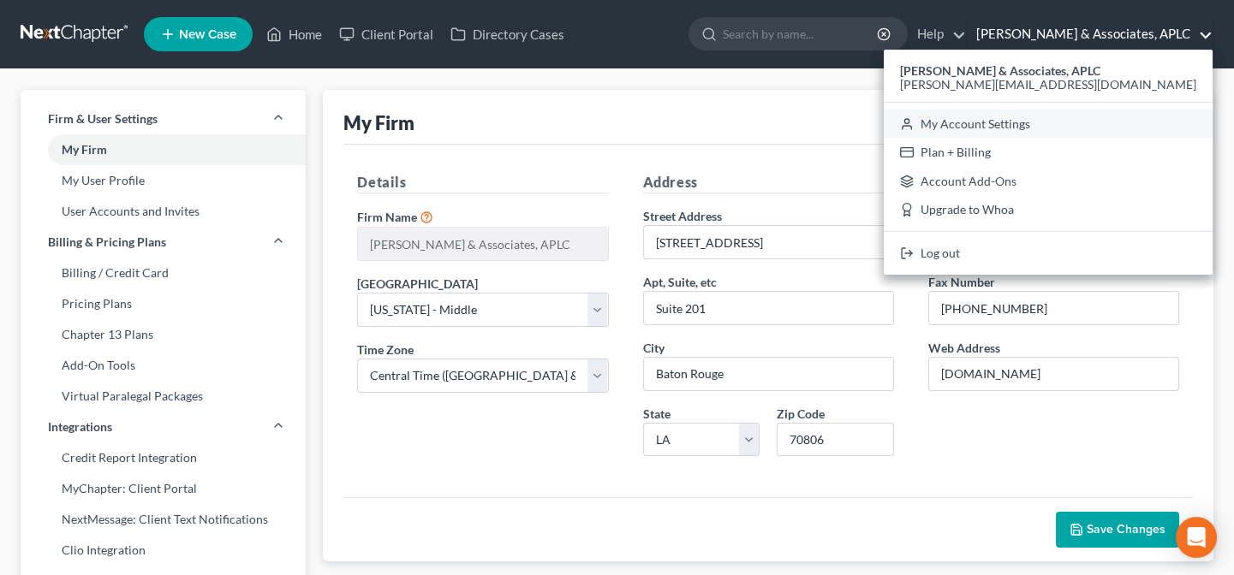
click at [1128, 122] on link "My Account Settings" at bounding box center [1048, 124] width 329 height 29
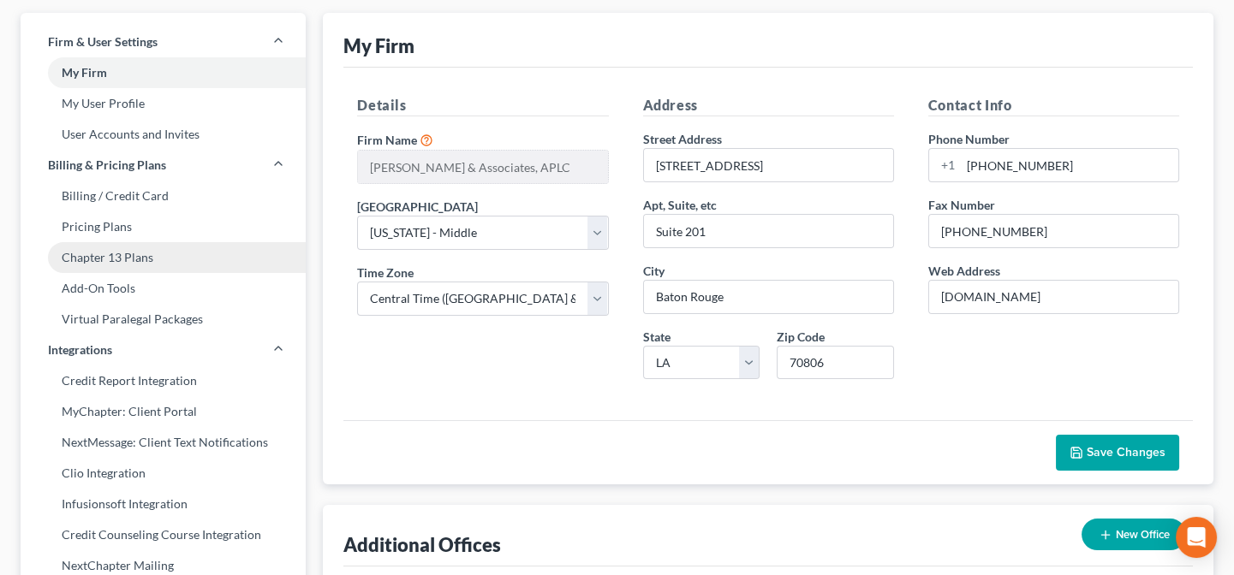
scroll to position [155, 0]
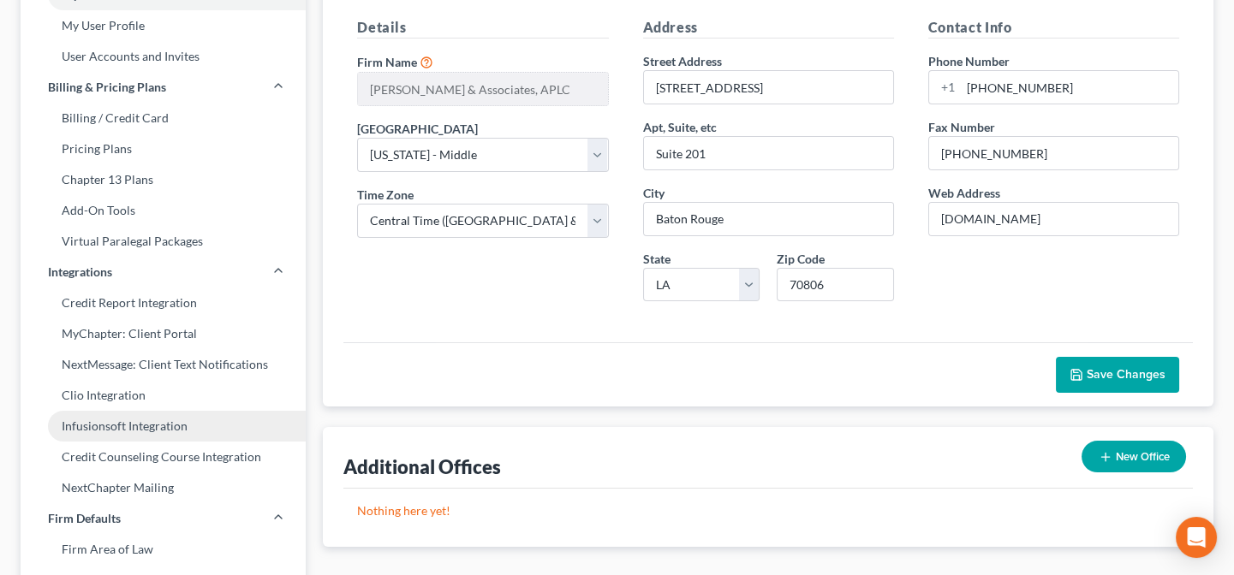
click at [156, 427] on link "Infusionsoft Integration" at bounding box center [163, 426] width 285 height 31
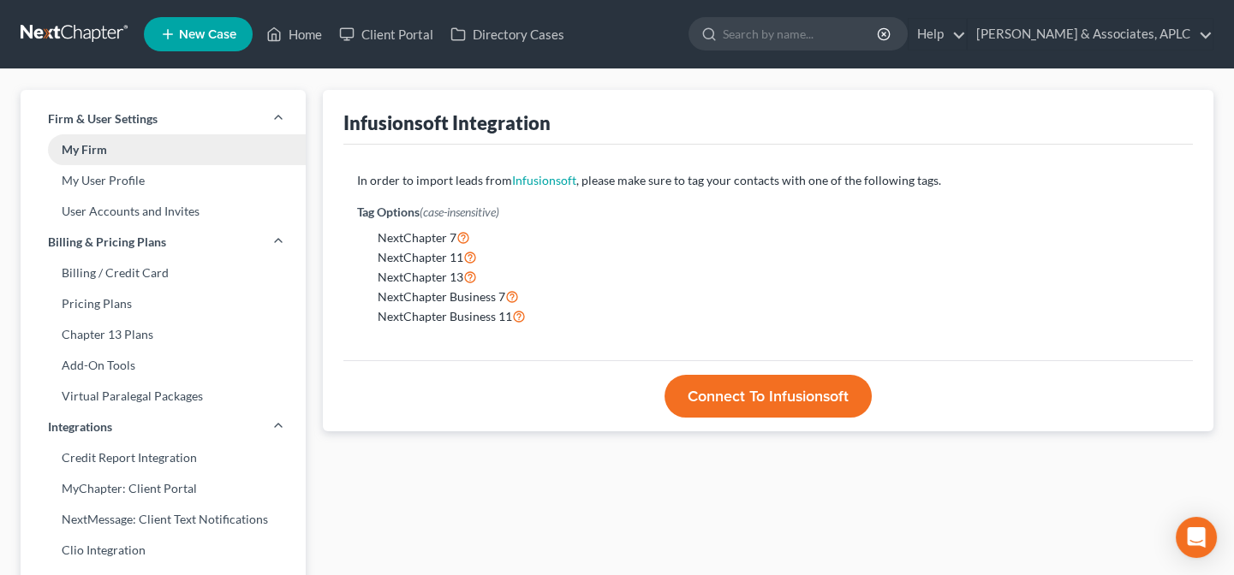
click at [81, 152] on link "My Firm" at bounding box center [163, 149] width 285 height 31
select select "35"
select select "23"
select select "19"
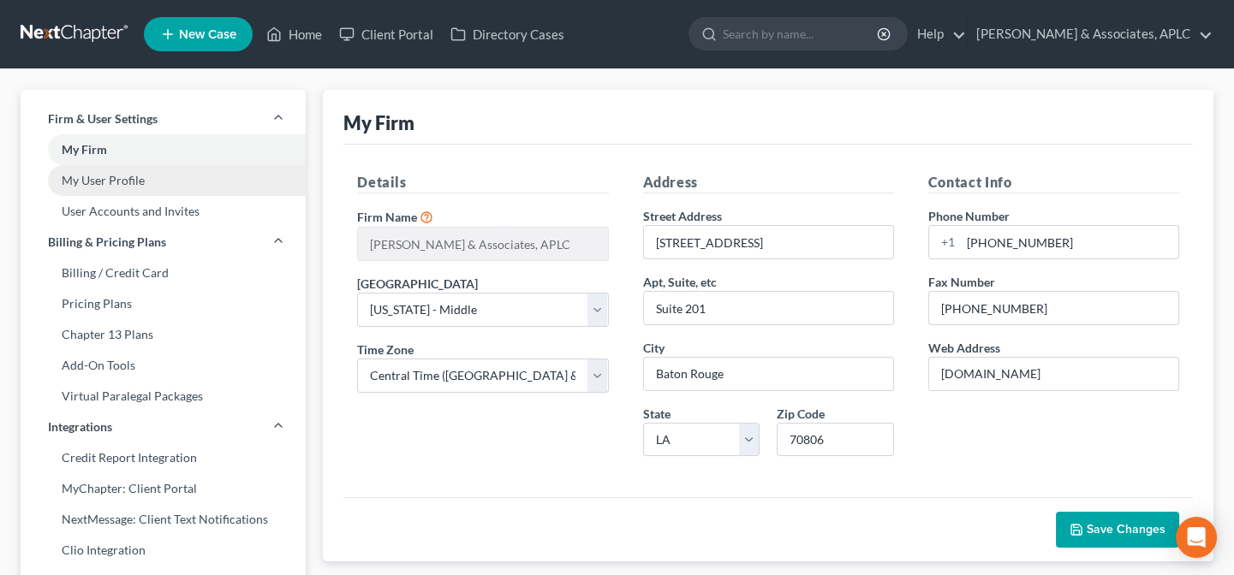
click at [152, 181] on link "My User Profile" at bounding box center [163, 180] width 285 height 31
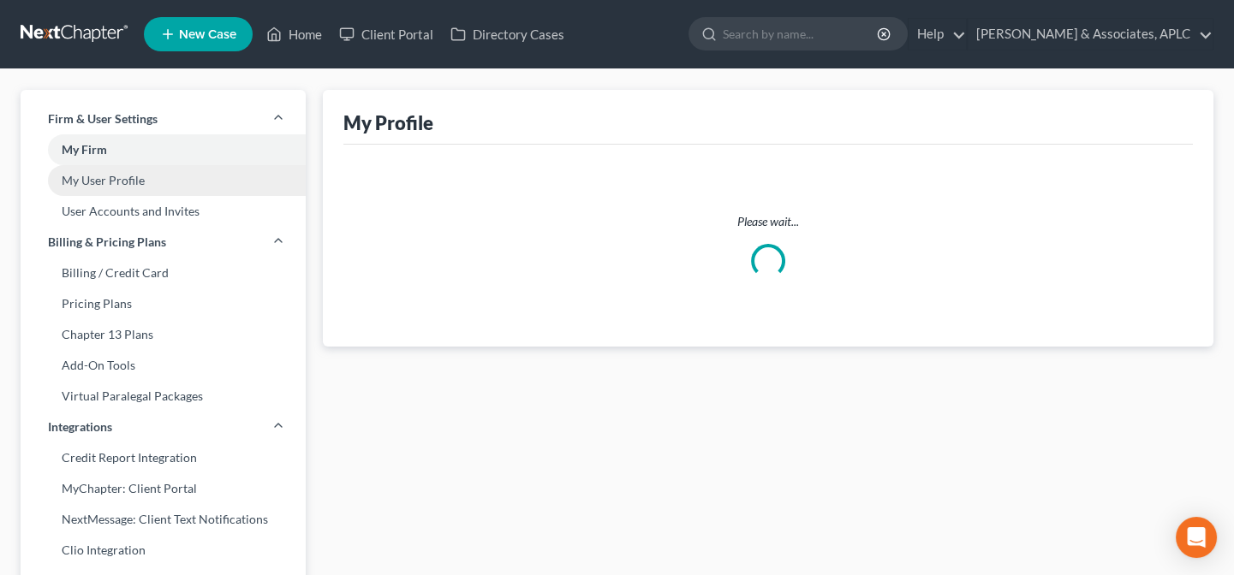
select select "19"
select select "paralegal"
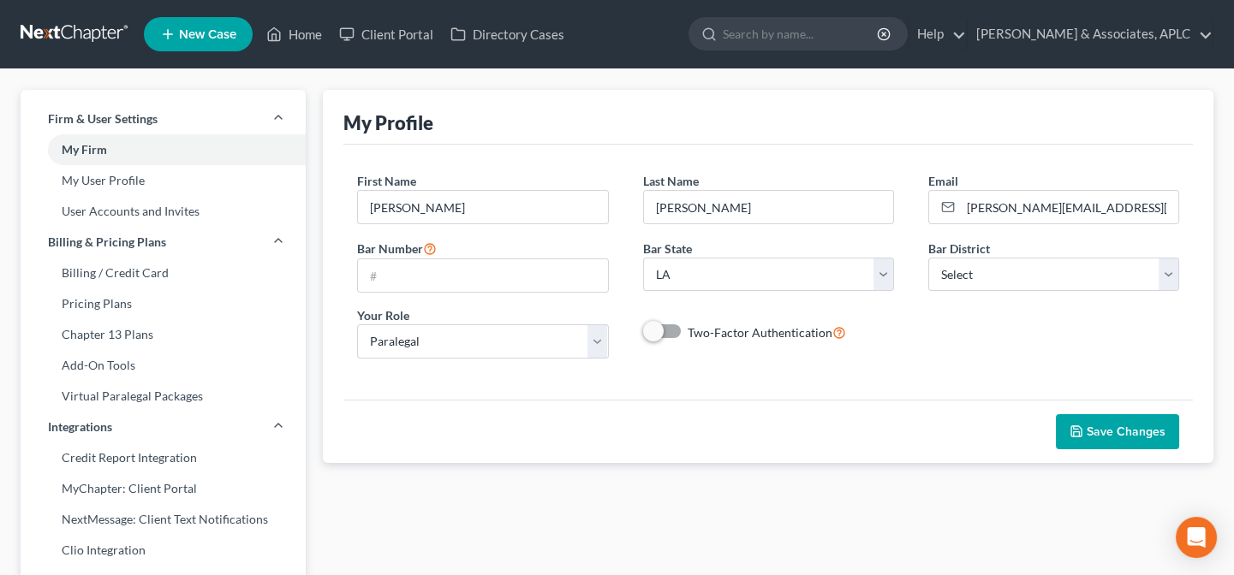
click at [688, 334] on label "Two-Factor Authentication" at bounding box center [767, 333] width 158 height 20
click at [694, 334] on input "Two-Factor Authentication" at bounding box center [699, 328] width 11 height 11
click at [688, 331] on label "Two-Factor Authentication" at bounding box center [767, 333] width 158 height 20
click at [694, 331] on input "Two-Factor Authentication" at bounding box center [699, 328] width 11 height 11
checkbox input "false"
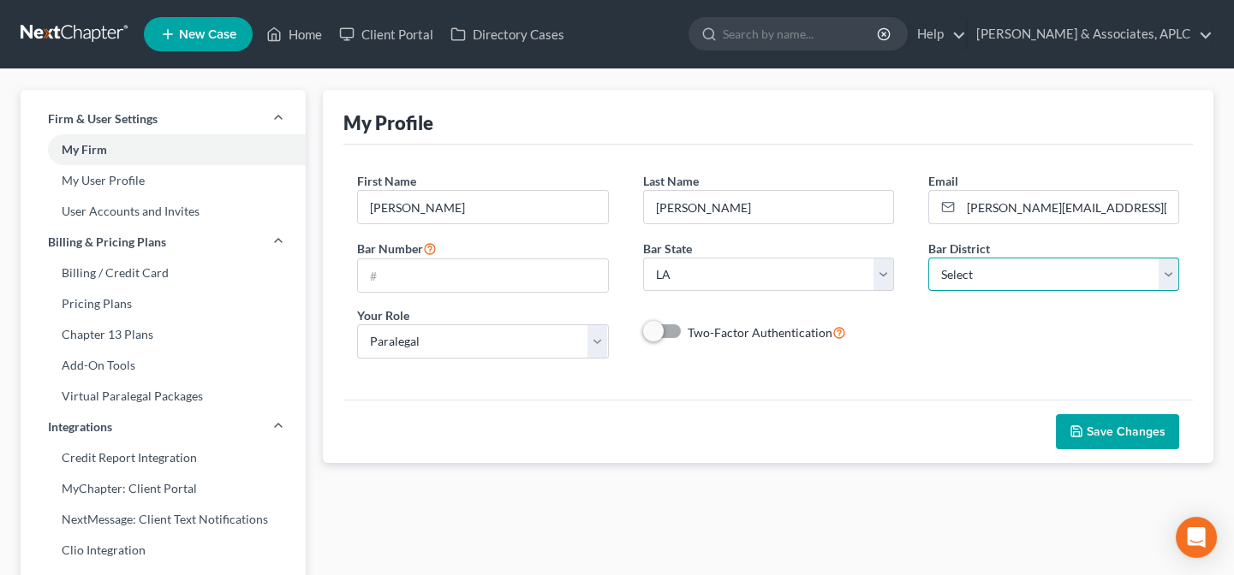
click at [1040, 275] on select "Select Alabama - Middle Alabama - Northern Alabama - Southern Alaska Arizona Ar…" at bounding box center [1053, 275] width 251 height 34
select select "35"
click at [928, 258] on select "Select Alabama - Middle Alabama - Northern Alabama - Southern Alaska Arizona Ar…" at bounding box center [1053, 275] width 251 height 34
click at [1123, 438] on button "Save Changes" at bounding box center [1117, 432] width 123 height 36
click at [1203, 35] on link "Derren S. Johnson & Associates, APLC" at bounding box center [1090, 34] width 245 height 31
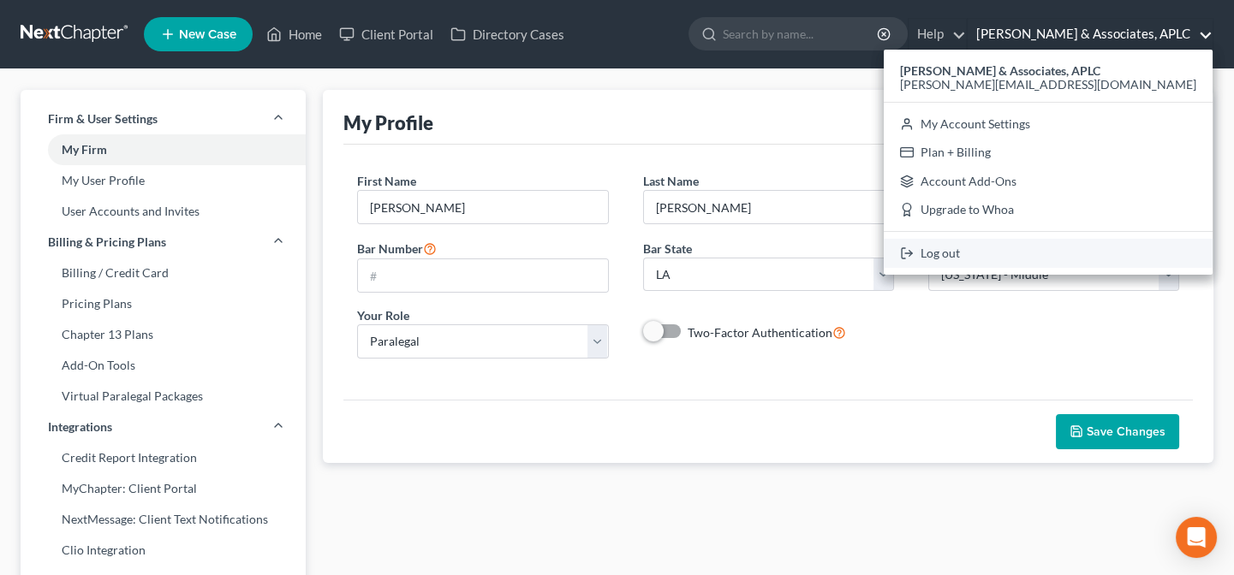
click at [1029, 251] on link "Log out" at bounding box center [1048, 253] width 329 height 29
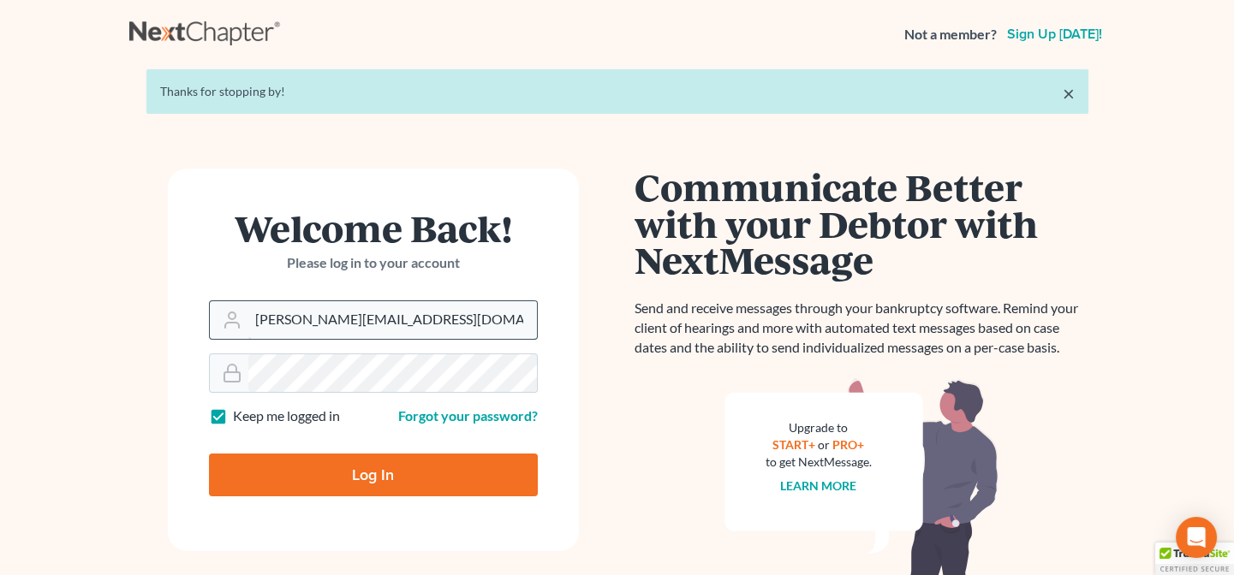
drag, startPoint x: 436, startPoint y: 317, endPoint x: 231, endPoint y: 325, distance: 204.8
click at [231, 325] on div "[PERSON_NAME][EMAIL_ADDRESS][DOMAIN_NAME]" at bounding box center [373, 320] width 329 height 39
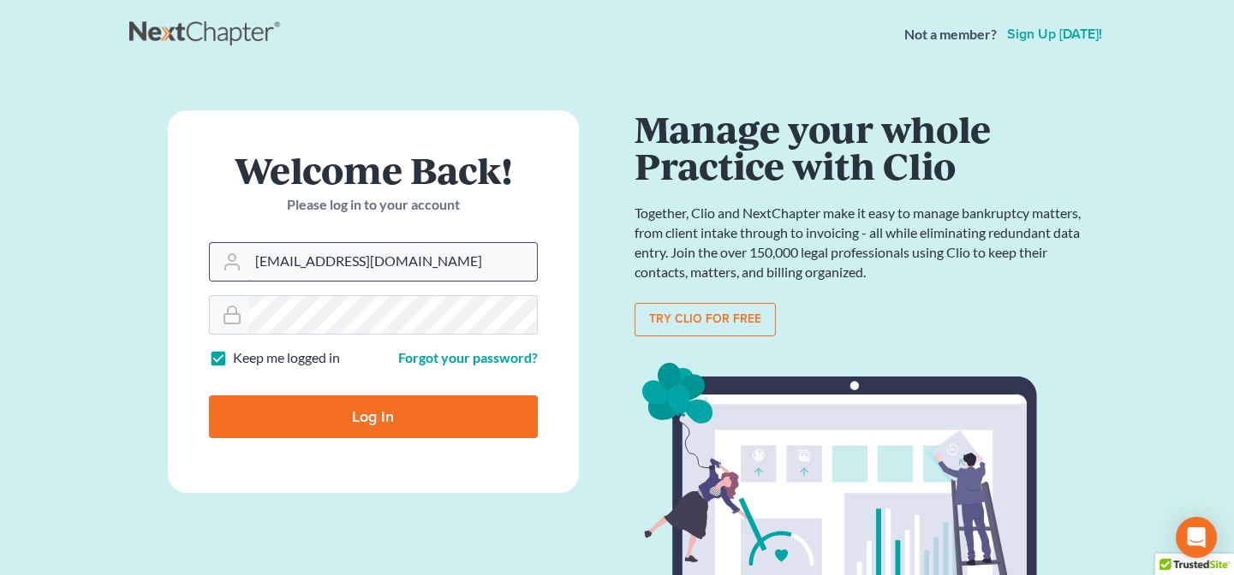
type input "[EMAIL_ADDRESS][DOMAIN_NAME]"
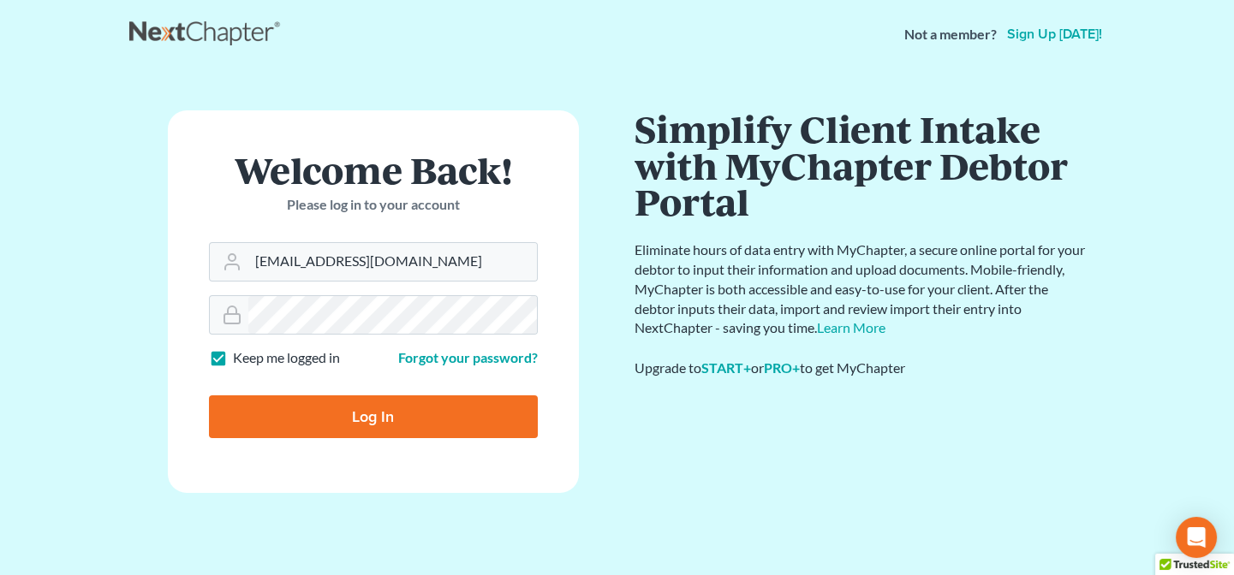
click at [276, 430] on input "Log In" at bounding box center [373, 417] width 329 height 43
type input "Thinking..."
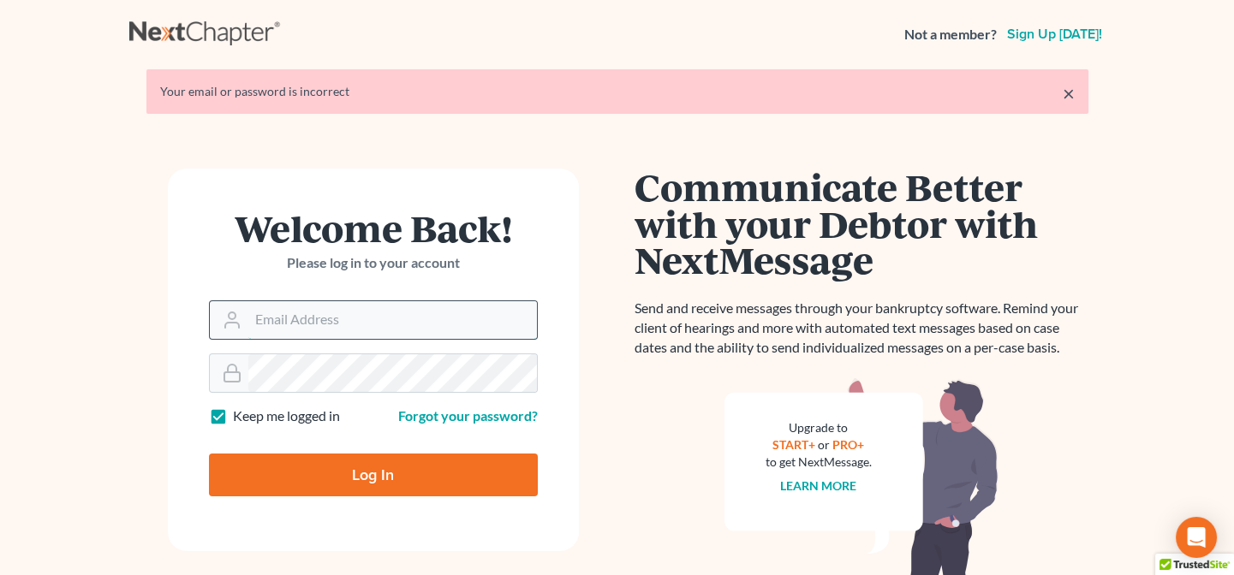
type input "[PERSON_NAME][EMAIL_ADDRESS][DOMAIN_NAME]"
drag, startPoint x: 444, startPoint y: 323, endPoint x: 223, endPoint y: 315, distance: 221.9
click at [223, 315] on div "[PERSON_NAME][EMAIL_ADDRESS][DOMAIN_NAME]" at bounding box center [373, 320] width 329 height 39
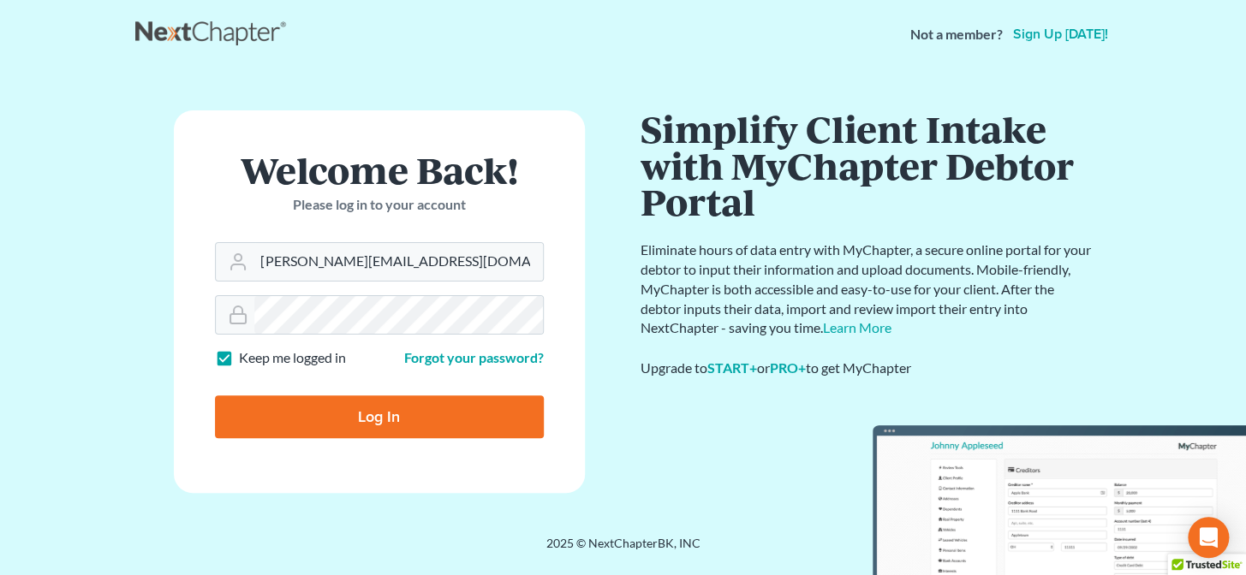
click at [623, 468] on div "Communicate Better with your Debtor with NextMessage Send and receive messages …" at bounding box center [867, 302] width 488 height 384
click at [239, 362] on label "Keep me logged in" at bounding box center [292, 359] width 107 height 20
click at [246, 360] on input "Keep me logged in" at bounding box center [251, 354] width 11 height 11
checkbox input "false"
drag, startPoint x: 462, startPoint y: 254, endPoint x: 241, endPoint y: 278, distance: 221.4
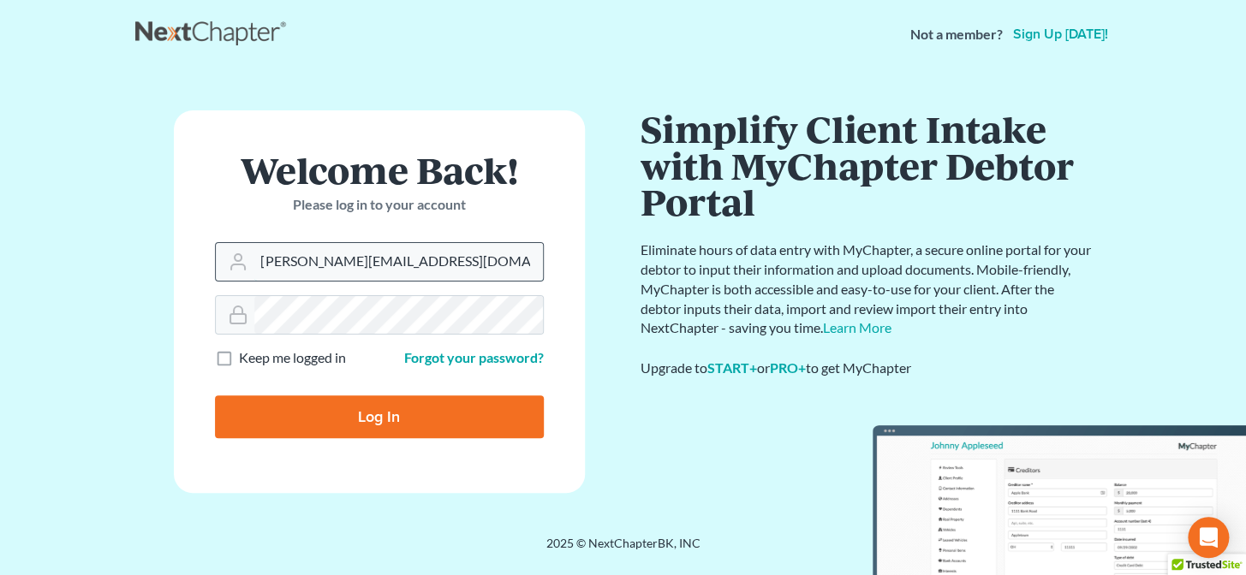
click at [241, 278] on div "[PERSON_NAME][EMAIL_ADDRESS][DOMAIN_NAME]" at bounding box center [379, 261] width 329 height 39
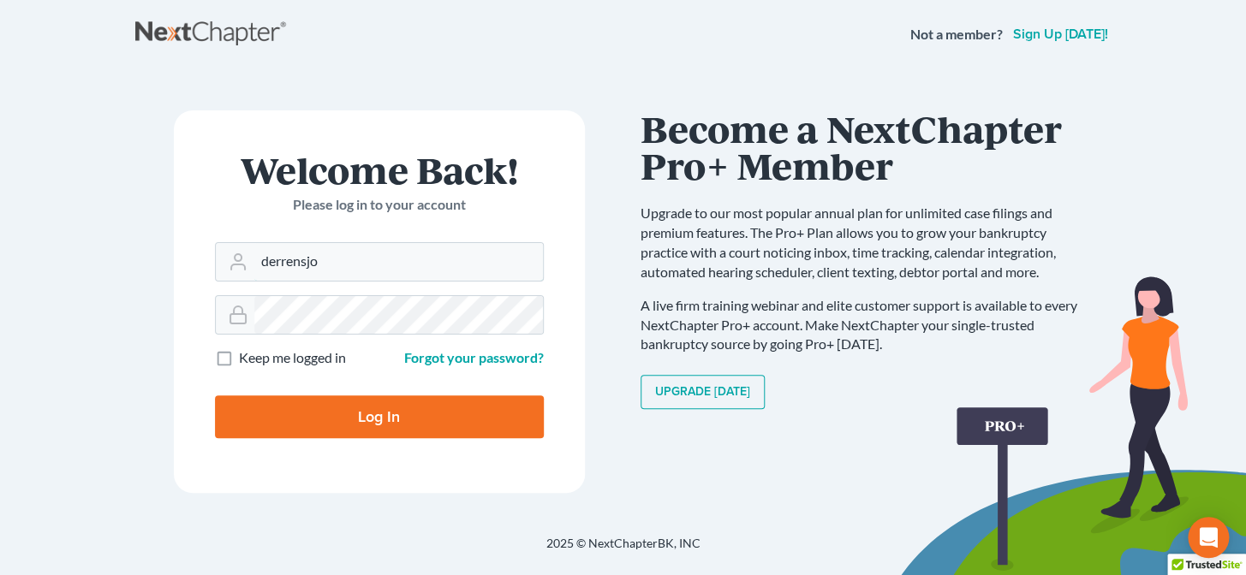
type input "[EMAIL_ADDRESS][DOMAIN_NAME]"
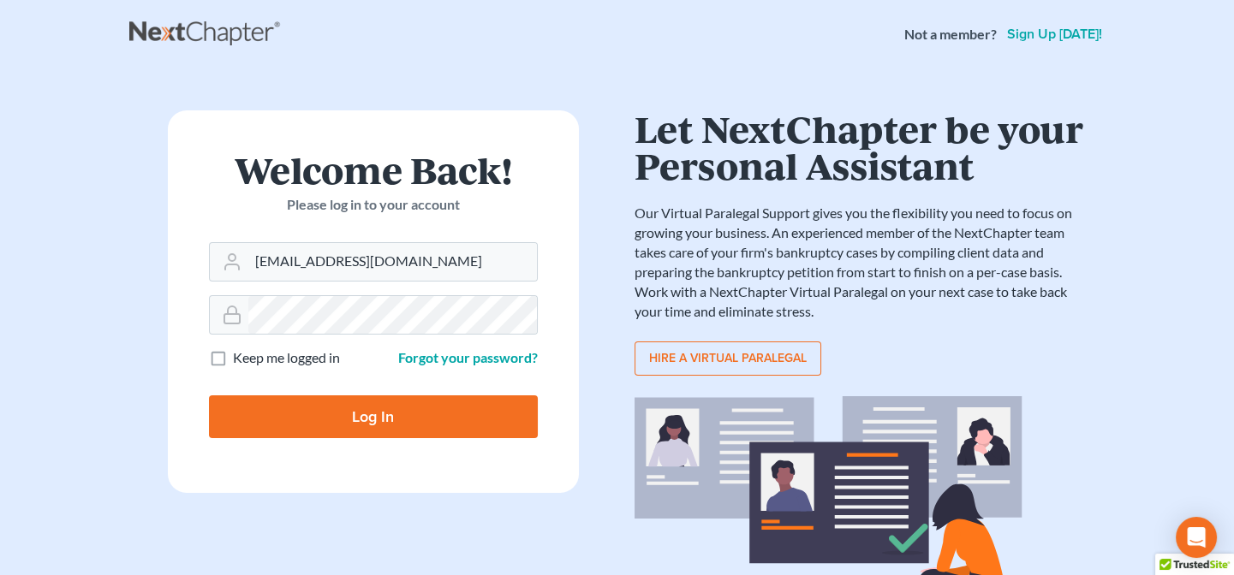
click at [420, 337] on form "Welcome Back! Please log in to your account Email Address derrensjohnson@derren…" at bounding box center [373, 301] width 411 height 383
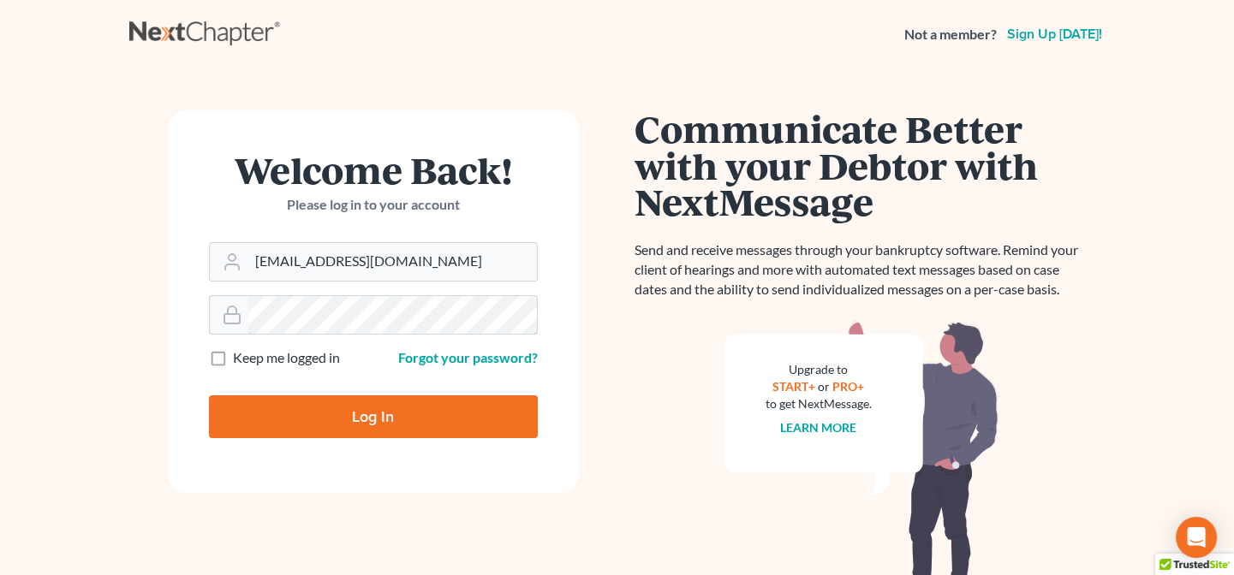
click at [209, 396] on input "Log In" at bounding box center [373, 417] width 329 height 43
type input "Thinking..."
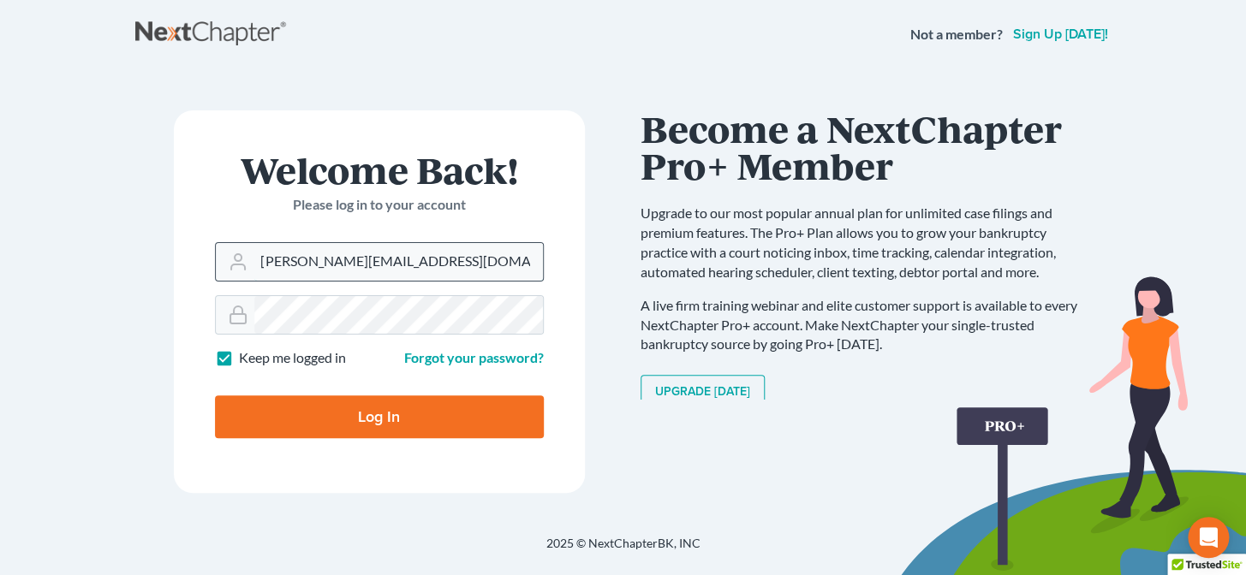
drag, startPoint x: 427, startPoint y: 259, endPoint x: 231, endPoint y: 257, distance: 196.1
click at [231, 257] on div "[PERSON_NAME][EMAIL_ADDRESS][DOMAIN_NAME]" at bounding box center [379, 261] width 329 height 39
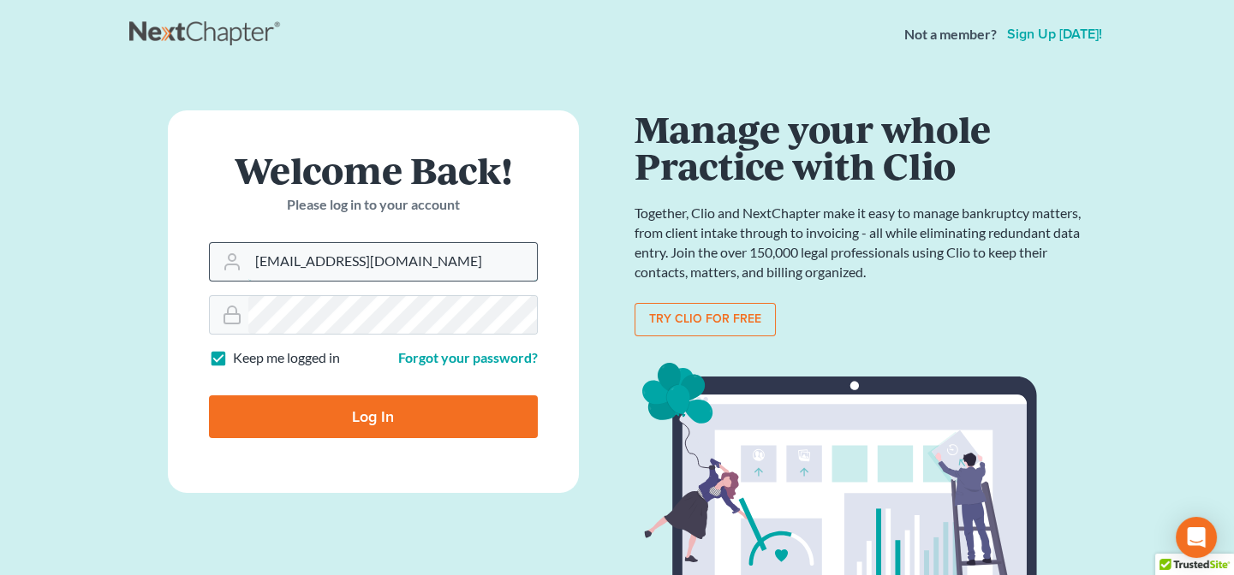
type input "[EMAIL_ADDRESS][DOMAIN_NAME]"
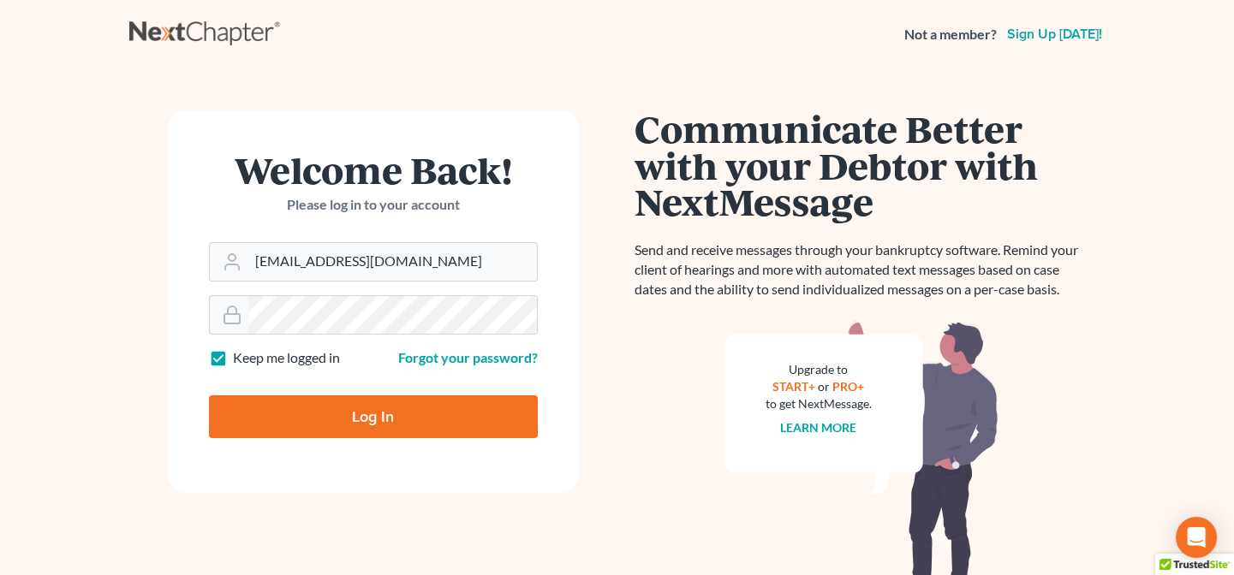
click at [300, 431] on input "Log In" at bounding box center [373, 417] width 329 height 43
type input "Thinking..."
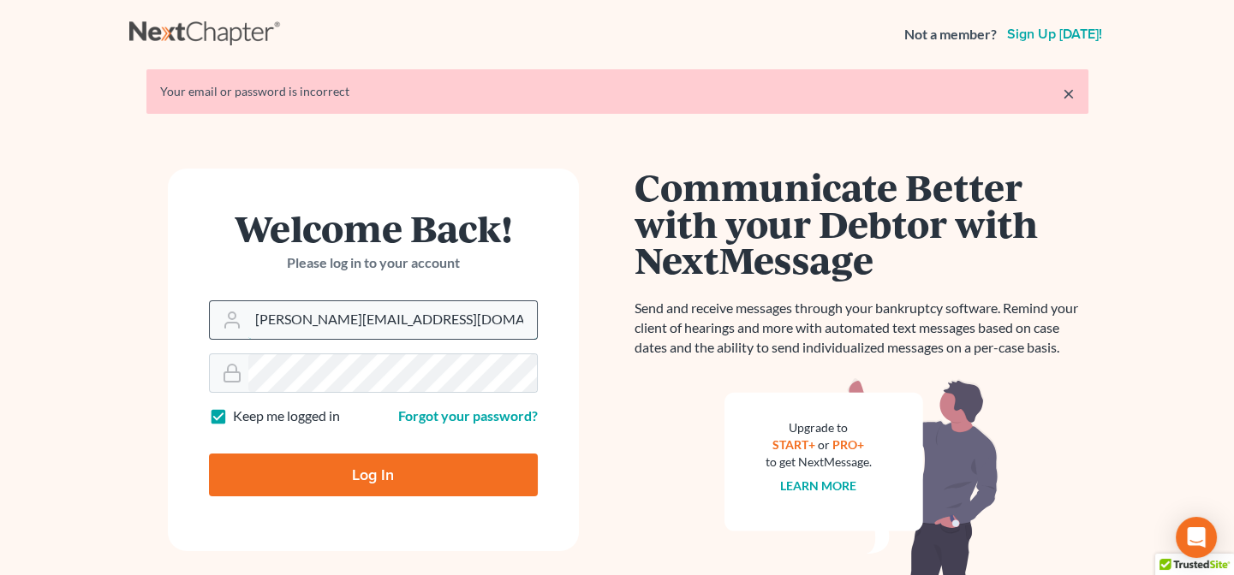
click at [456, 330] on input "[PERSON_NAME][EMAIL_ADDRESS][DOMAIN_NAME]" at bounding box center [392, 320] width 289 height 38
drag, startPoint x: 473, startPoint y: 326, endPoint x: 210, endPoint y: 325, distance: 262.9
click at [210, 325] on div "[PERSON_NAME][EMAIL_ADDRESS][DOMAIN_NAME]" at bounding box center [373, 320] width 329 height 39
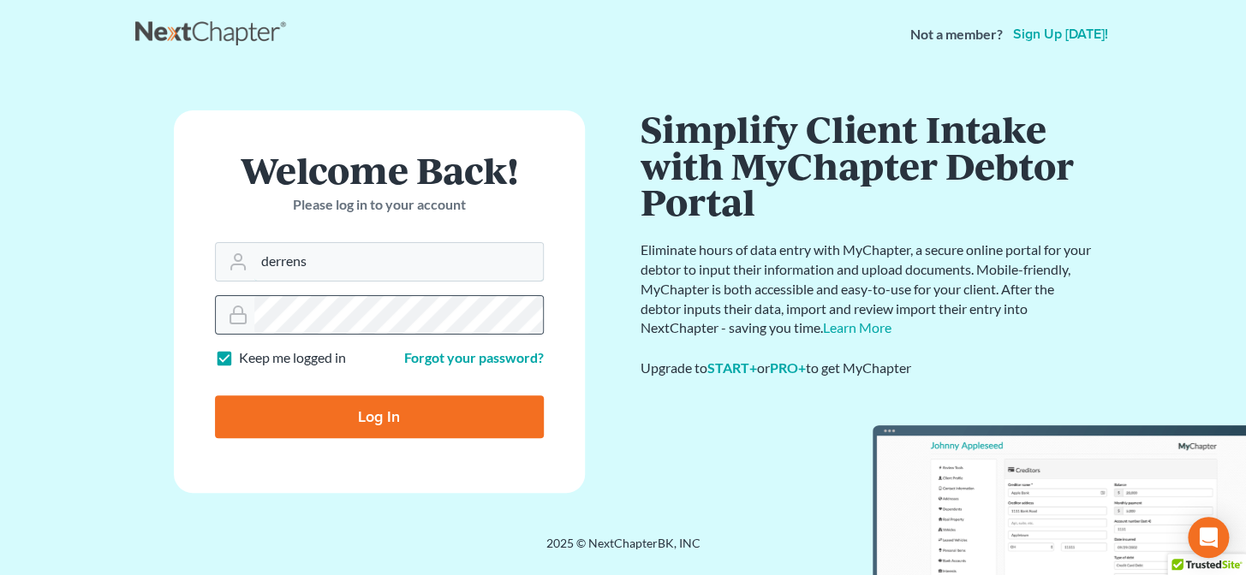
type input "derrensjohnson@derrensjohnson.com"
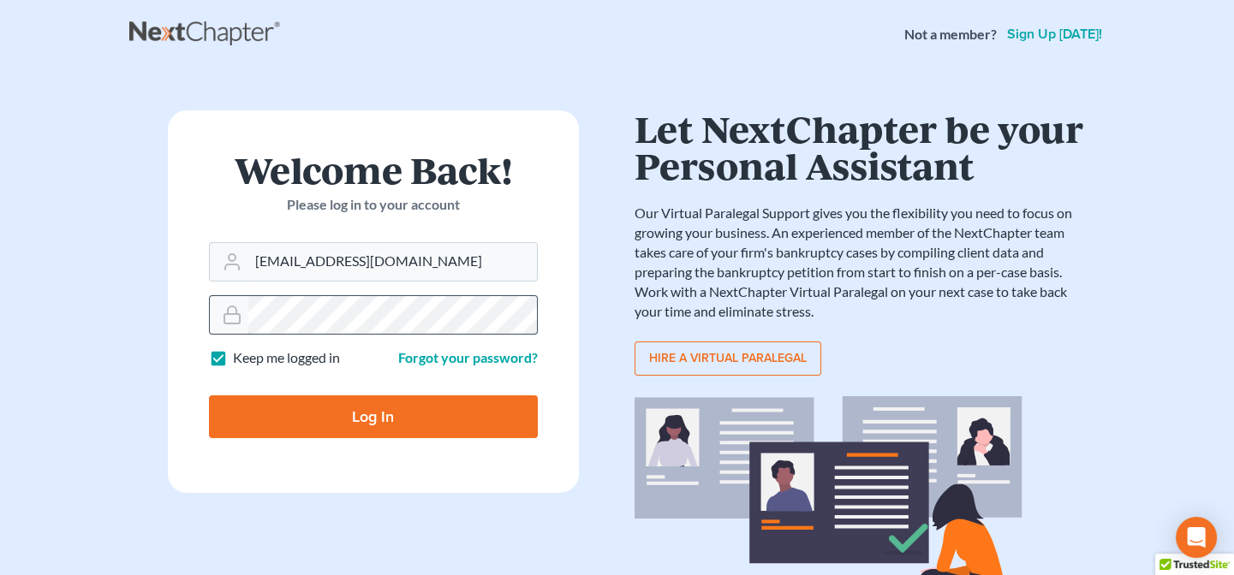
click at [209, 396] on input "Log In" at bounding box center [373, 417] width 329 height 43
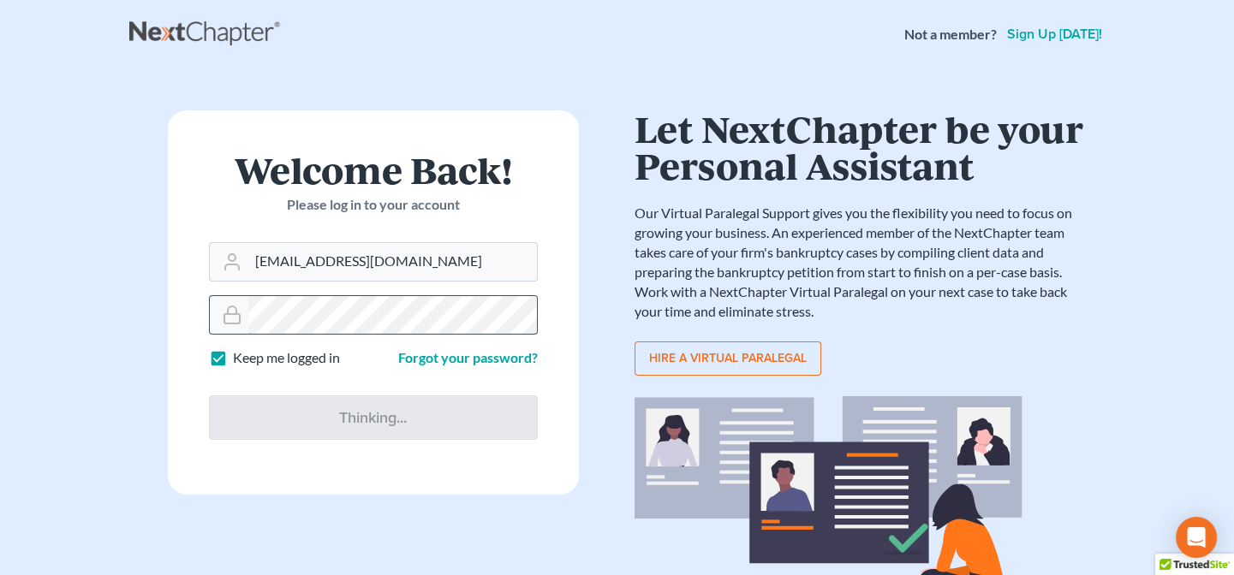
type input "Thinking..."
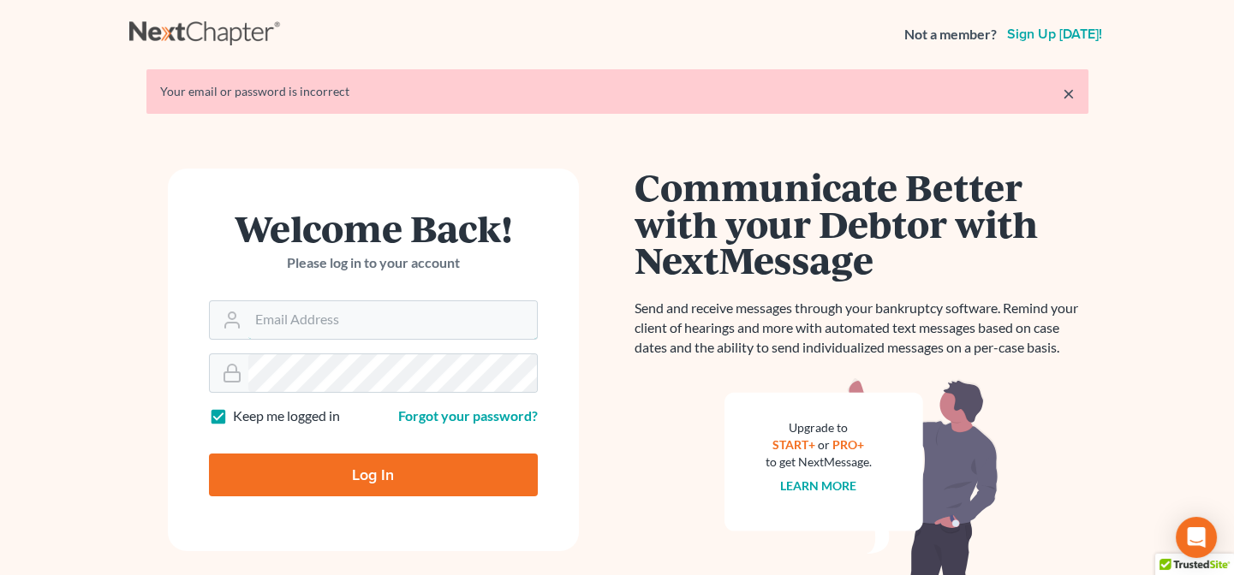
type input "[PERSON_NAME][EMAIL_ADDRESS][DOMAIN_NAME]"
click at [1069, 93] on link "×" at bounding box center [1069, 93] width 12 height 21
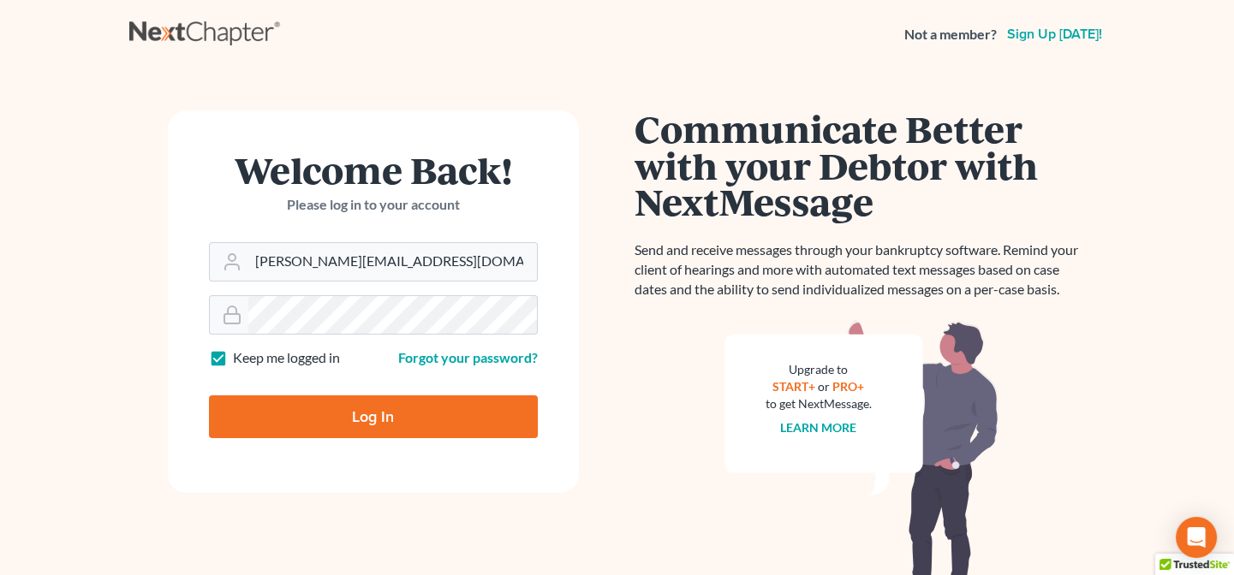
drag, startPoint x: 358, startPoint y: 408, endPoint x: 366, endPoint y: 419, distance: 13.5
click at [358, 408] on input "Log In" at bounding box center [373, 417] width 329 height 43
type input "Thinking..."
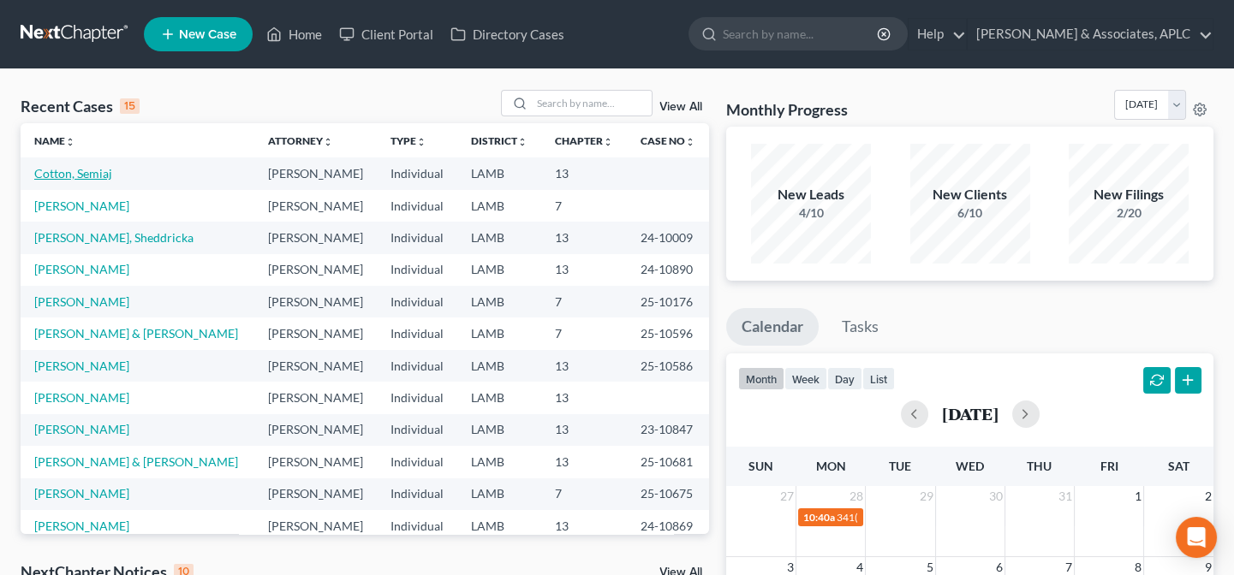
click at [86, 175] on link "Cotton, Semiaj" at bounding box center [73, 173] width 78 height 15
select select "14"
select select "0"
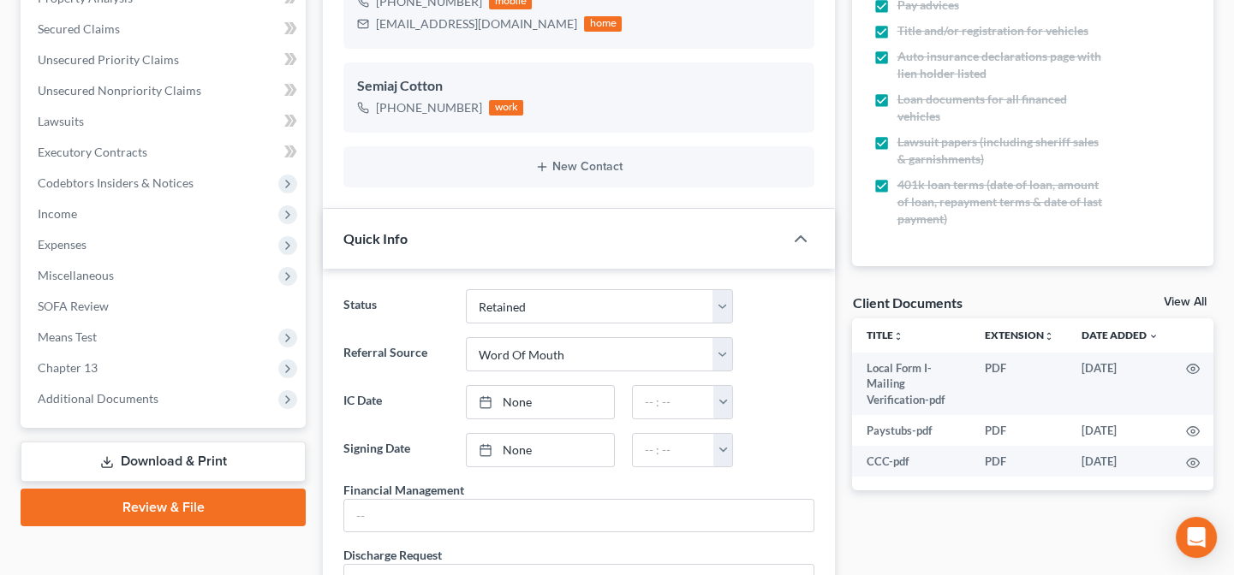
scroll to position [389, 0]
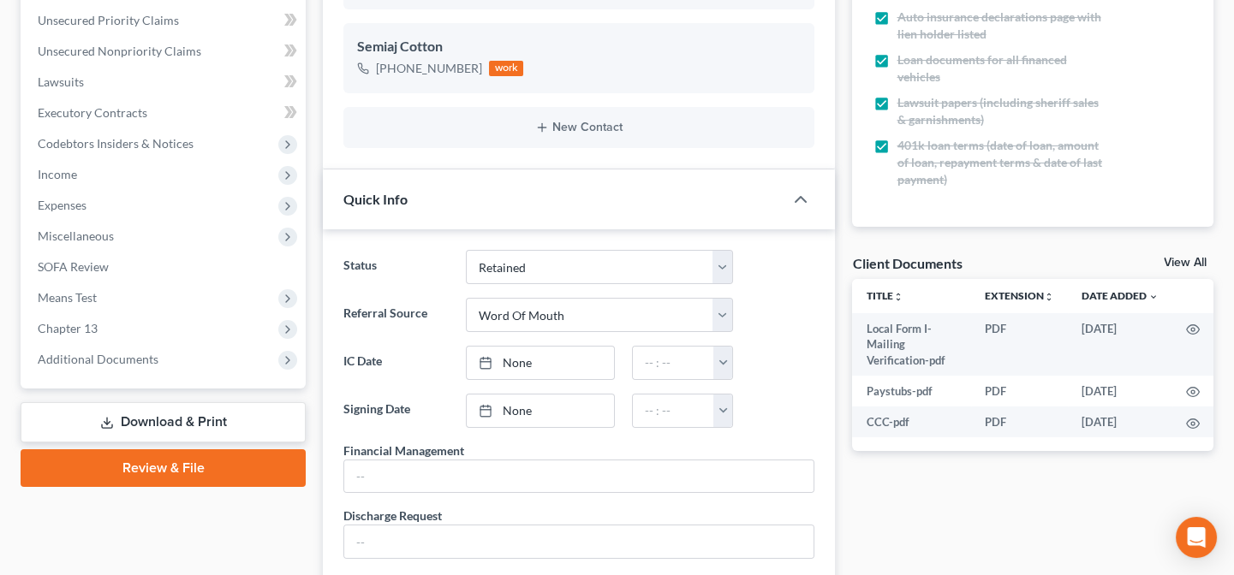
click at [182, 469] on link "Review & File" at bounding box center [163, 469] width 285 height 38
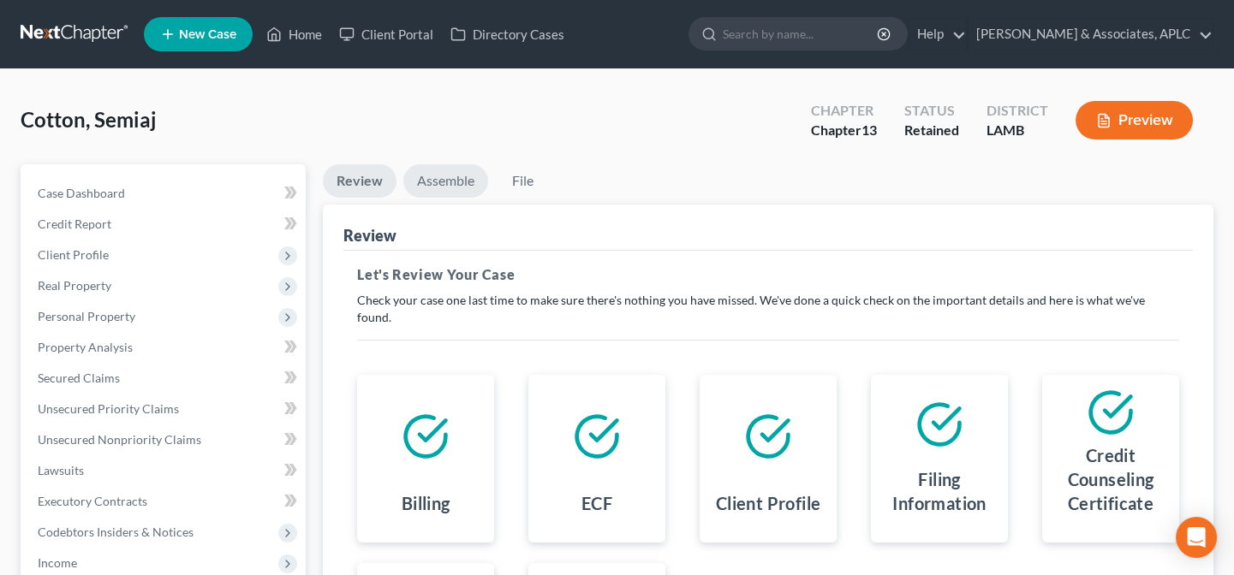
click at [458, 177] on link "Assemble" at bounding box center [445, 180] width 85 height 33
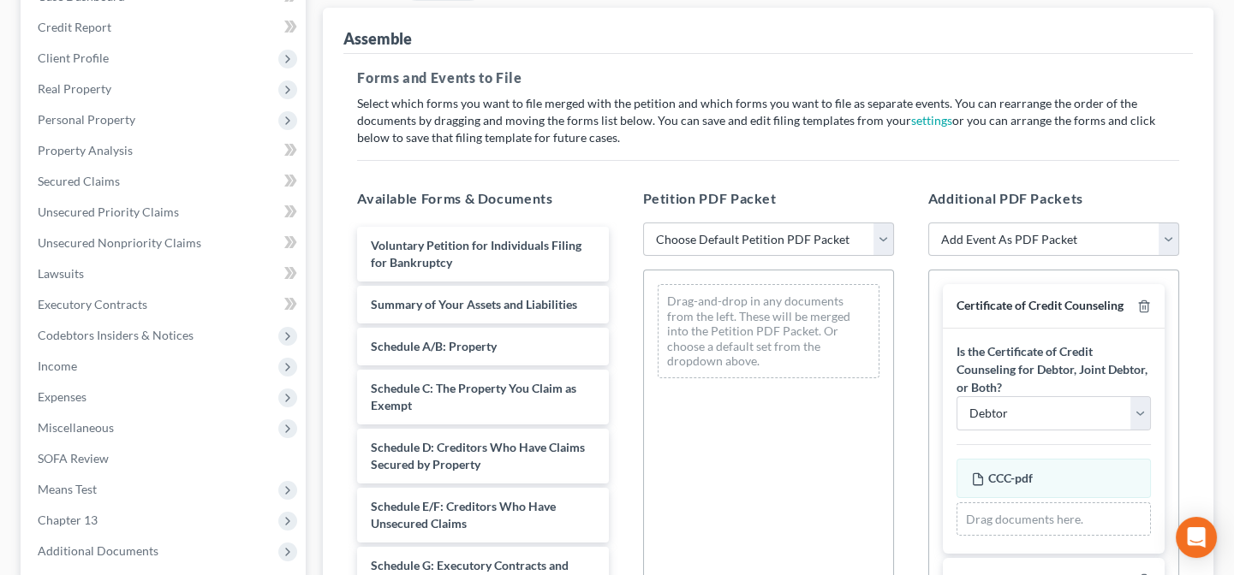
scroll to position [311, 0]
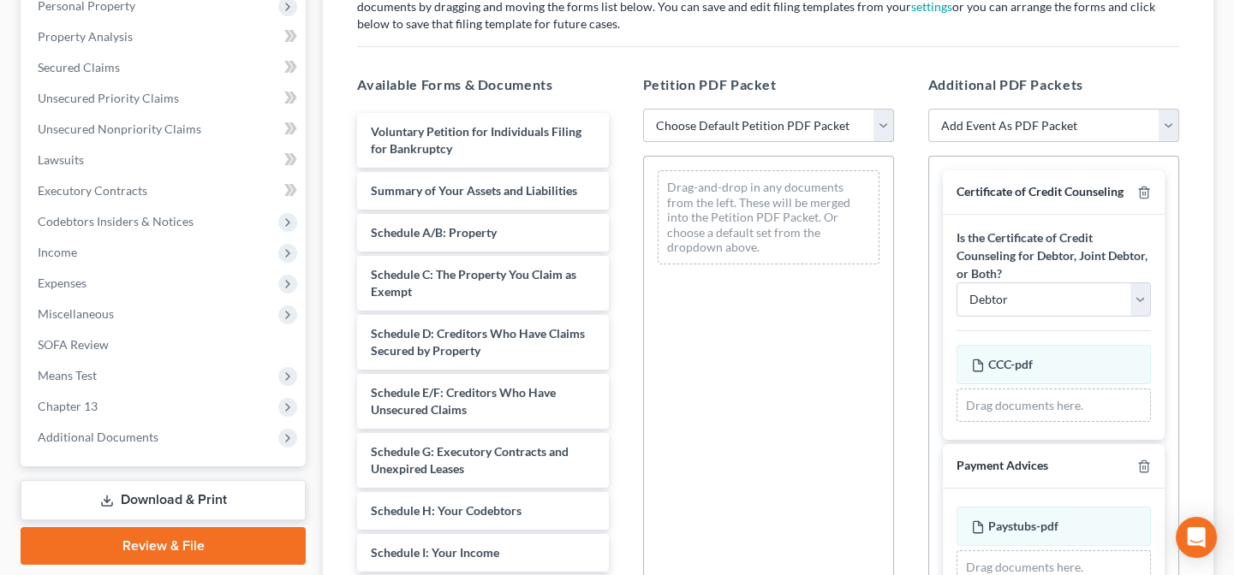
click at [718, 120] on select "Choose Default Petition PDF Packet Emergency Filing (Voluntary Petition and Cre…" at bounding box center [768, 126] width 251 height 34
select select "1"
click at [643, 109] on select "Choose Default Petition PDF Packet Emergency Filing (Voluntary Petition and Cre…" at bounding box center [768, 126] width 251 height 34
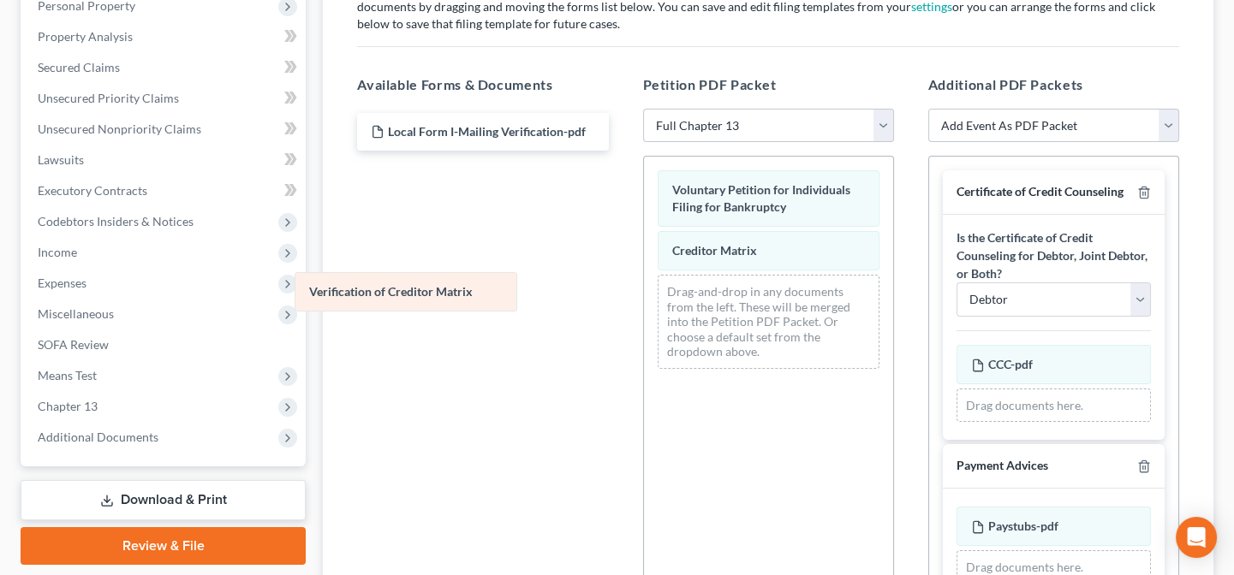
drag, startPoint x: 719, startPoint y: 300, endPoint x: 357, endPoint y: 300, distance: 362.2
click at [644, 300] on div "Verification of Creditor Matrix Voluntary Petition for Individuals Filing for B…" at bounding box center [768, 270] width 249 height 226
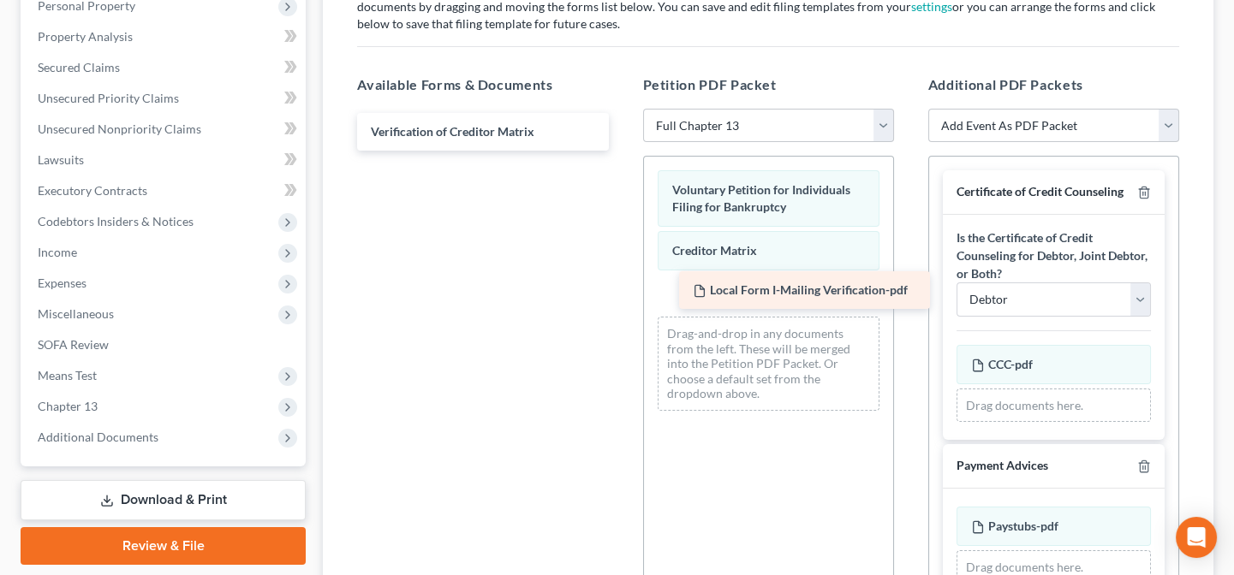
drag, startPoint x: 408, startPoint y: 122, endPoint x: 730, endPoint y: 283, distance: 360.0
click at [622, 151] on div "Local Form I-Mailing Verification-pdf Local Form I-Mailing Verification-pdf Ver…" at bounding box center [482, 132] width 278 height 38
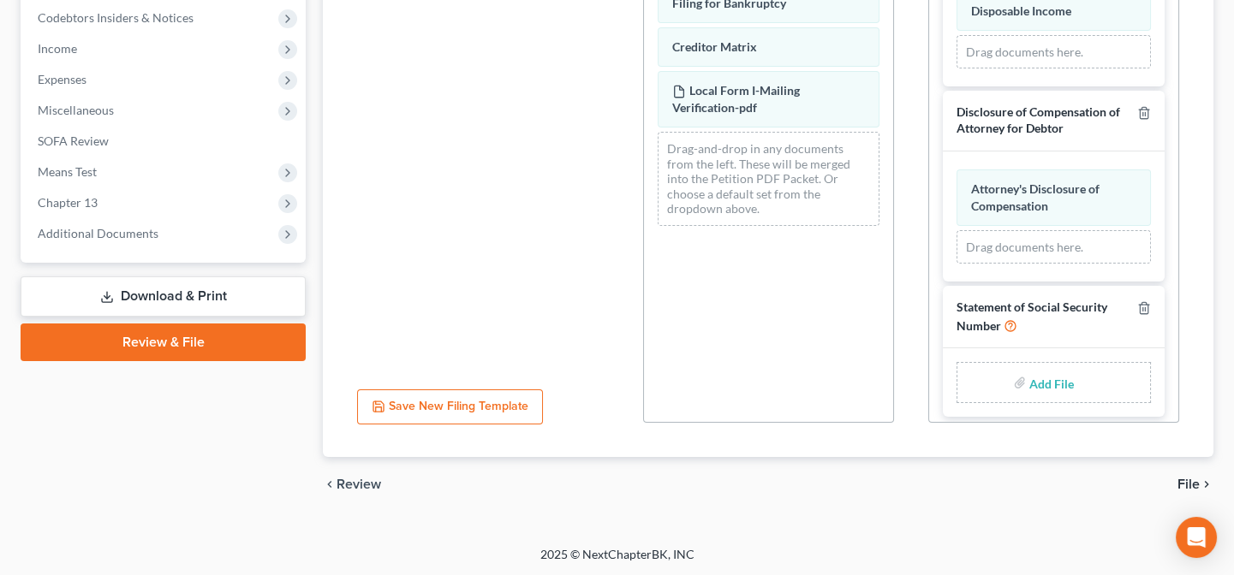
scroll to position [2172, 0]
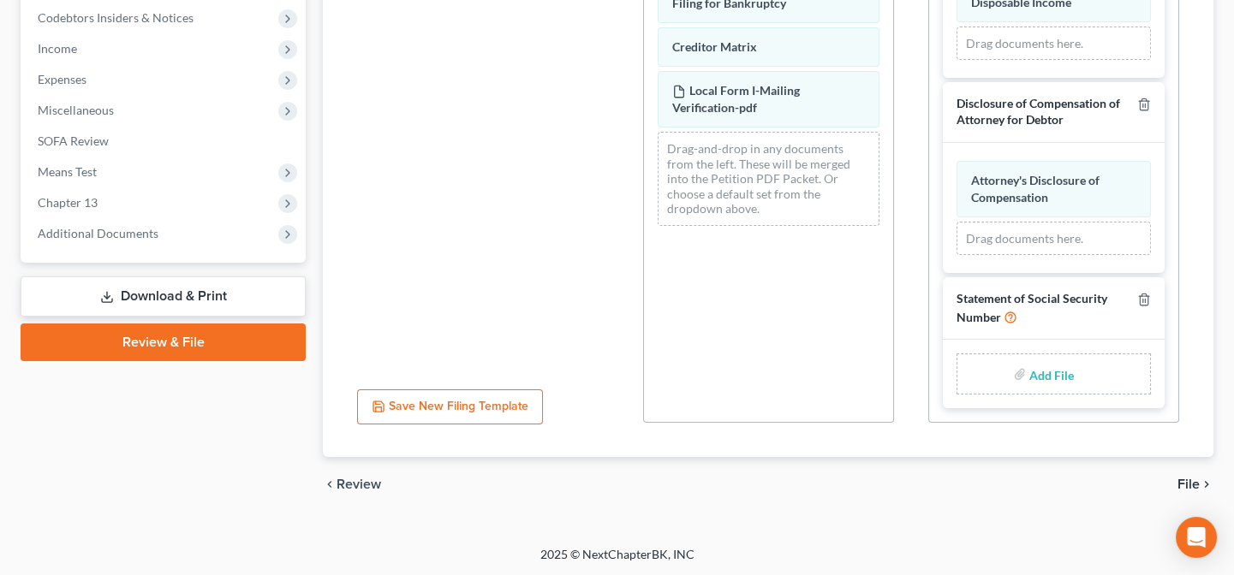
click at [1050, 376] on input "file" at bounding box center [1049, 374] width 41 height 31
type input "C:\fakepath\Statement About Social Security Number.pdf"
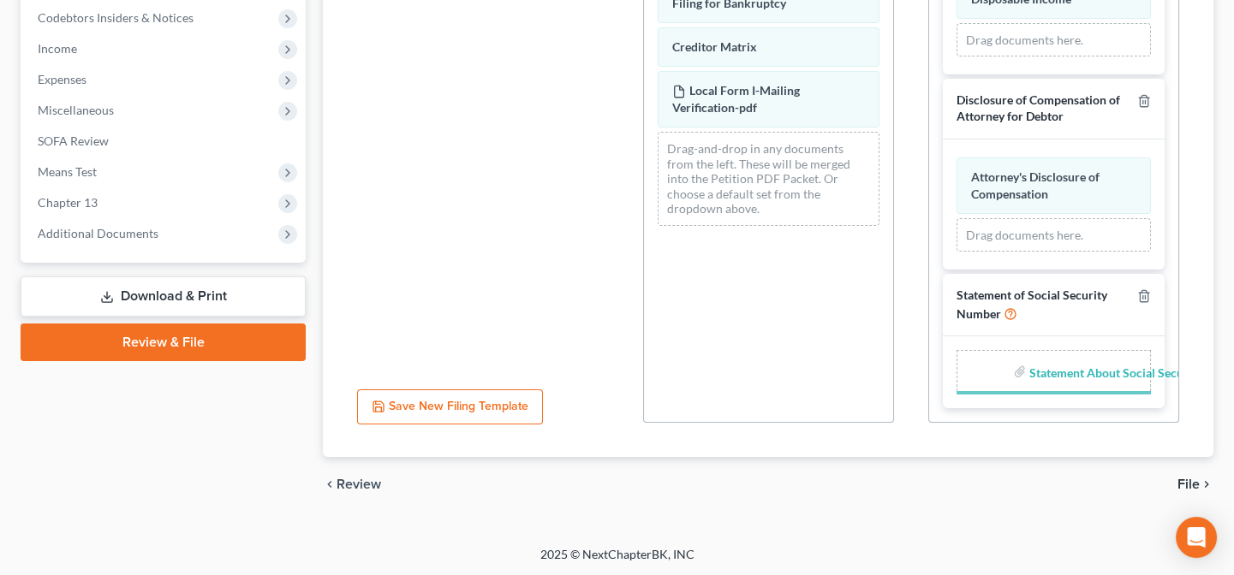
scroll to position [2165, 0]
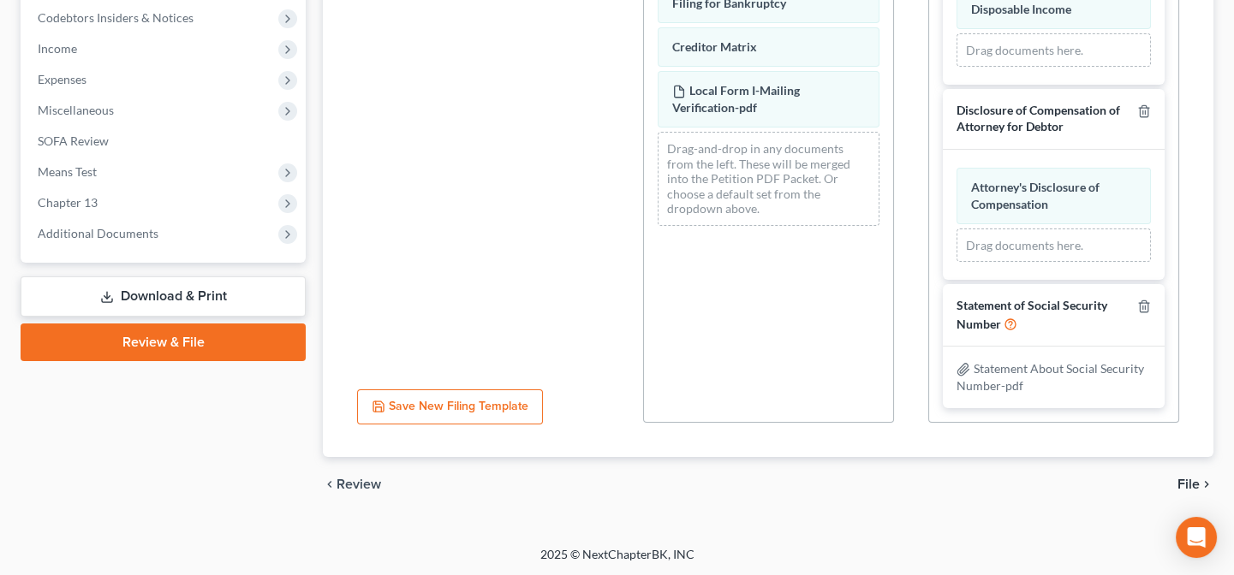
click at [1186, 479] on span "File" at bounding box center [1188, 485] width 22 height 14
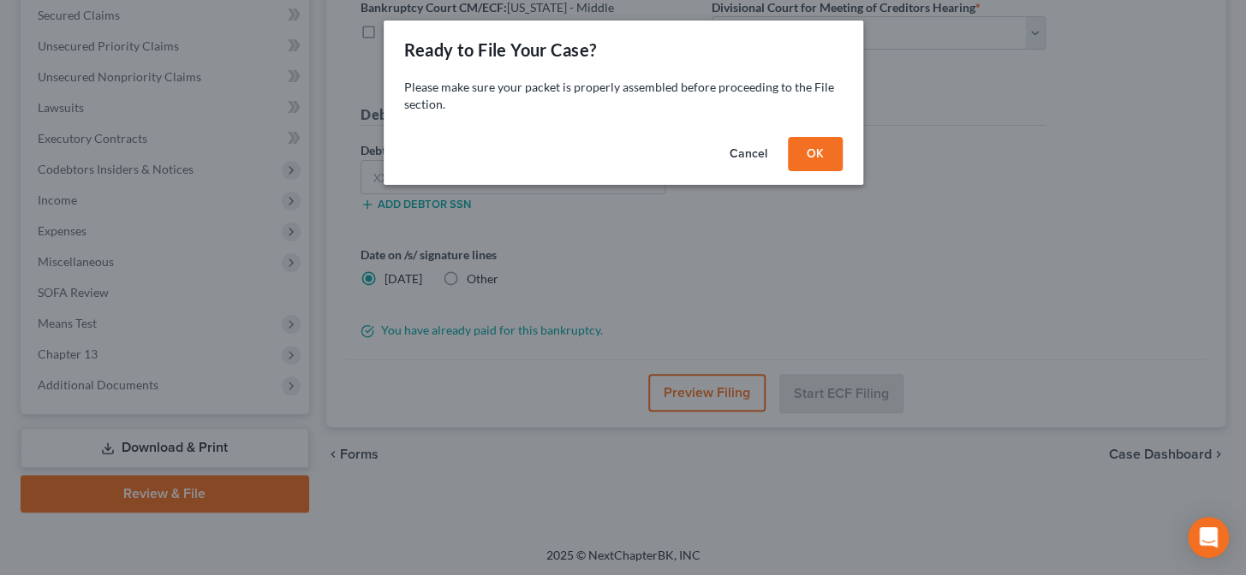
click at [821, 138] on button "OK" at bounding box center [815, 154] width 55 height 34
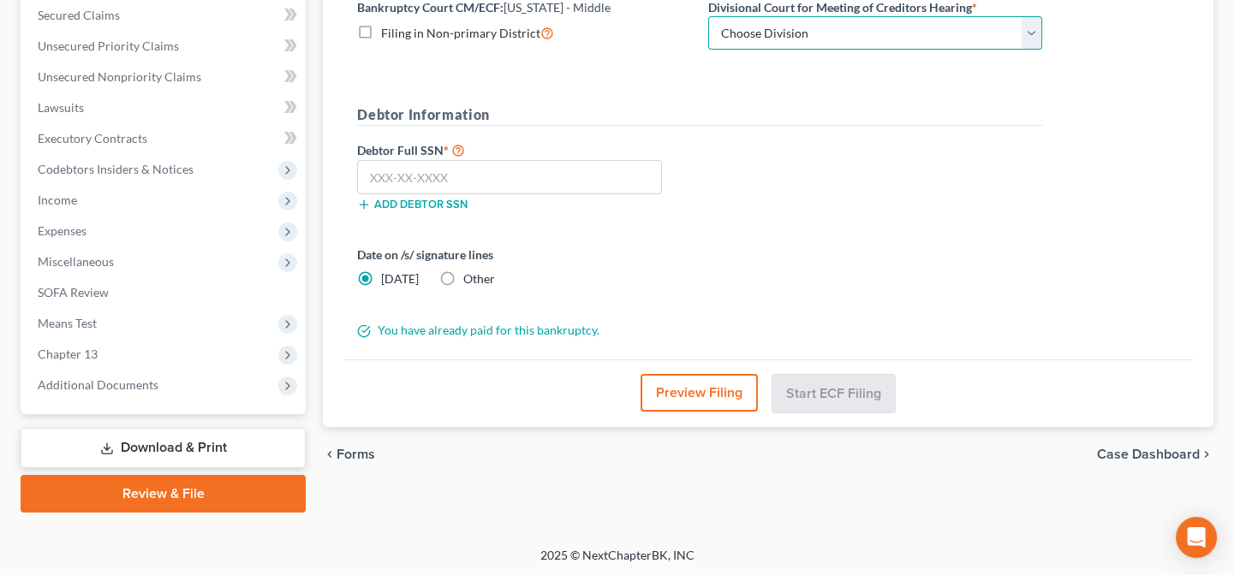
click at [770, 29] on select "Choose Division Baton Rouge" at bounding box center [875, 33] width 334 height 34
select select "0"
click at [708, 16] on select "Choose Division Baton Rouge" at bounding box center [875, 33] width 334 height 34
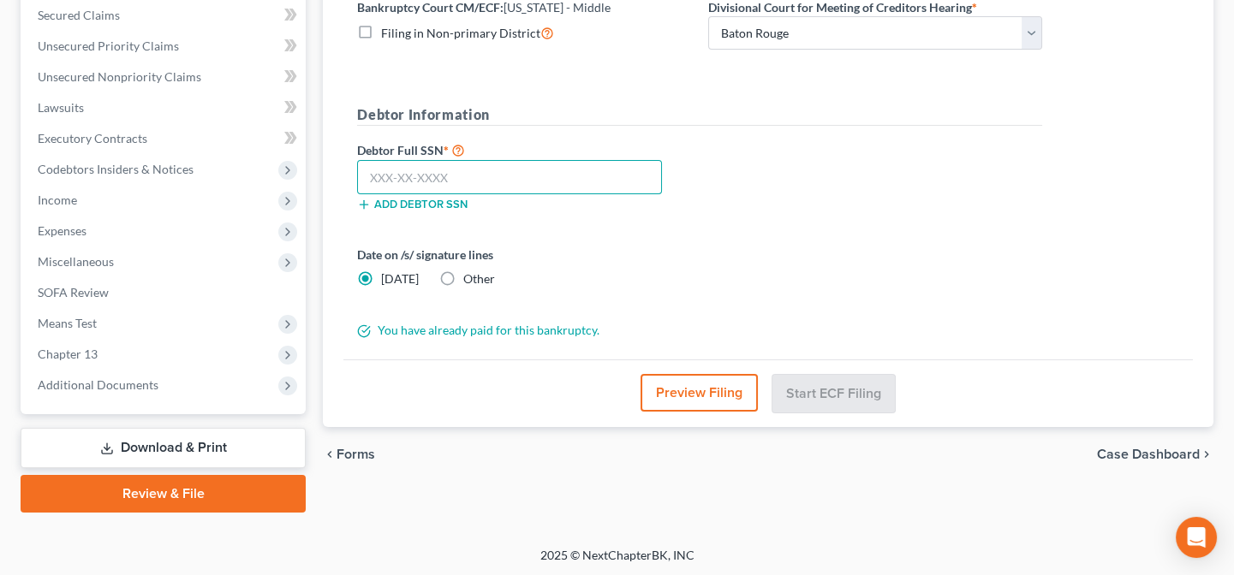
click at [606, 177] on input "text" at bounding box center [509, 177] width 305 height 34
type input "554-53-6633"
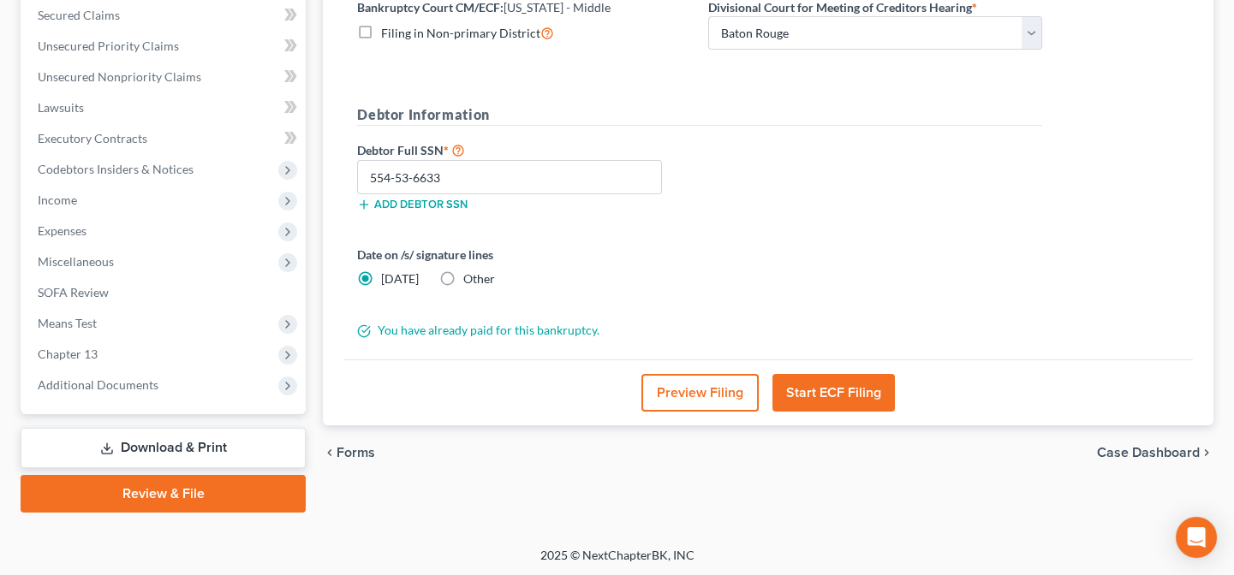
click at [842, 385] on button "Start ECF Filing" at bounding box center [833, 393] width 122 height 38
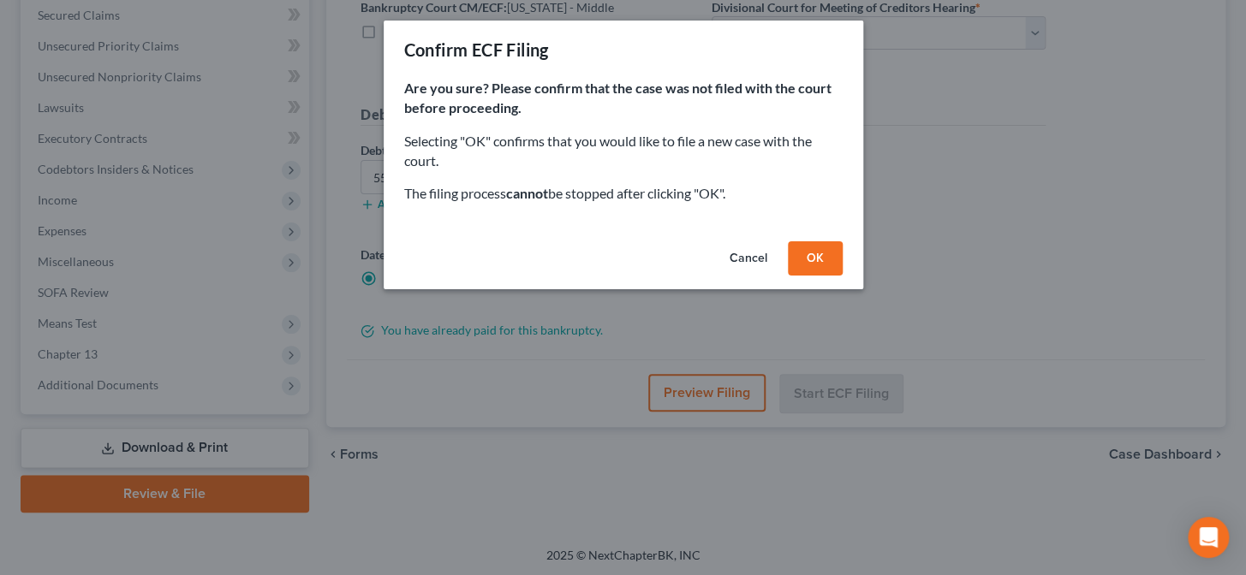
click at [821, 259] on button "OK" at bounding box center [815, 258] width 55 height 34
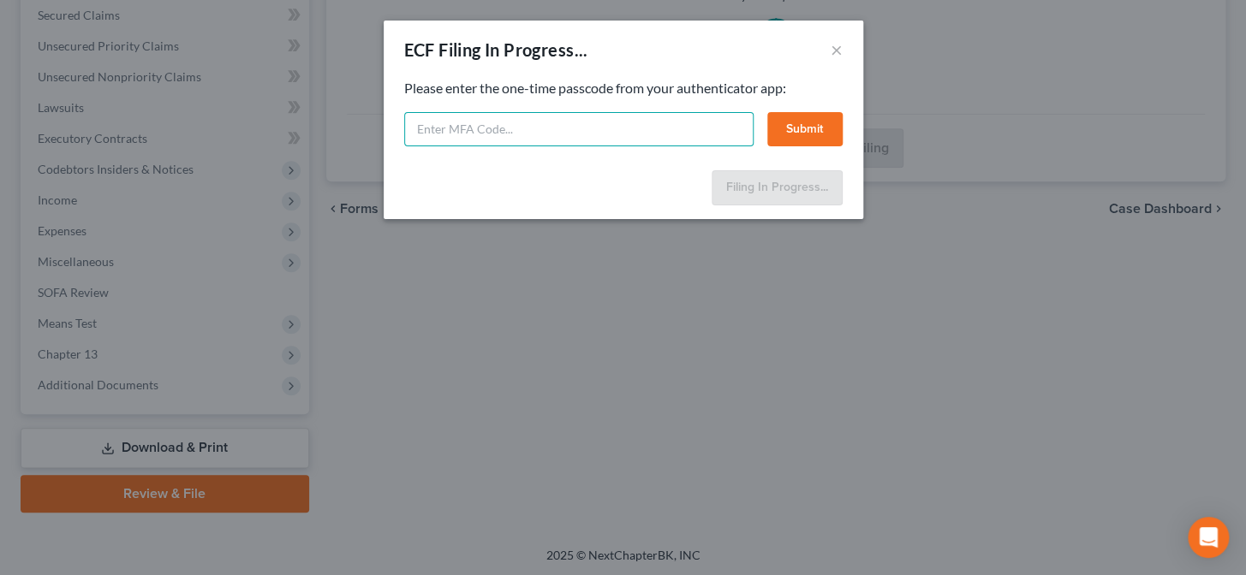
click at [691, 136] on input "text" at bounding box center [578, 129] width 349 height 34
type input "928322"
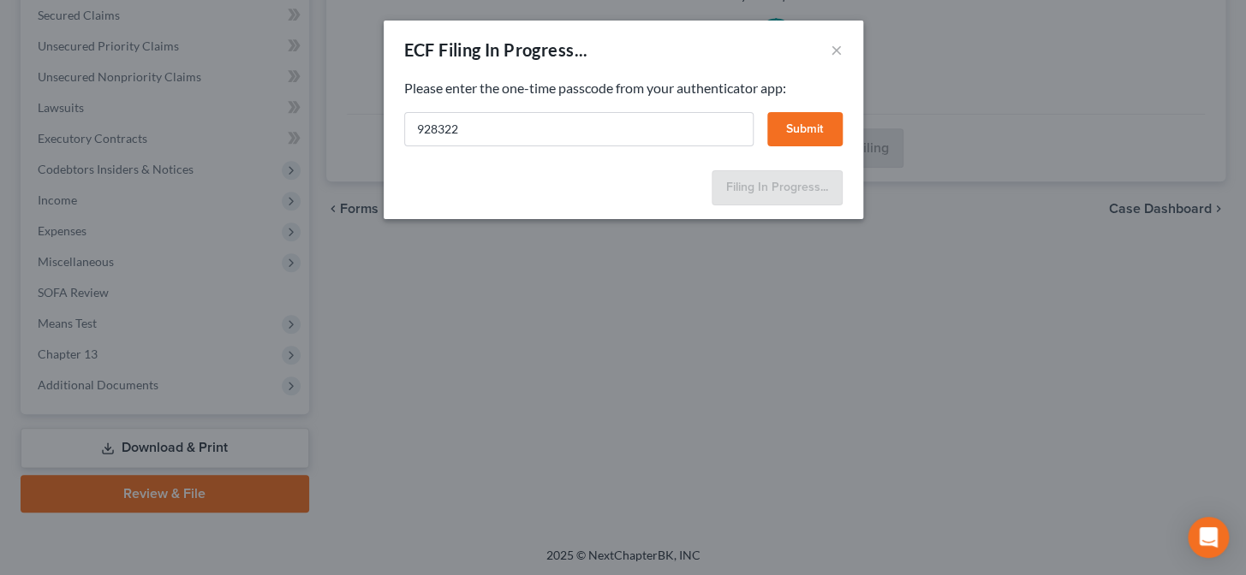
click at [830, 128] on button "Submit" at bounding box center [804, 129] width 75 height 34
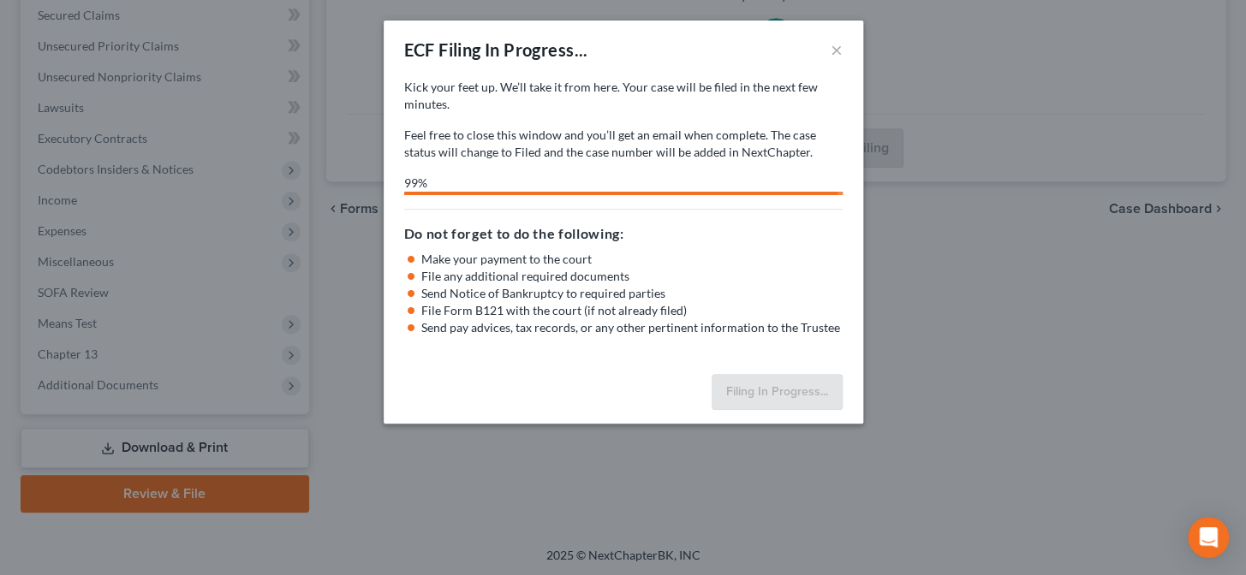
select select "0"
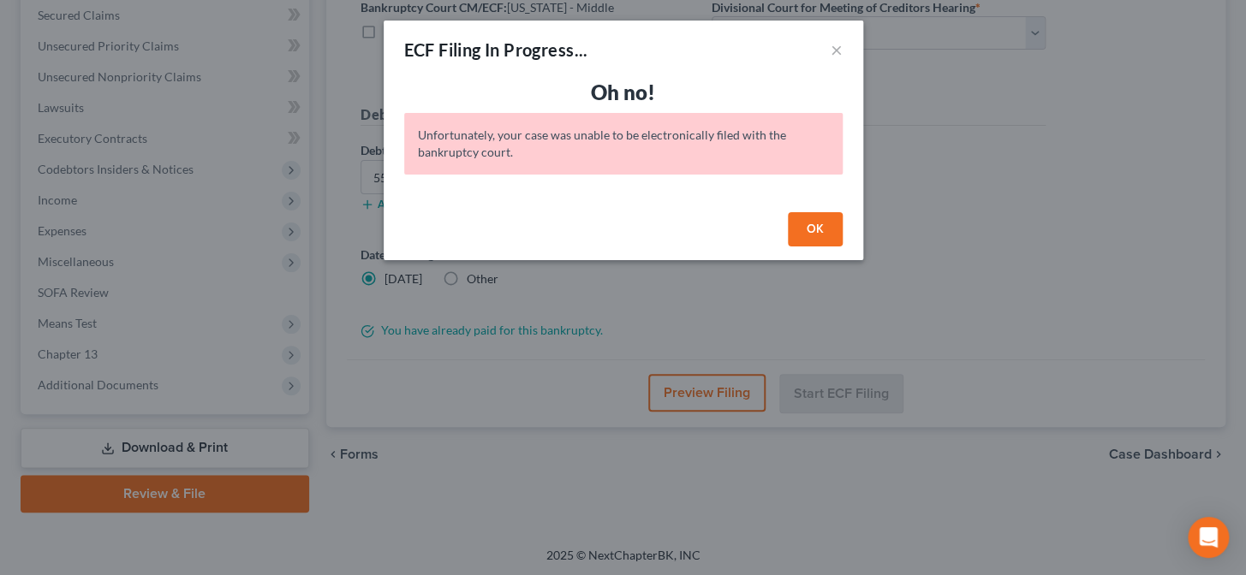
click at [824, 231] on button "OK" at bounding box center [815, 229] width 55 height 34
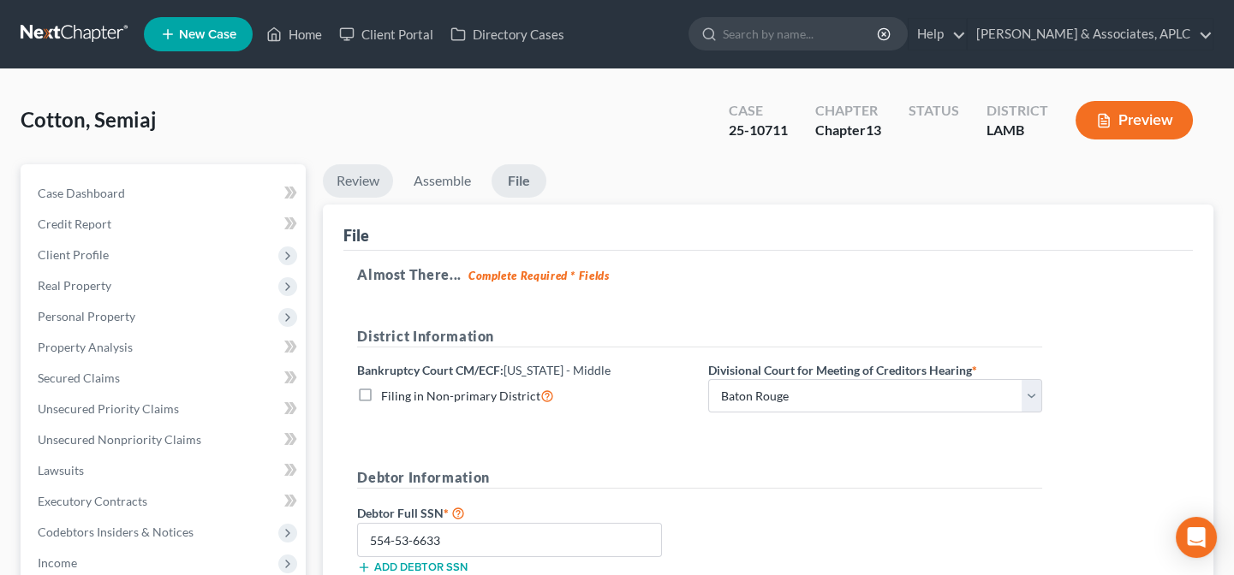
scroll to position [0, 0]
click at [305, 36] on link "Home" at bounding box center [294, 34] width 73 height 31
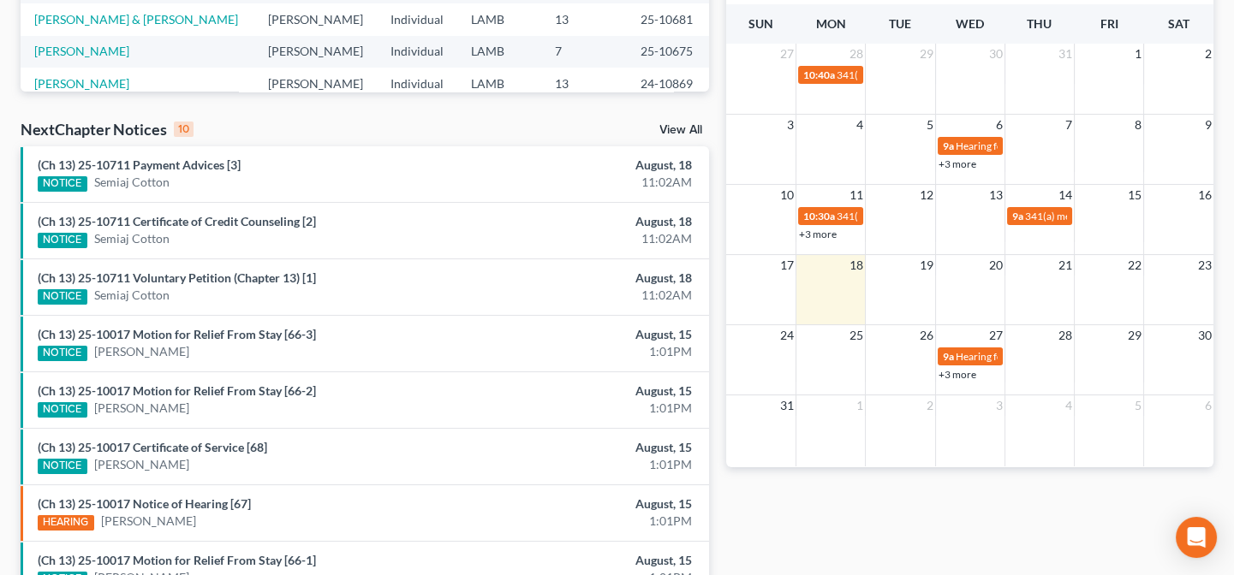
scroll to position [467, 0]
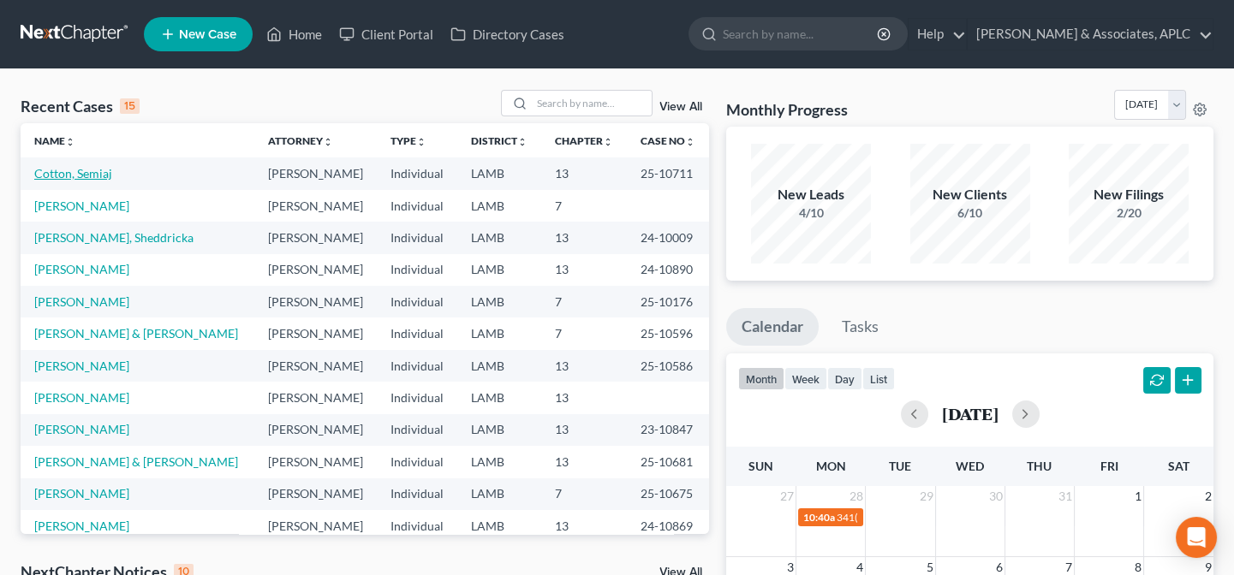
click at [92, 180] on link "Cotton, Semiaj" at bounding box center [73, 173] width 78 height 15
select select "0"
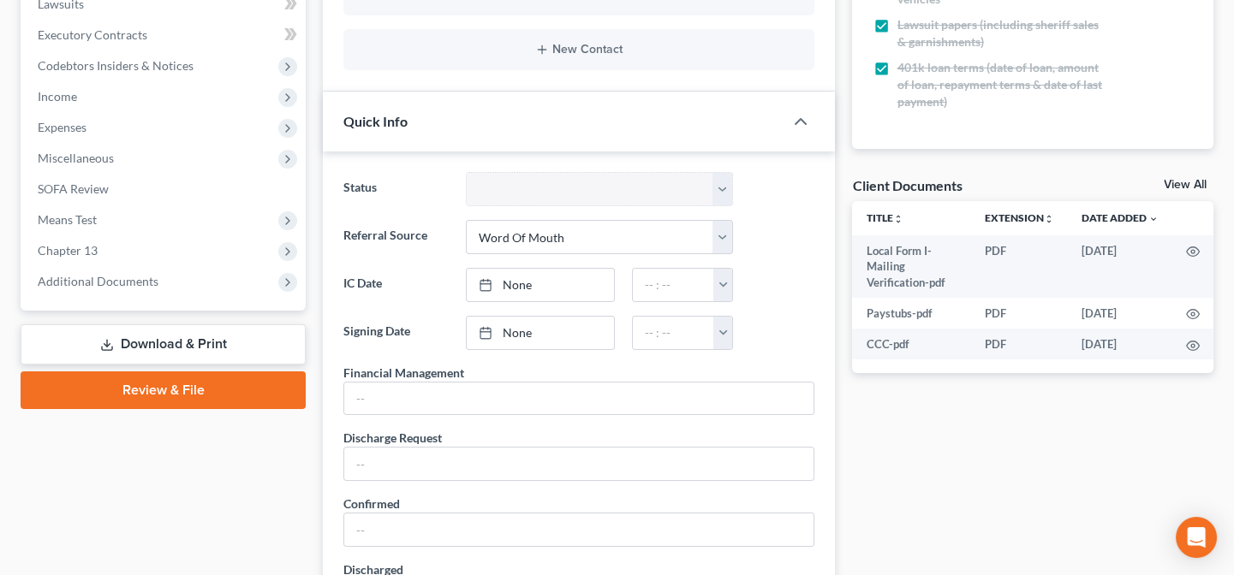
drag, startPoint x: 165, startPoint y: 396, endPoint x: 186, endPoint y: 458, distance: 65.0
click at [165, 396] on link "Review & File" at bounding box center [163, 391] width 285 height 38
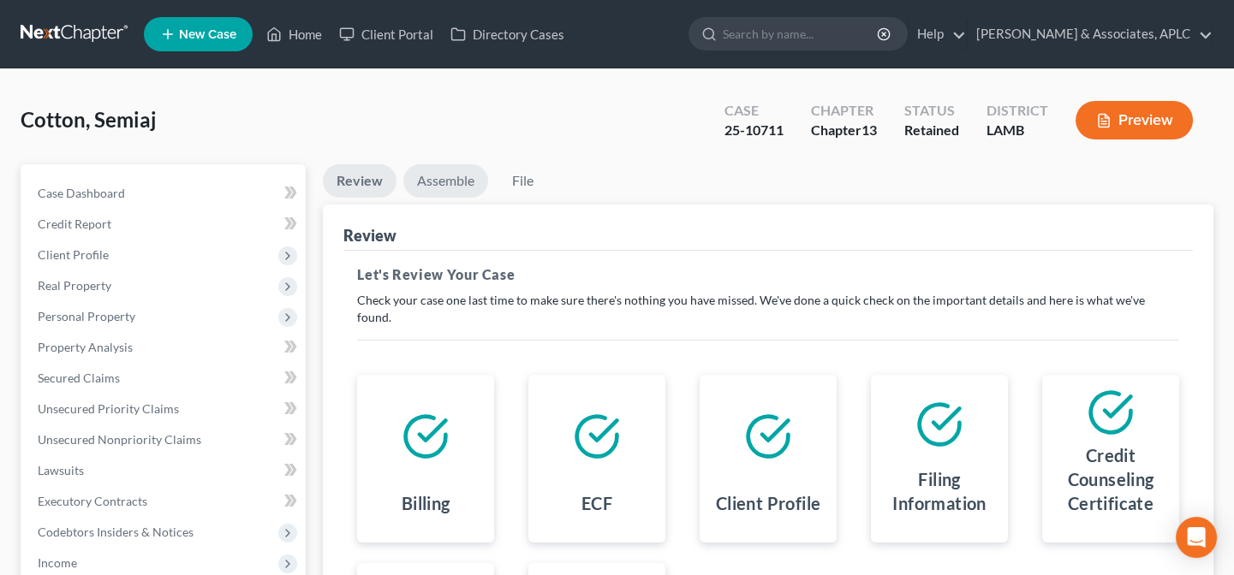
click at [436, 182] on link "Assemble" at bounding box center [445, 180] width 85 height 33
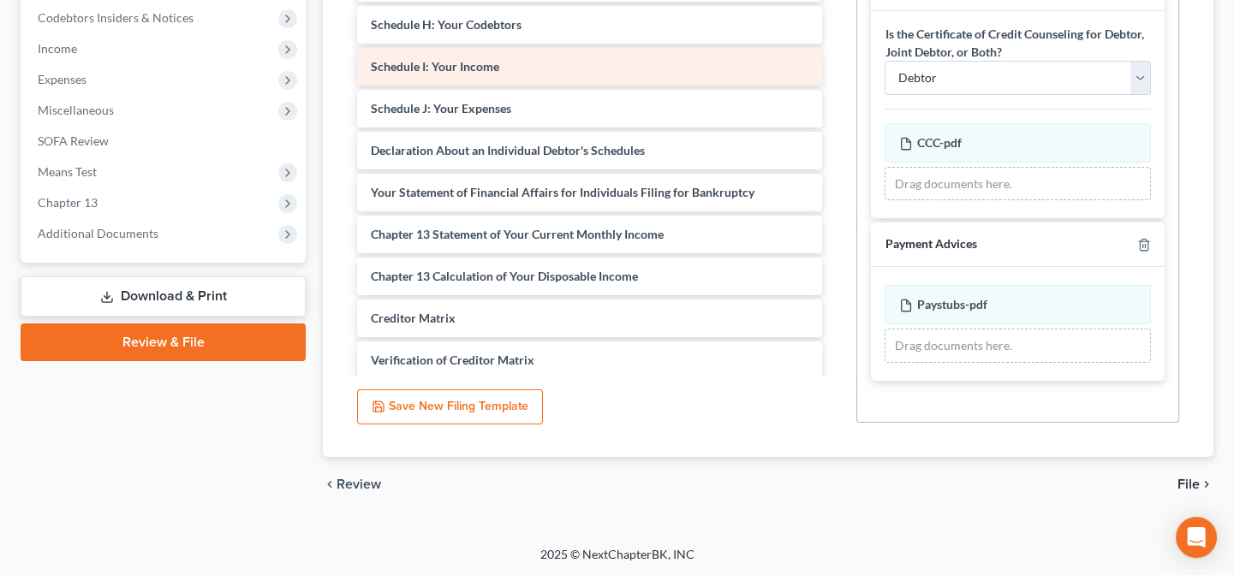
scroll to position [233, 0]
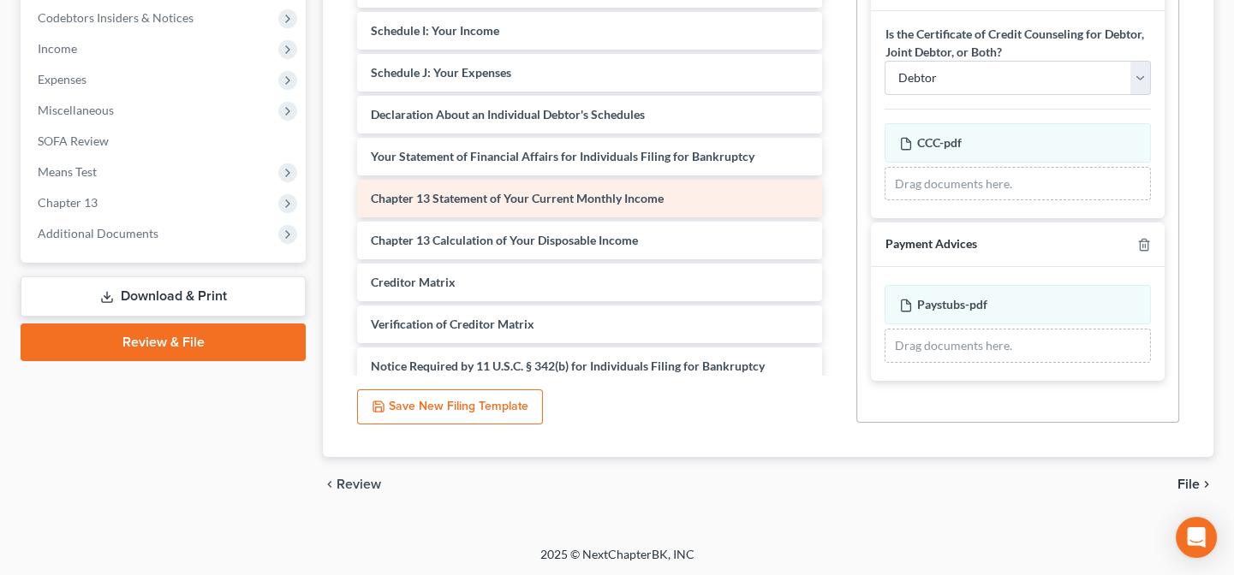
click at [623, 191] on span "Chapter 13 Statement of Your Current Monthly Income" at bounding box center [517, 198] width 293 height 15
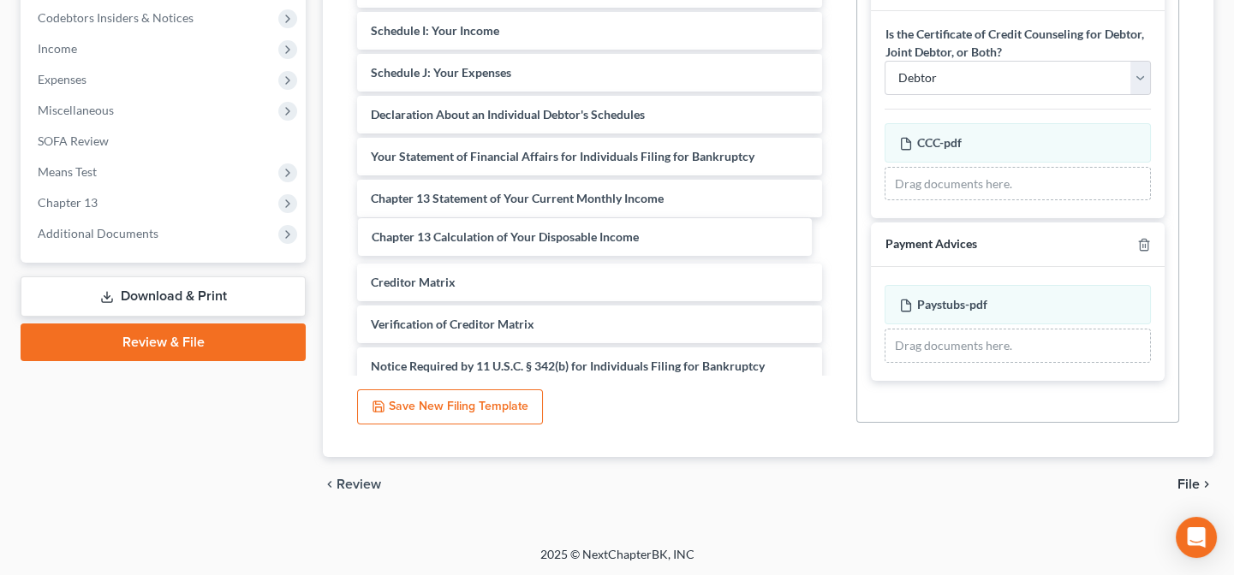
click at [622, 233] on div "Chapter 13 Calculation of Your Disposable Income Voluntary Petition for Individ…" at bounding box center [589, 72] width 492 height 793
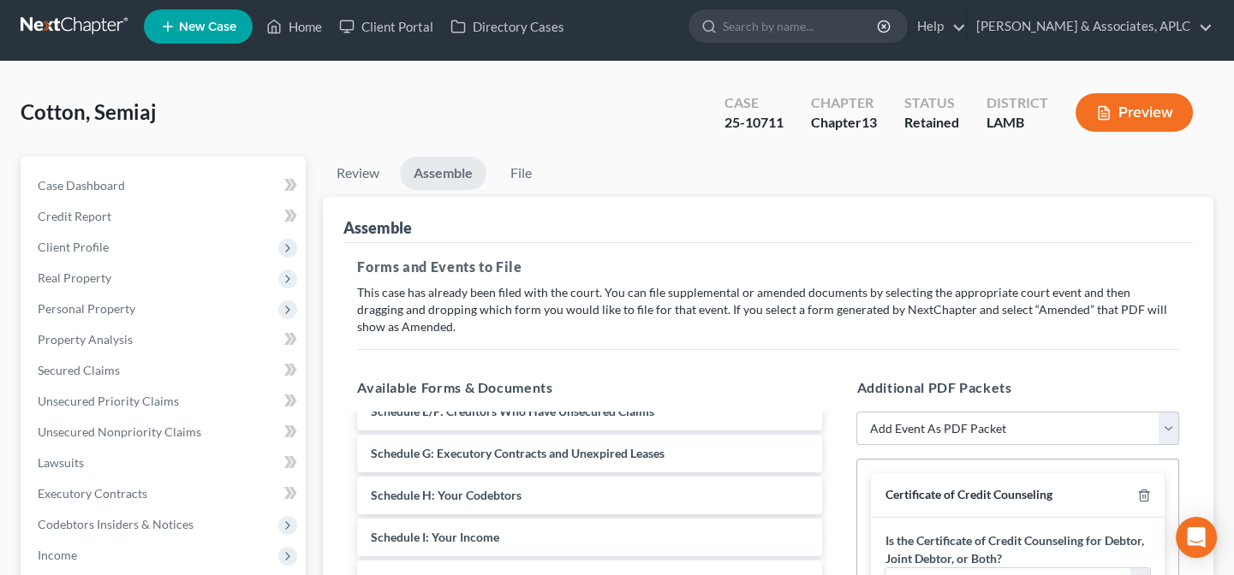
scroll to position [0, 0]
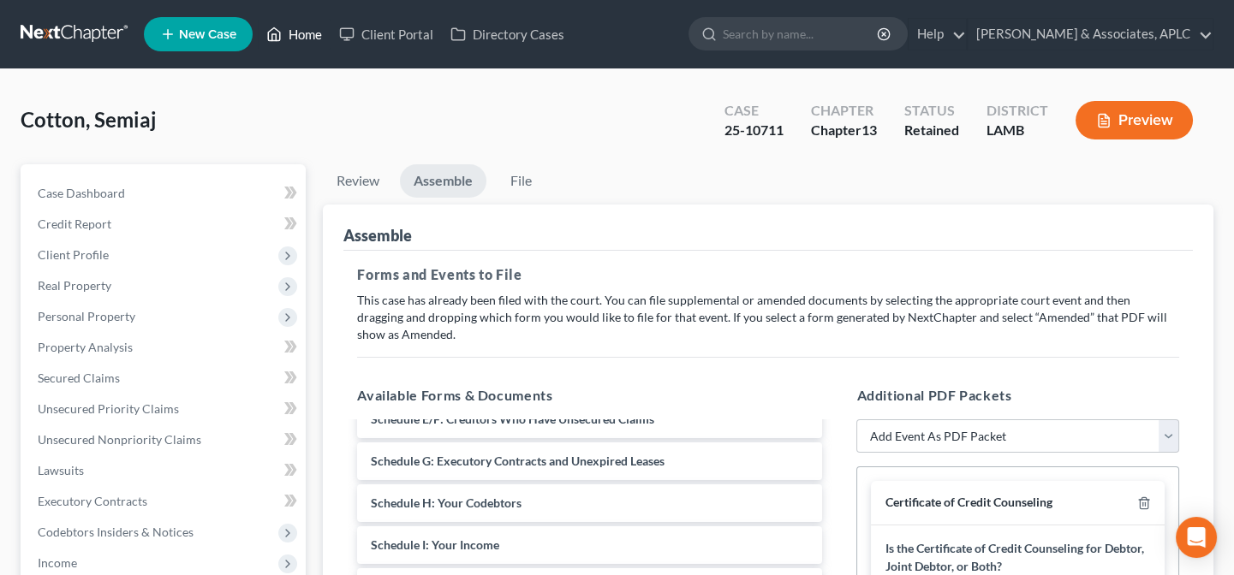
click at [298, 35] on link "Home" at bounding box center [294, 34] width 73 height 31
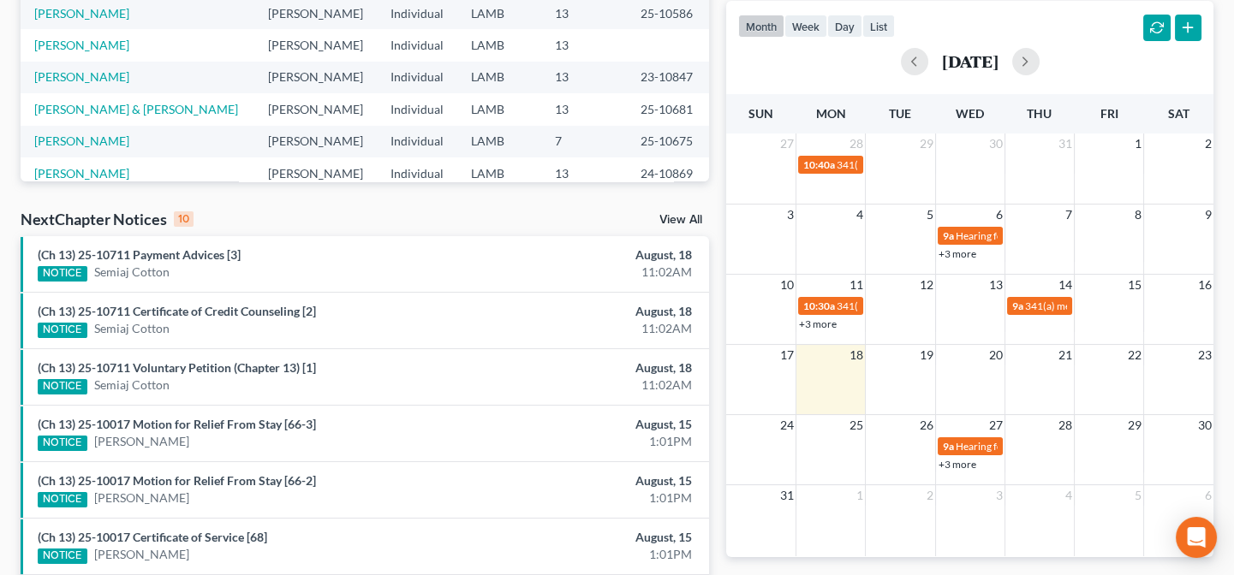
scroll to position [389, 0]
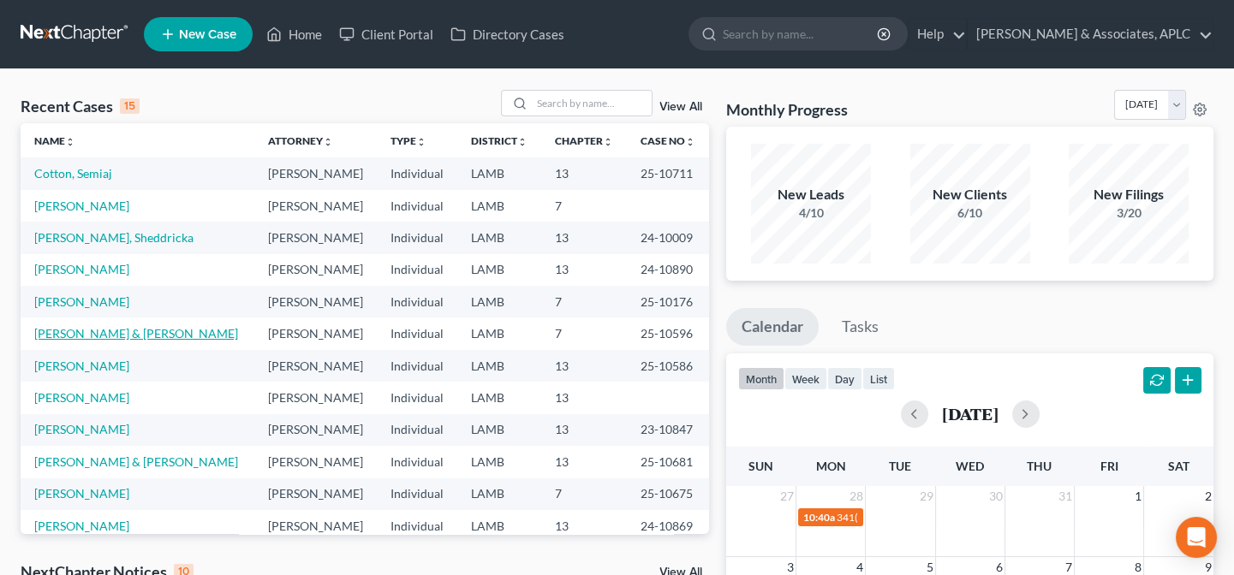
click at [111, 336] on link "[PERSON_NAME] & [PERSON_NAME]" at bounding box center [136, 333] width 204 height 15
select select "8"
select select "1"
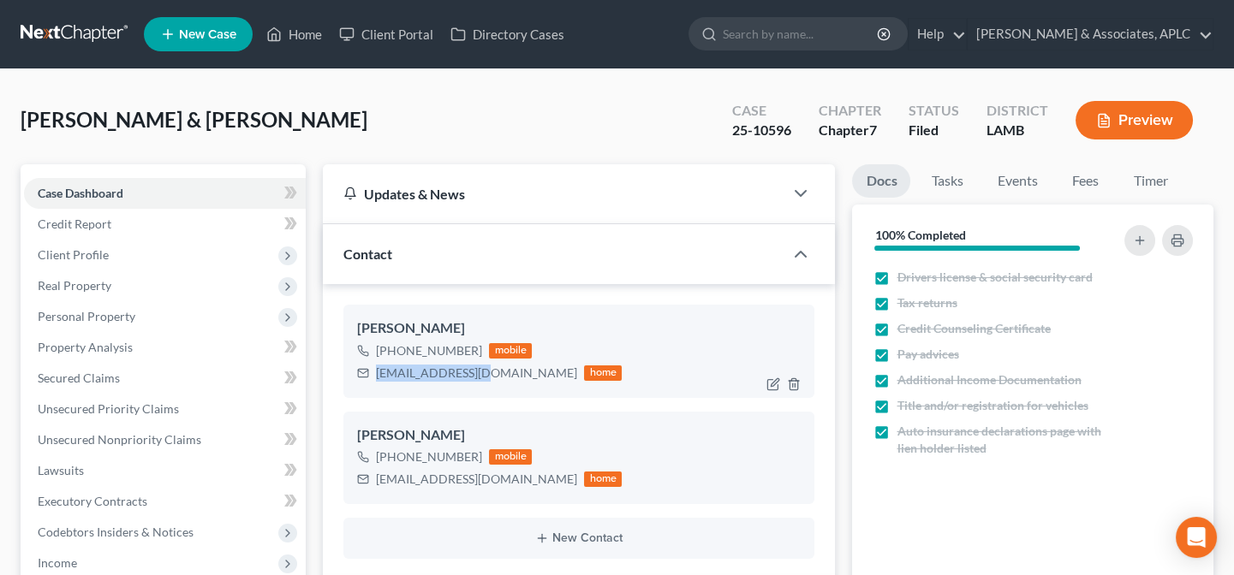
drag, startPoint x: 376, startPoint y: 371, endPoint x: 485, endPoint y: 372, distance: 108.8
click at [485, 372] on div "mcnellc@yahoo.com home" at bounding box center [489, 373] width 265 height 22
copy div "mcnellc@yahoo.com"
drag, startPoint x: 376, startPoint y: 480, endPoint x: 500, endPoint y: 478, distance: 124.2
click at [500, 478] on div "terrymcnell@yahoo.com" at bounding box center [476, 479] width 201 height 17
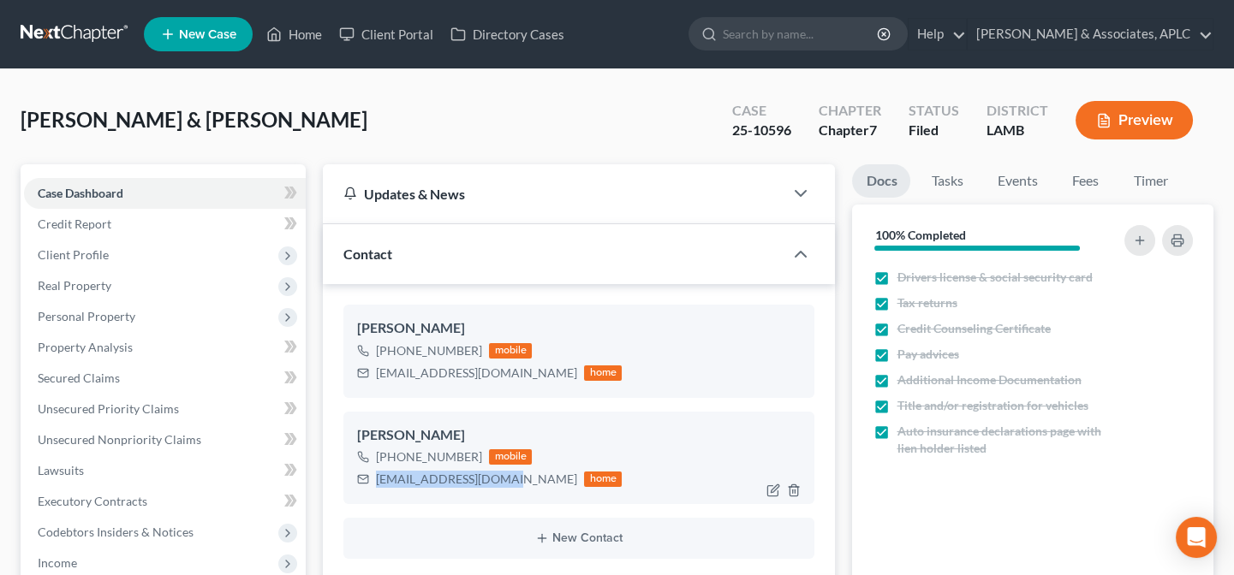
copy div "terrymcnell@yahoo.com"
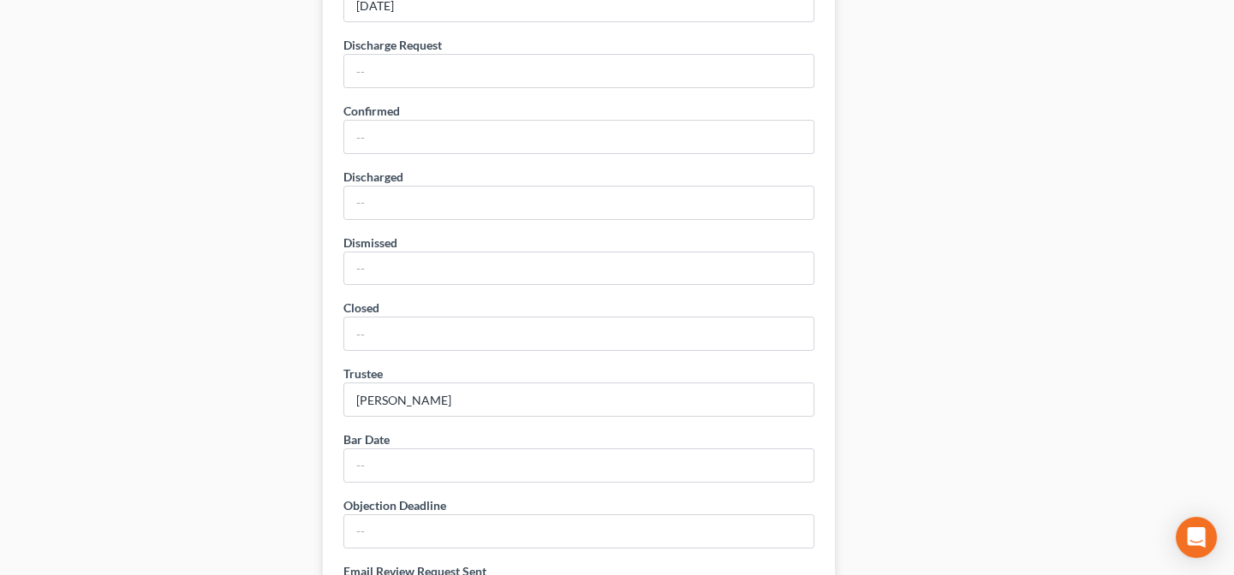
scroll to position [1258, 0]
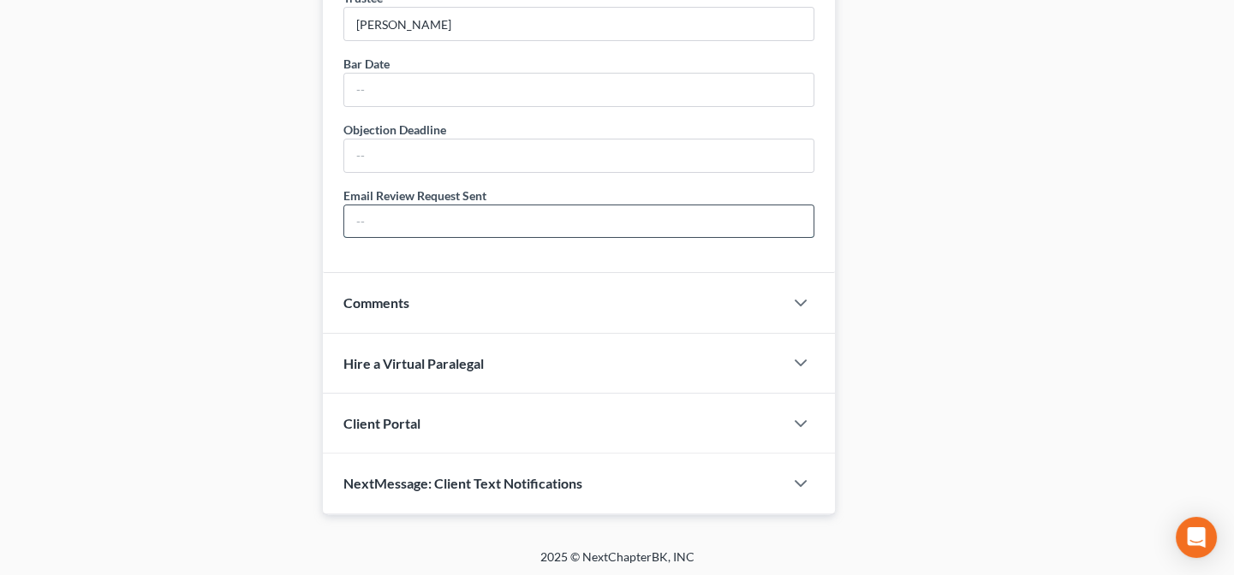
click at [410, 206] on input "text" at bounding box center [578, 222] width 469 height 33
type input "0"
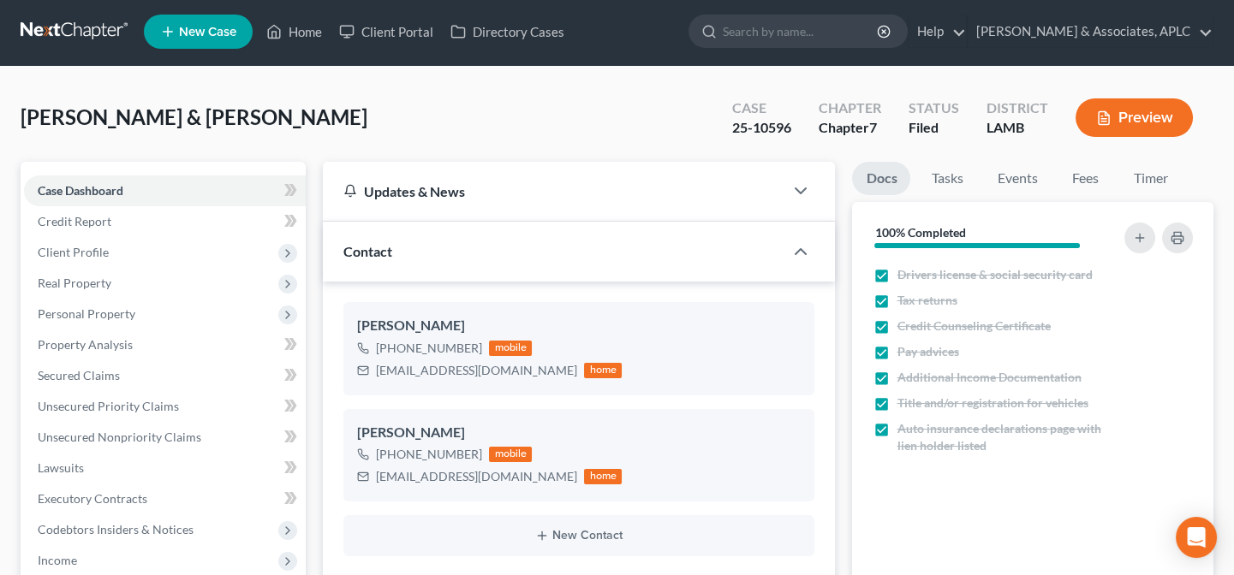
scroll to position [0, 0]
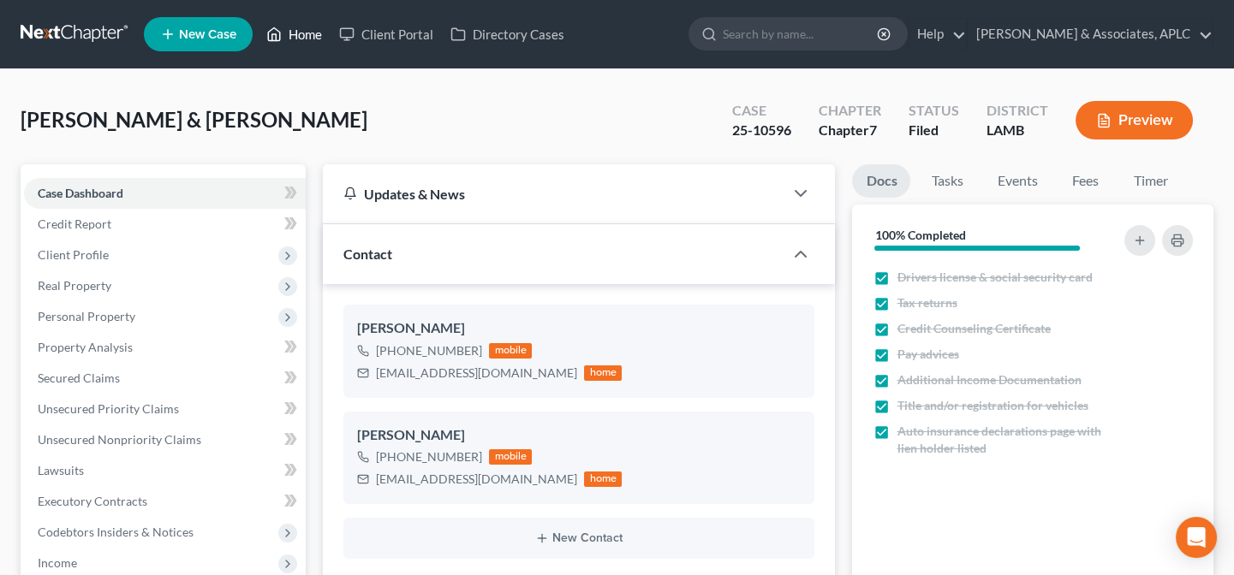
type input "08/18/25"
click at [315, 39] on link "Home" at bounding box center [294, 34] width 73 height 31
